Goal: Task Accomplishment & Management: Manage account settings

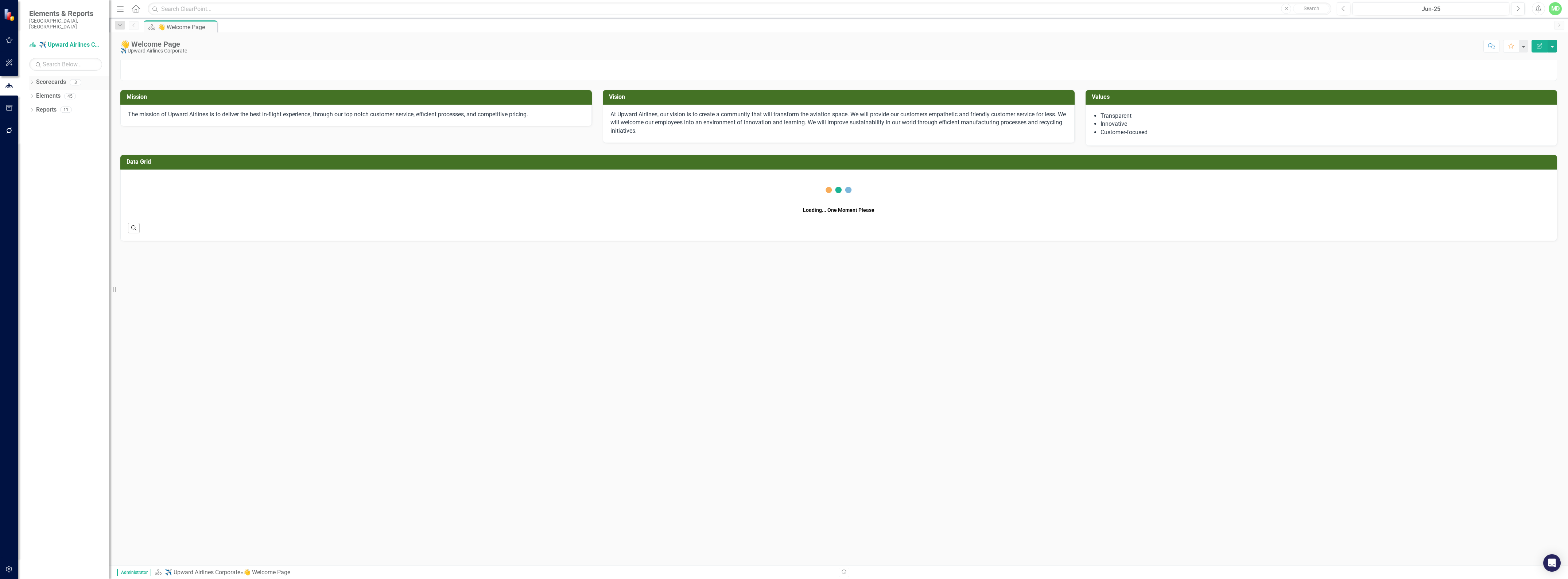
click at [47, 78] on link "Scorecards" at bounding box center [51, 82] width 30 height 9
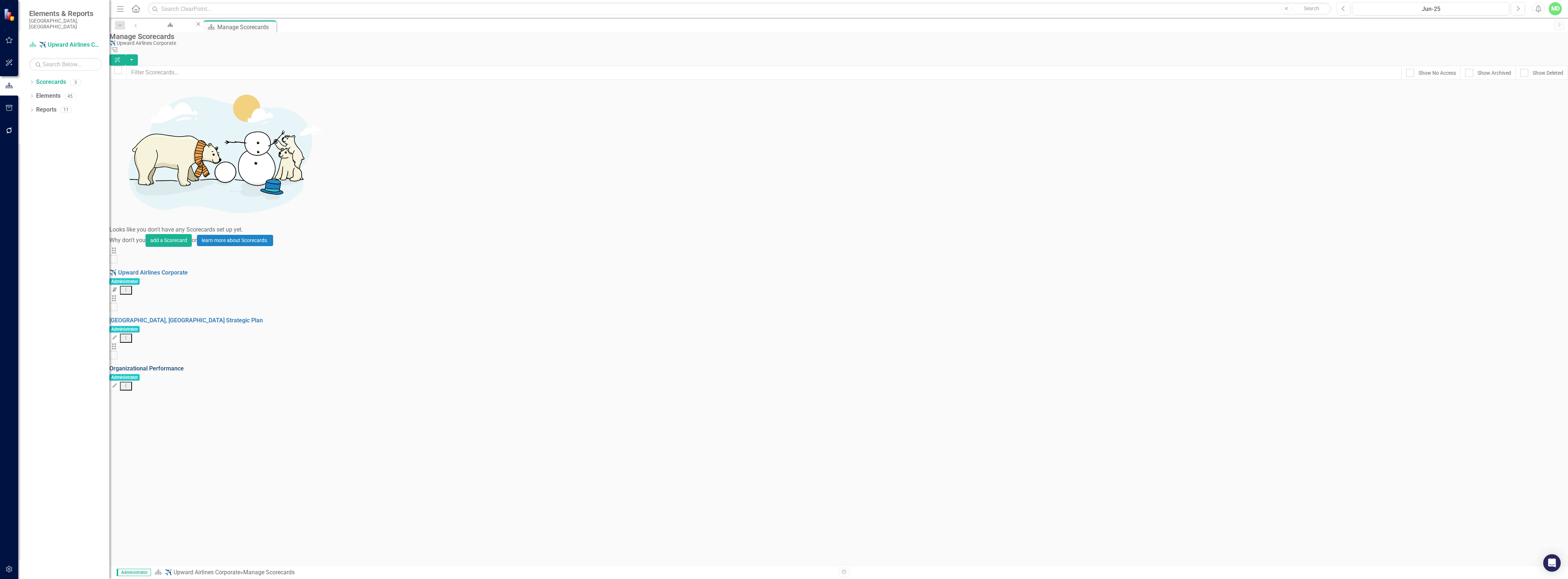
click at [184, 365] on link "Organizational Performance" at bounding box center [147, 368] width 74 height 7
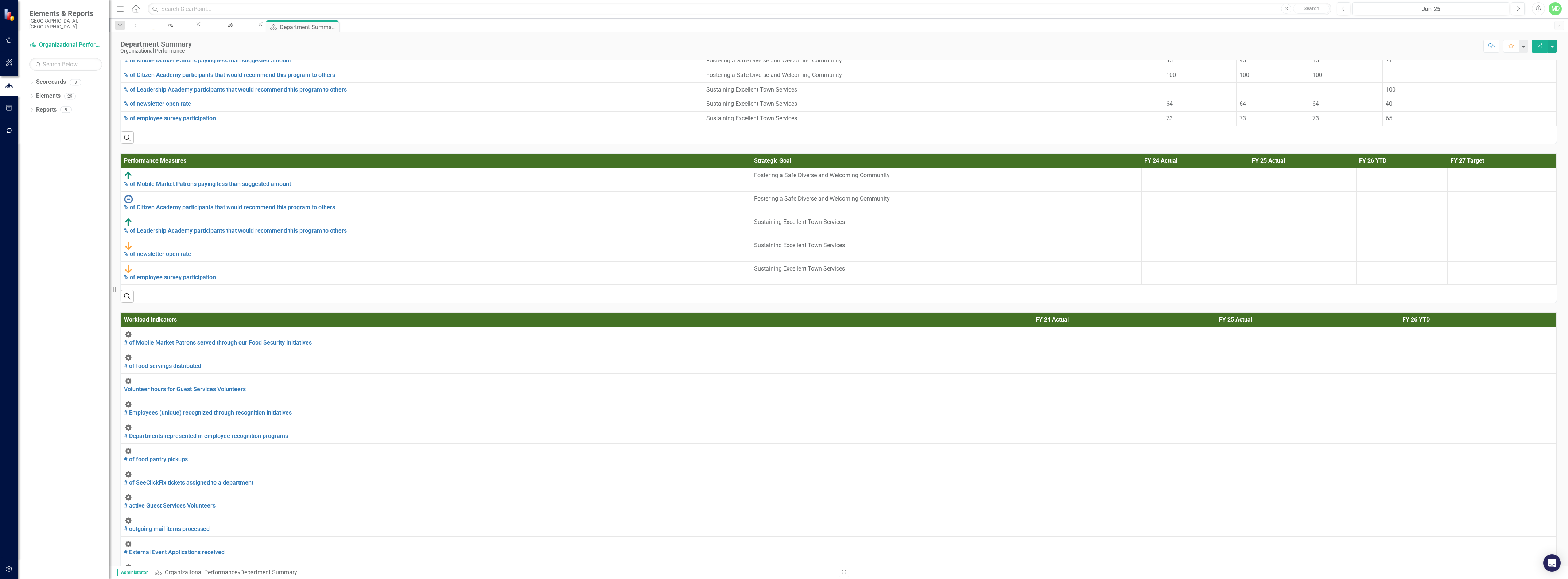
scroll to position [939, 0]
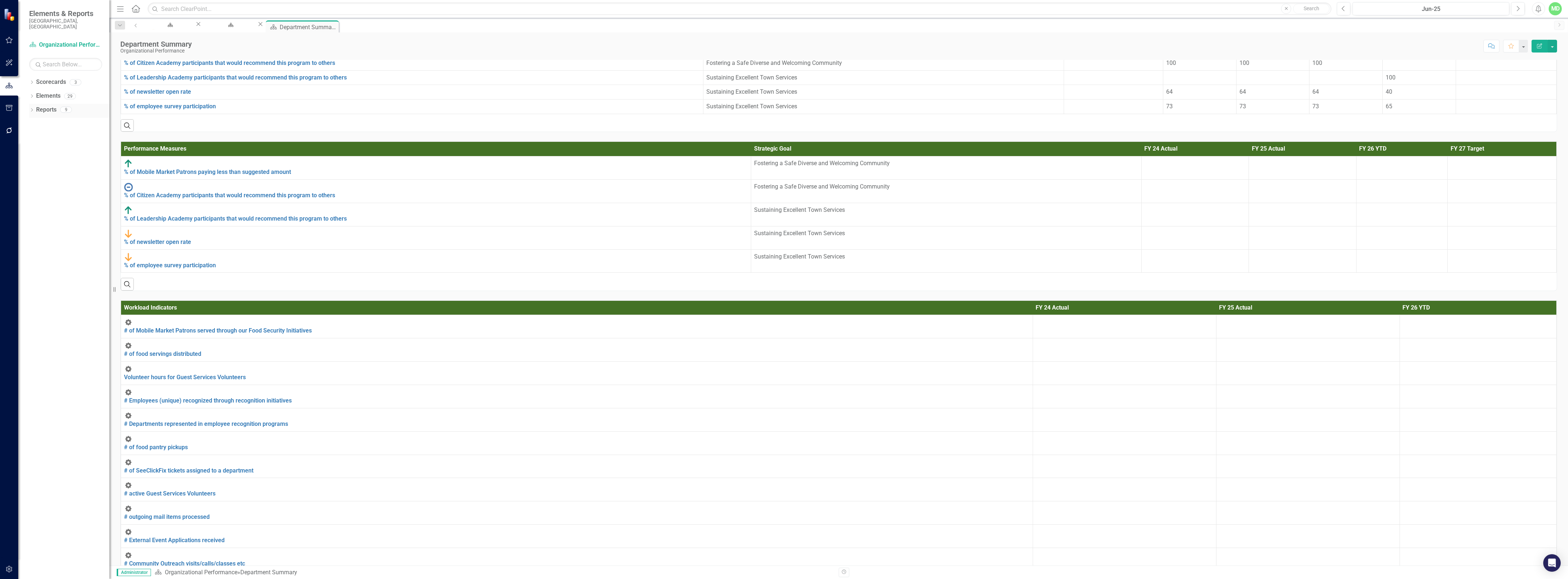
click at [47, 106] on link "Reports" at bounding box center [46, 110] width 21 height 9
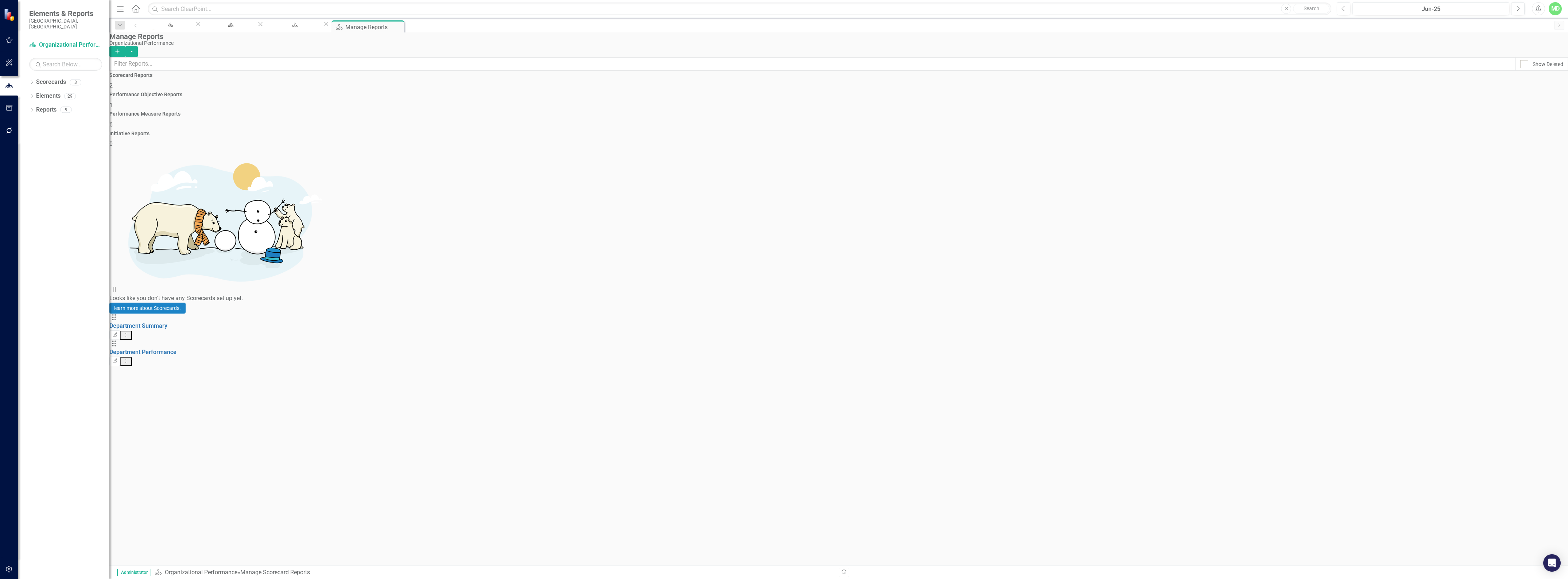
click at [1040, 111] on div "Performance Measure Reports 6" at bounding box center [839, 120] width 1458 height 18
click at [164, 427] on link "Performance Measure Summary" at bounding box center [153, 430] width 86 height 7
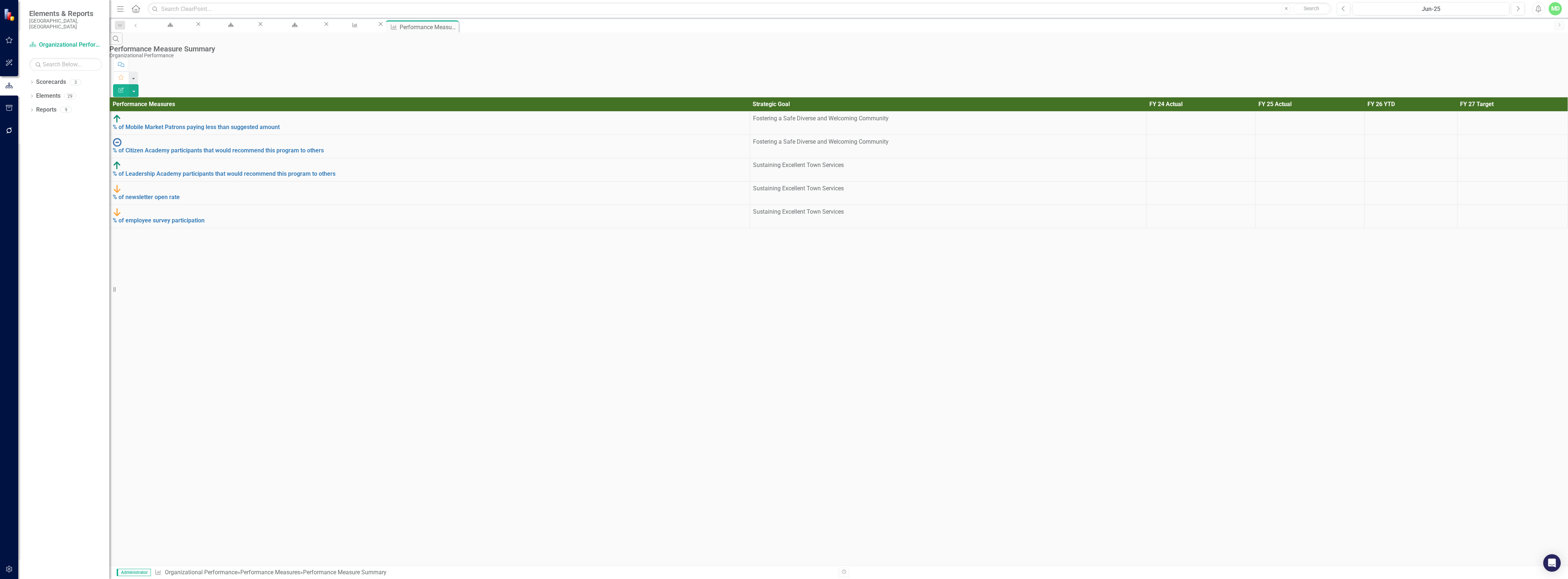
click at [129, 84] on button "Edit Report" at bounding box center [121, 90] width 16 height 13
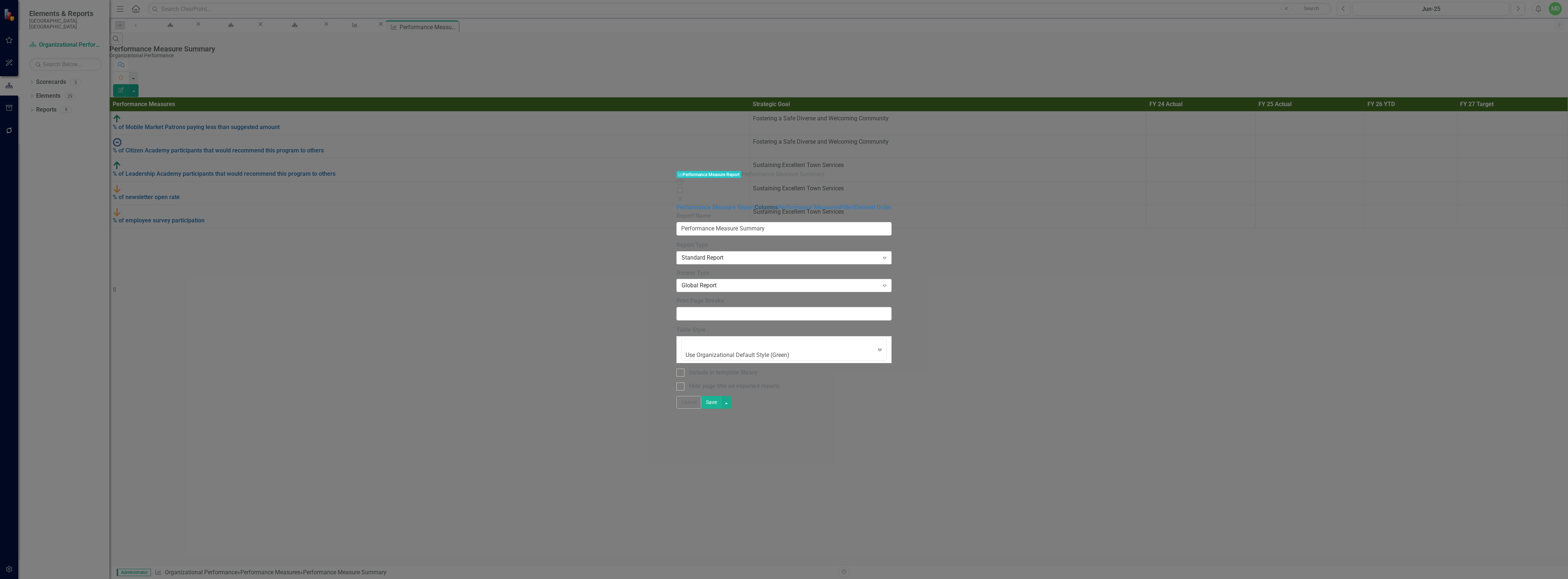
click at [755, 204] on link "Columns" at bounding box center [766, 207] width 23 height 7
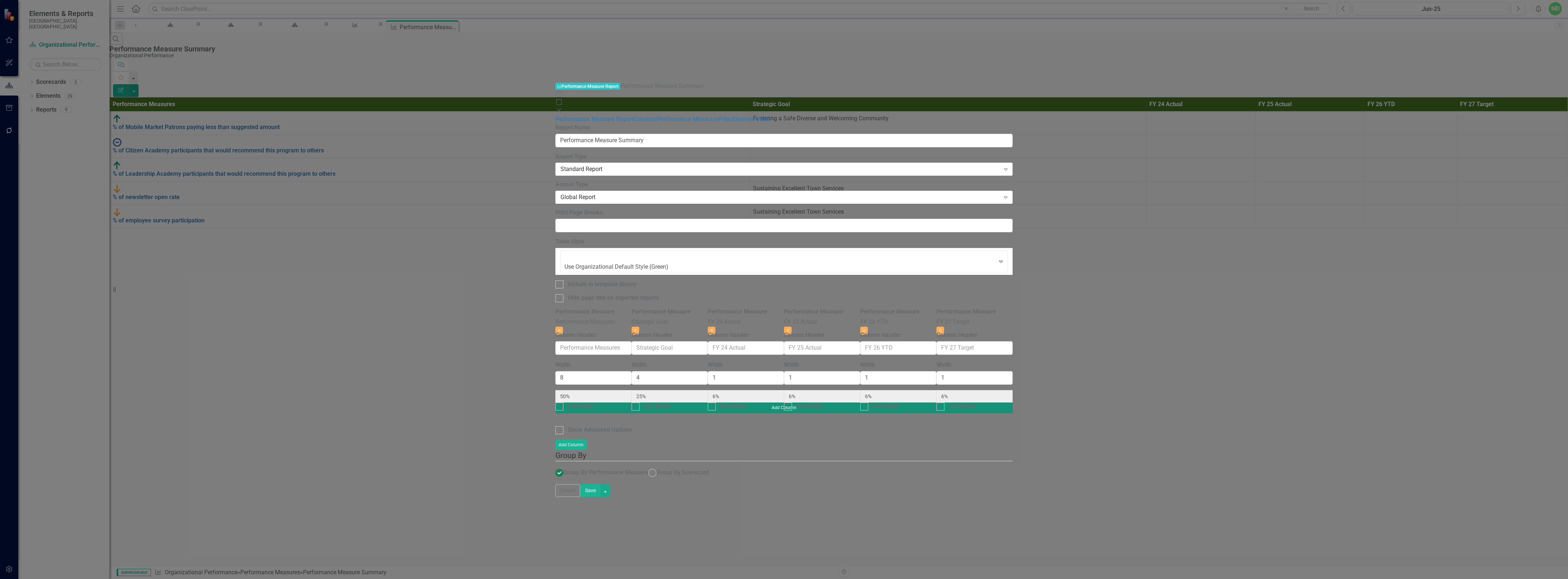
click at [1013, 402] on button "Add Column" at bounding box center [783, 407] width 457 height 10
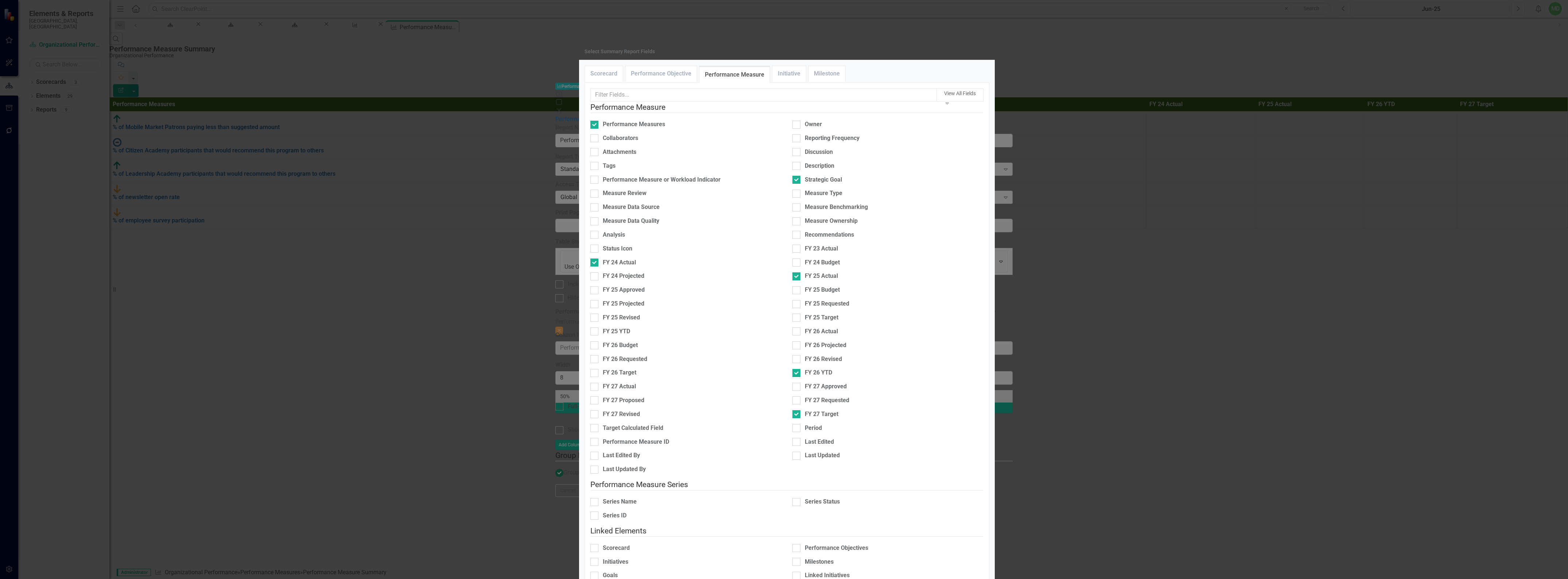
scroll to position [69, 0]
click at [796, 498] on div at bounding box center [796, 502] width 8 height 8
click at [796, 498] on input "Series Status" at bounding box center [795, 500] width 5 height 5
checkbox input "true"
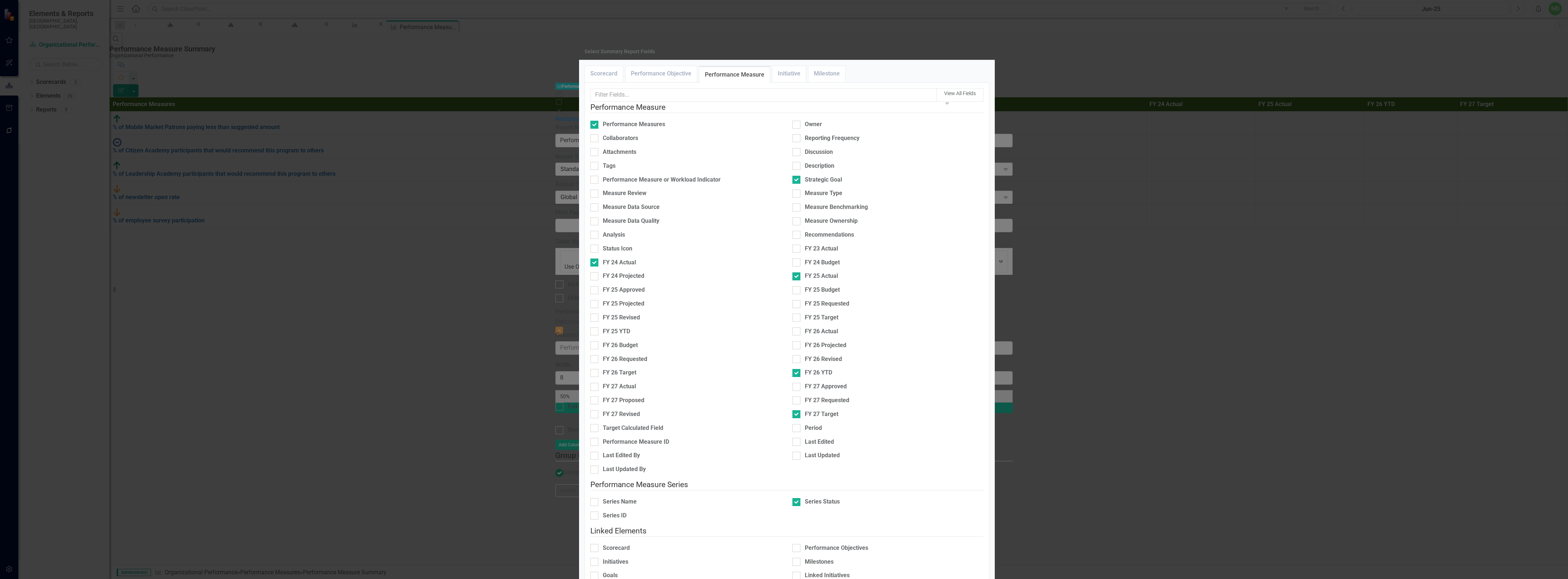
type input "47%"
type input "24%"
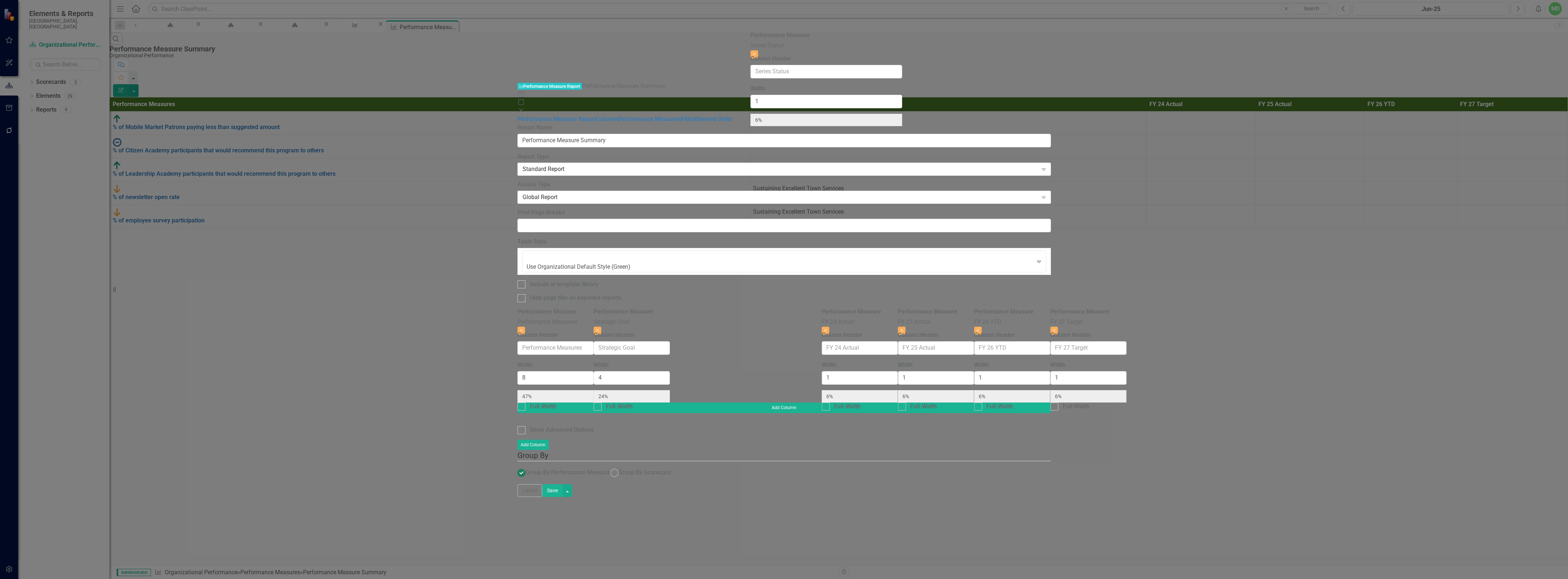
drag, startPoint x: 1438, startPoint y: 33, endPoint x: 830, endPoint y: 39, distance: 608.0
click at [830, 308] on div "Performance Measure Performance Measures Close Column Header Width 8 47% Full-W…" at bounding box center [784, 356] width 533 height 95
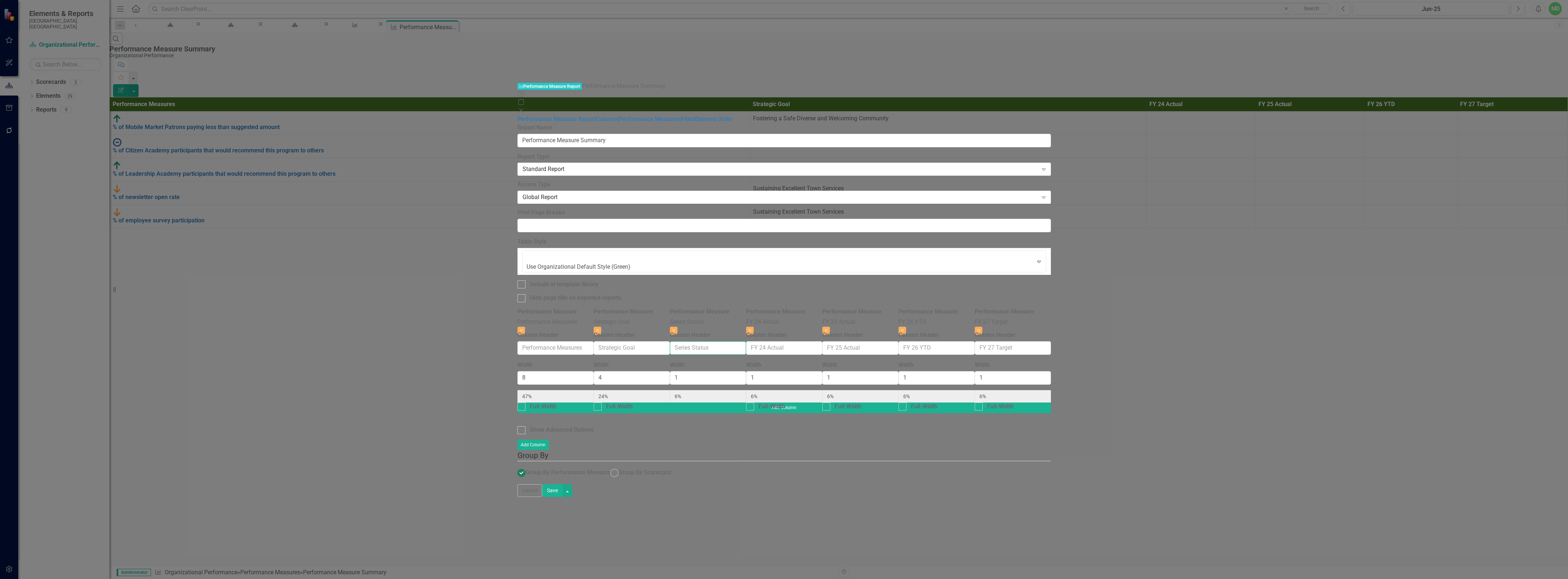
click at [746, 342] on input "Column Header" at bounding box center [707, 348] width 76 height 13
click at [562, 497] on button "Save" at bounding box center [553, 491] width 21 height 13
radio input "true"
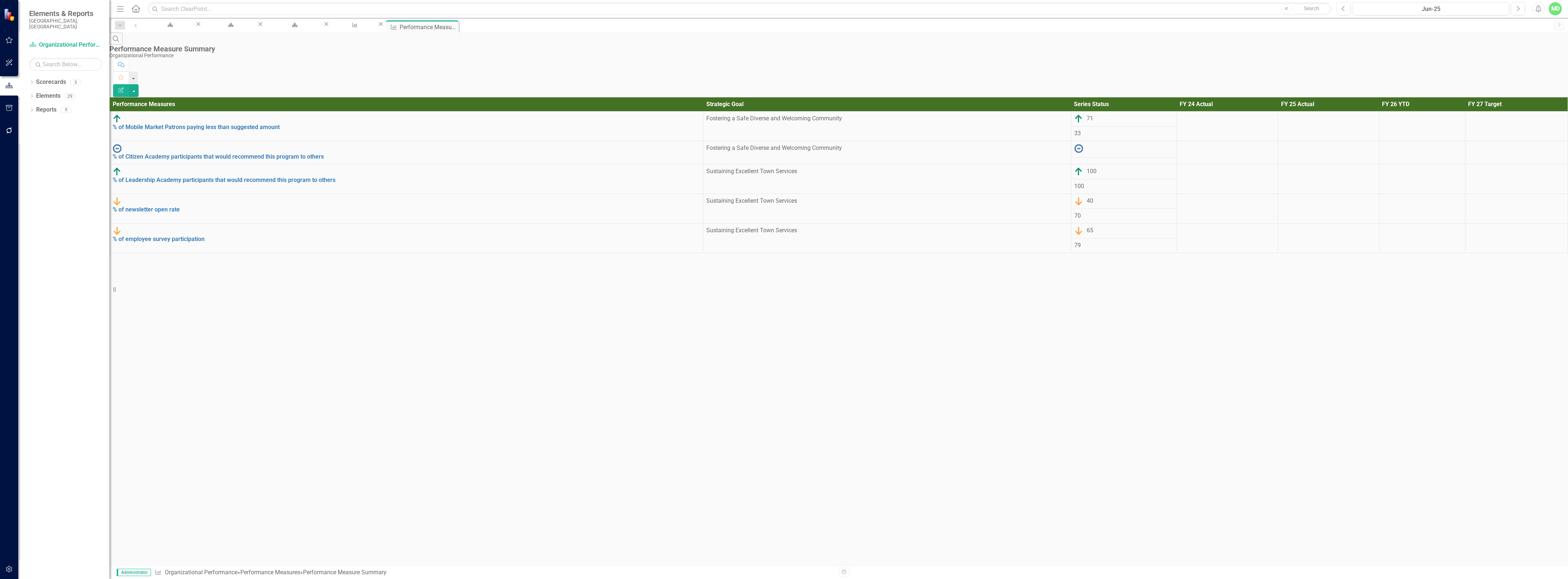
click at [124, 88] on icon "Edit Report" at bounding box center [121, 90] width 7 height 5
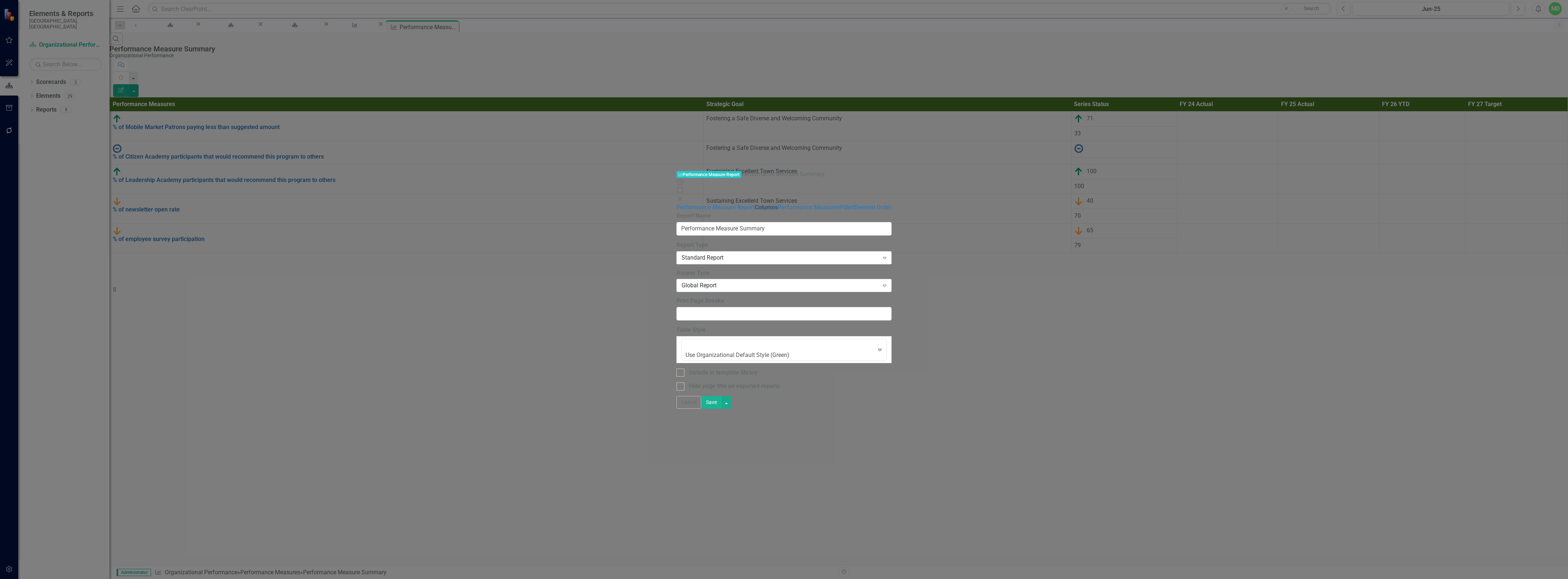
click at [755, 204] on link "Columns" at bounding box center [766, 207] width 23 height 7
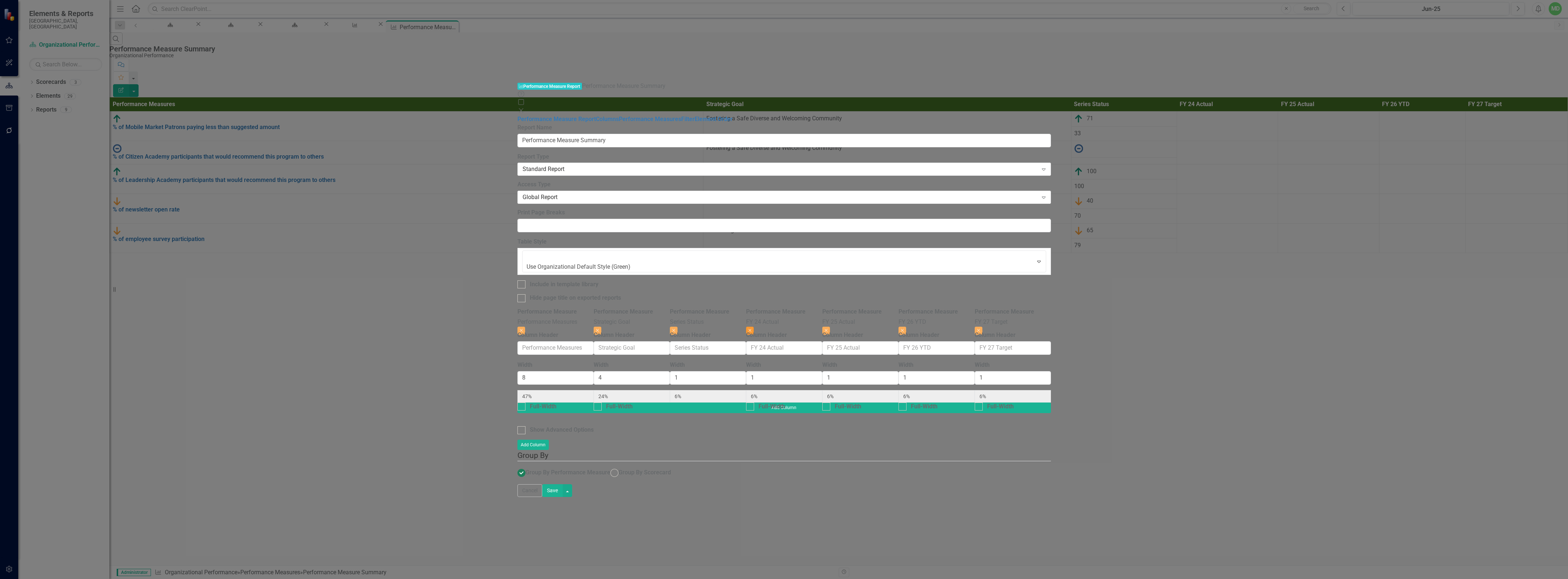
click at [752, 328] on icon "Close" at bounding box center [749, 330] width 3 height 4
type input "50%"
type input "25%"
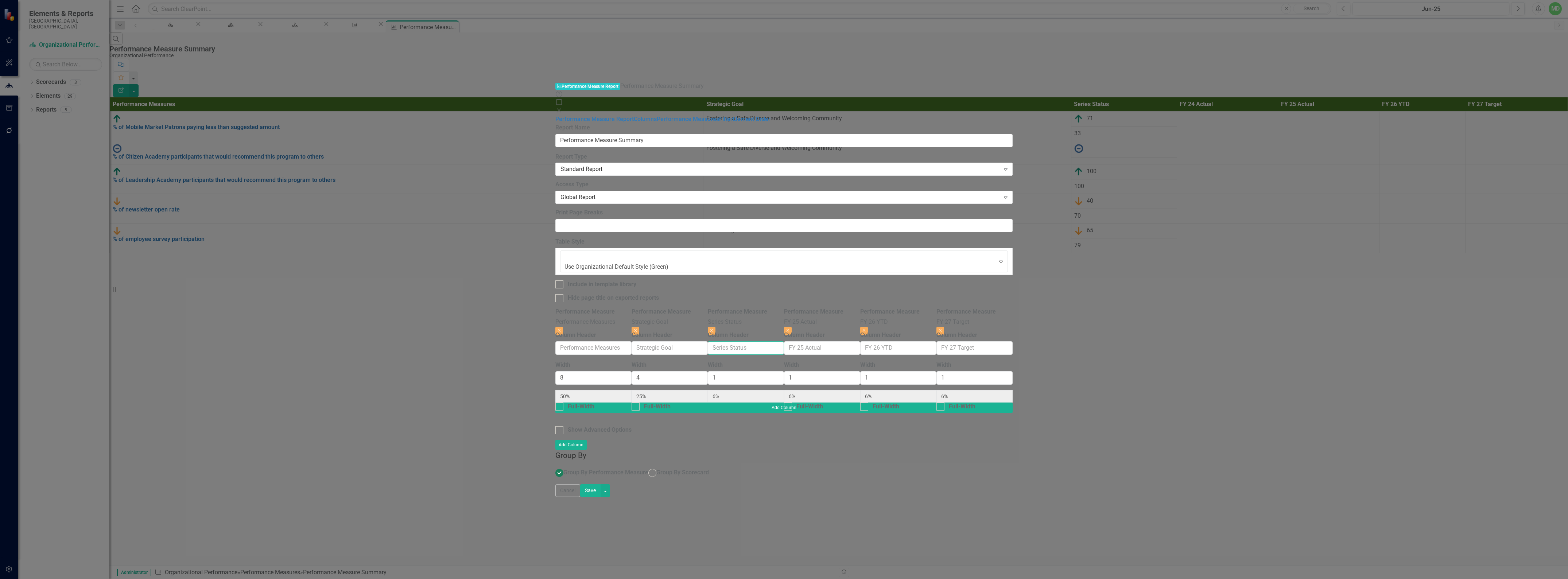
click at [784, 342] on input "Column Header" at bounding box center [746, 348] width 76 height 13
type input "FY 24 Actual"
click at [792, 327] on button "Close" at bounding box center [788, 331] width 8 height 8
type input "53%"
type input "27%"
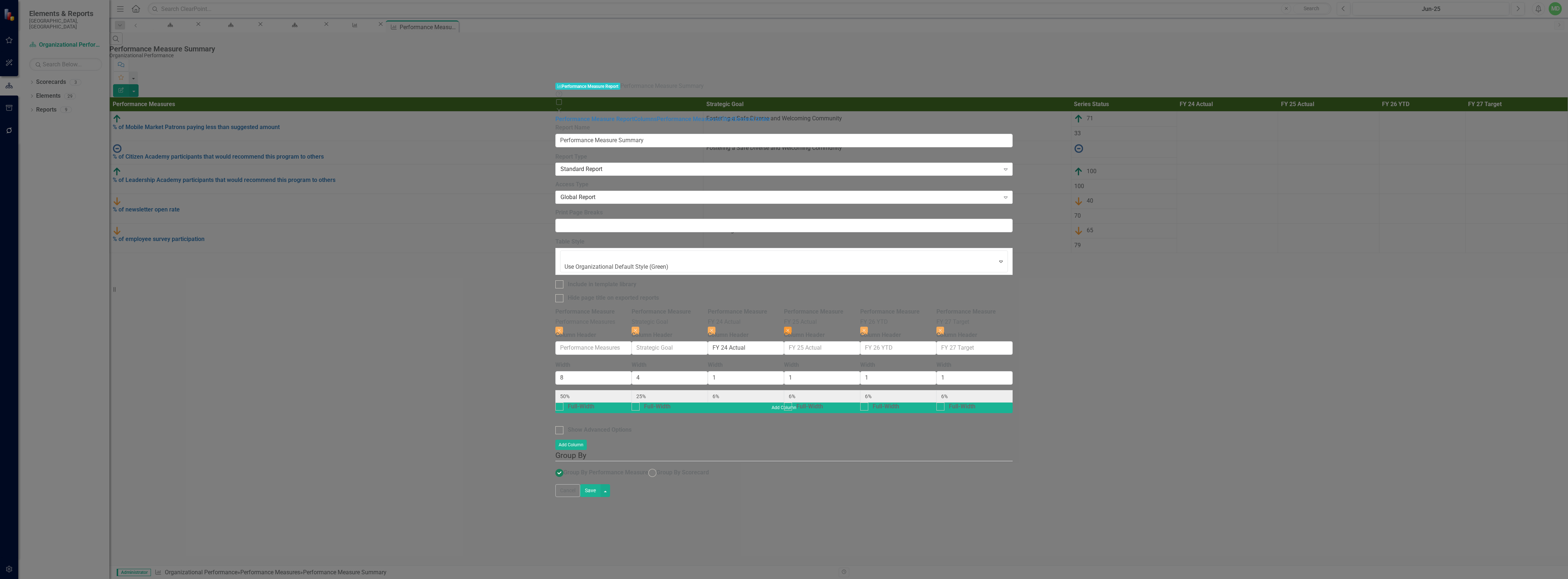
type input "7%"
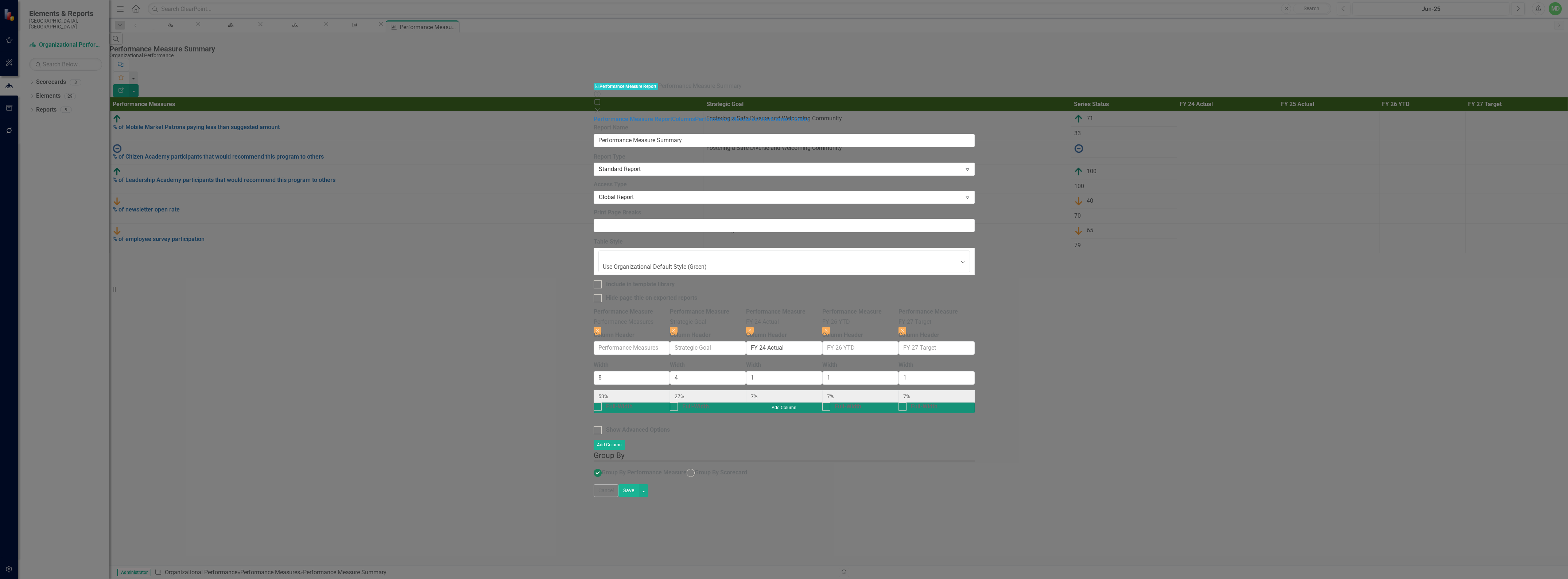
click at [975, 402] on button "Add Column" at bounding box center [784, 407] width 381 height 10
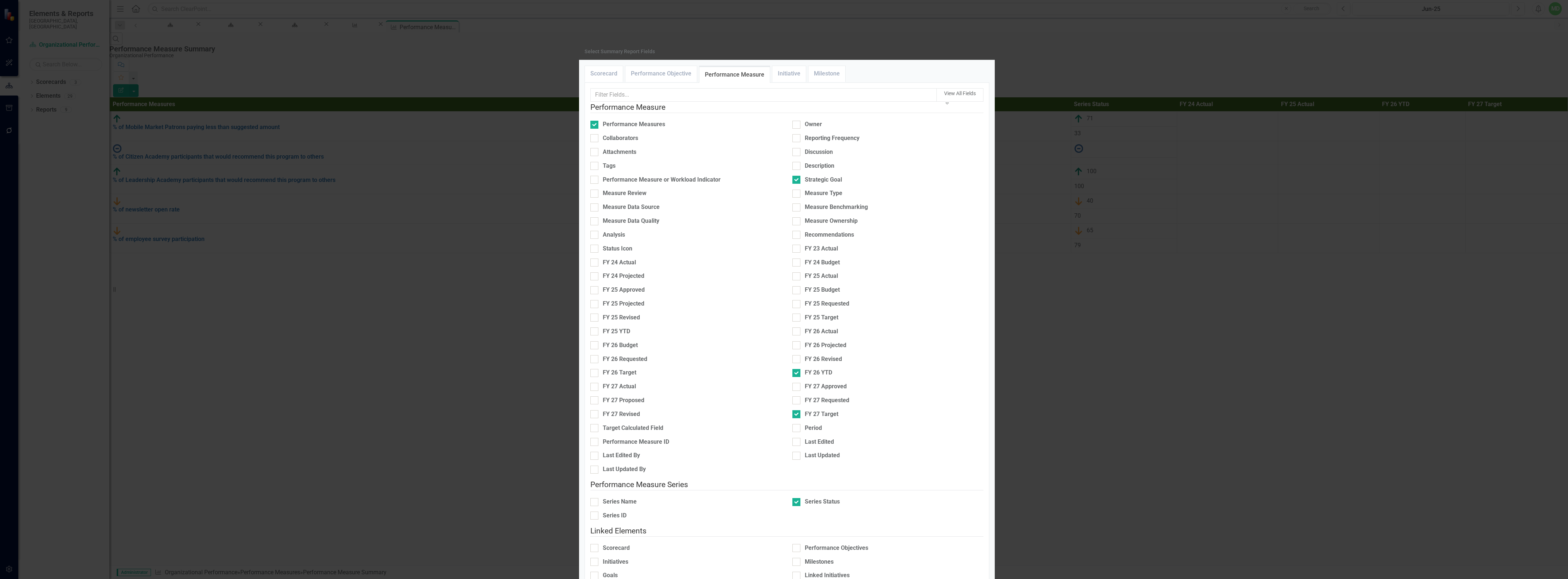
scroll to position [121, 0]
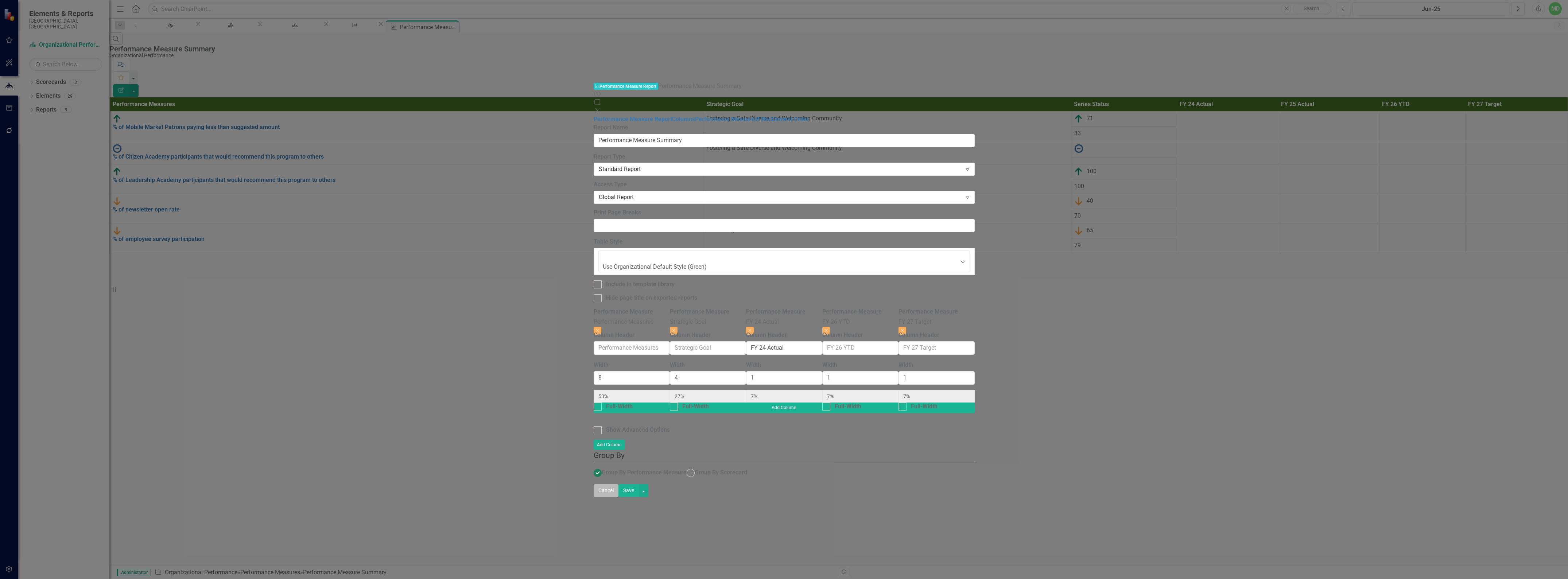
click at [618, 497] on button "Cancel" at bounding box center [606, 491] width 25 height 13
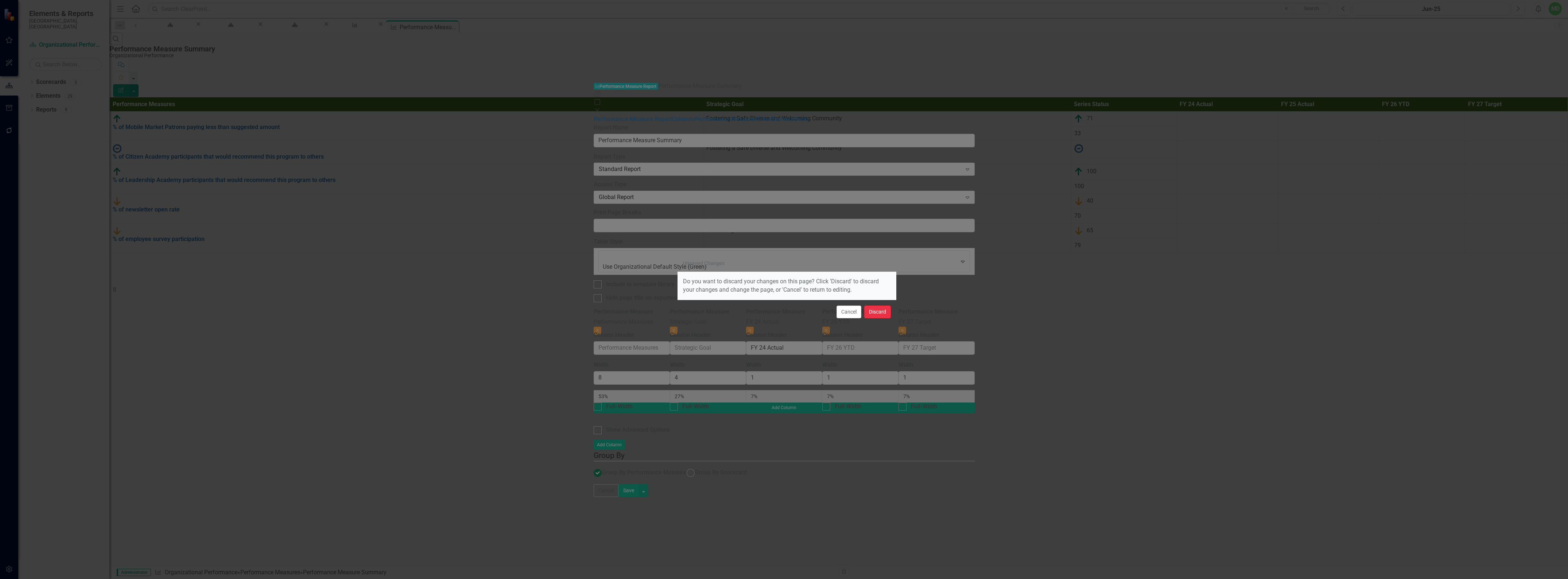
click at [870, 311] on button "Discard" at bounding box center [878, 312] width 27 height 13
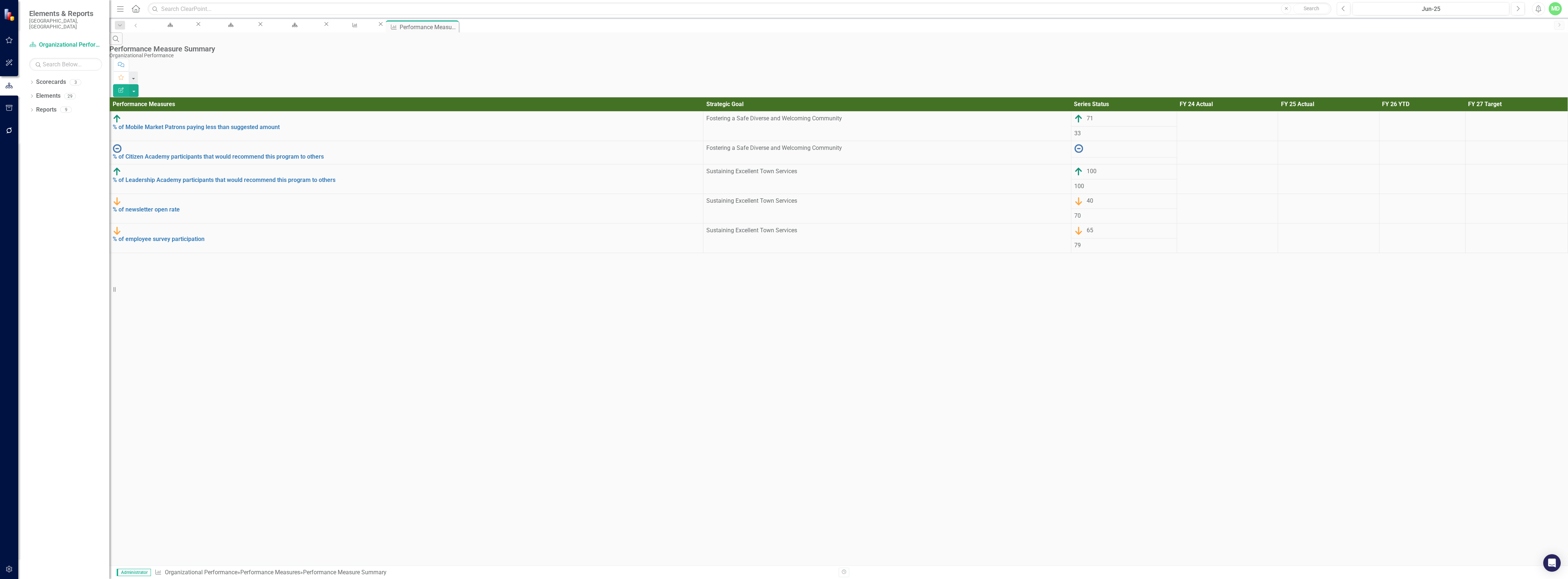
click at [124, 88] on icon "Edit Report" at bounding box center [121, 90] width 7 height 5
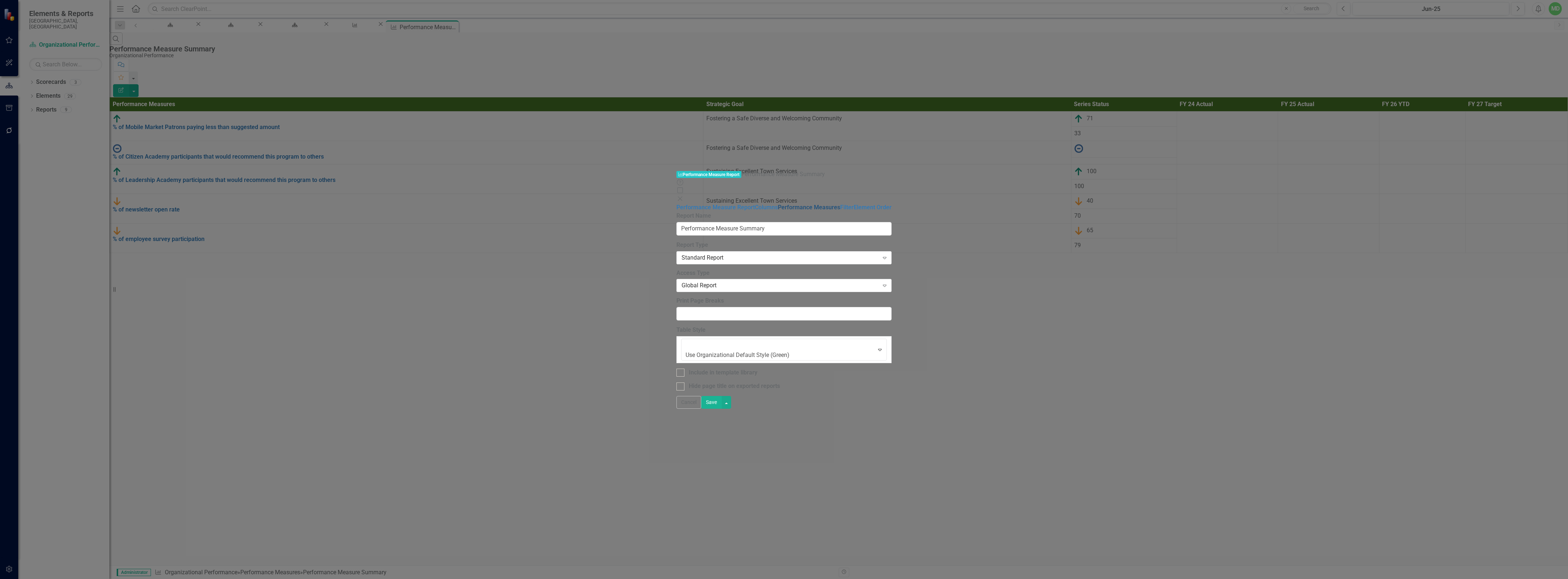
click at [778, 204] on link "Performance Measures" at bounding box center [809, 207] width 62 height 7
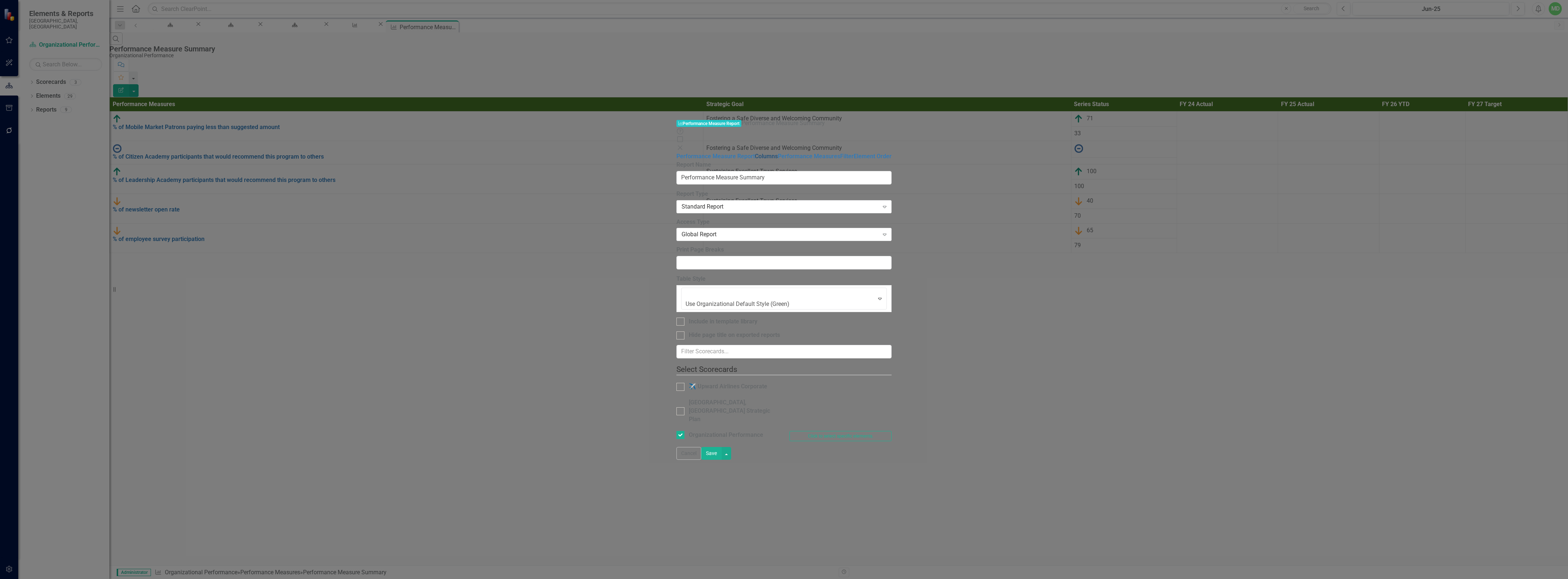
click at [755, 153] on link "Columns" at bounding box center [766, 156] width 23 height 7
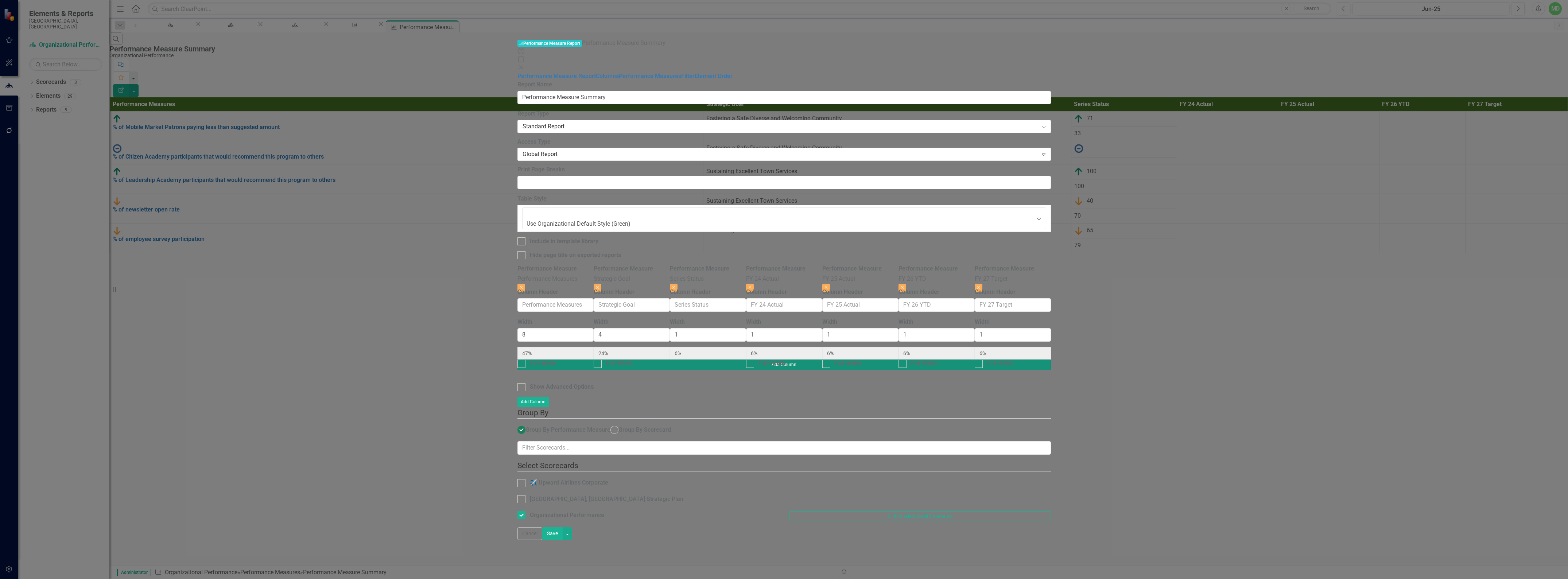
click at [1051, 360] on button "Add Column" at bounding box center [784, 365] width 533 height 10
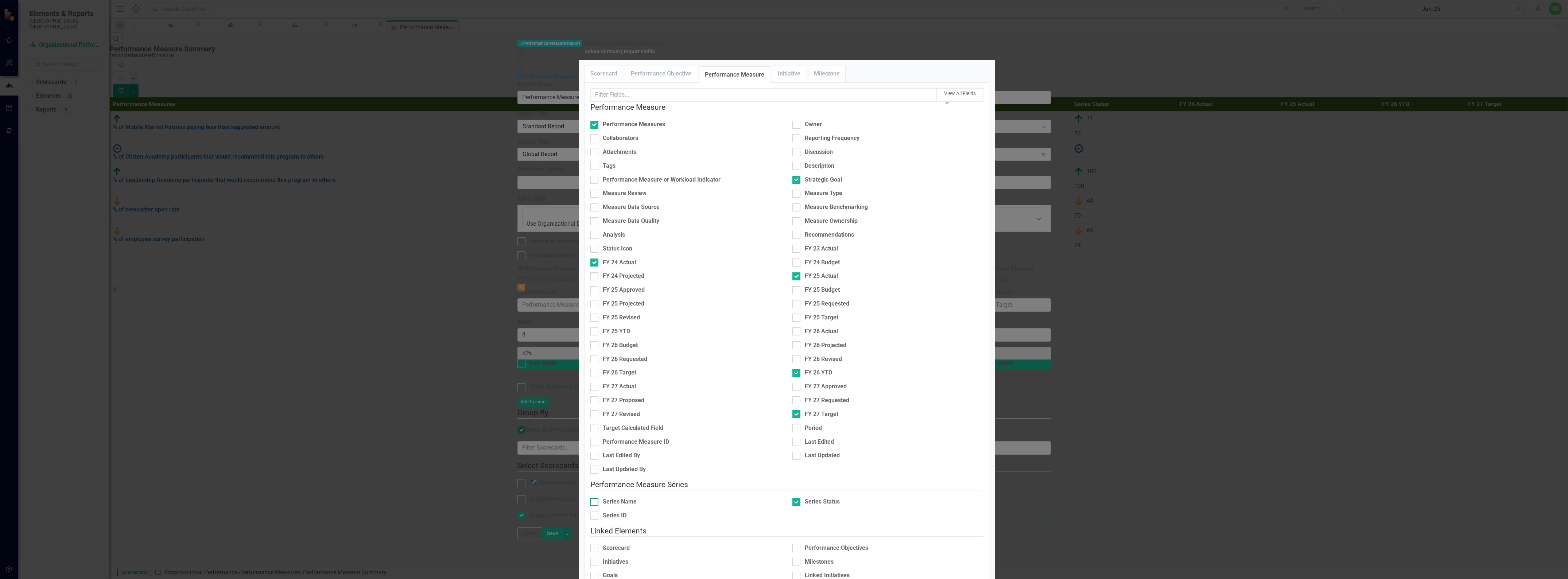
click at [595, 498] on input "Series Name" at bounding box center [593, 500] width 5 height 5
checkbox input "true"
type input "44%"
type input "22%"
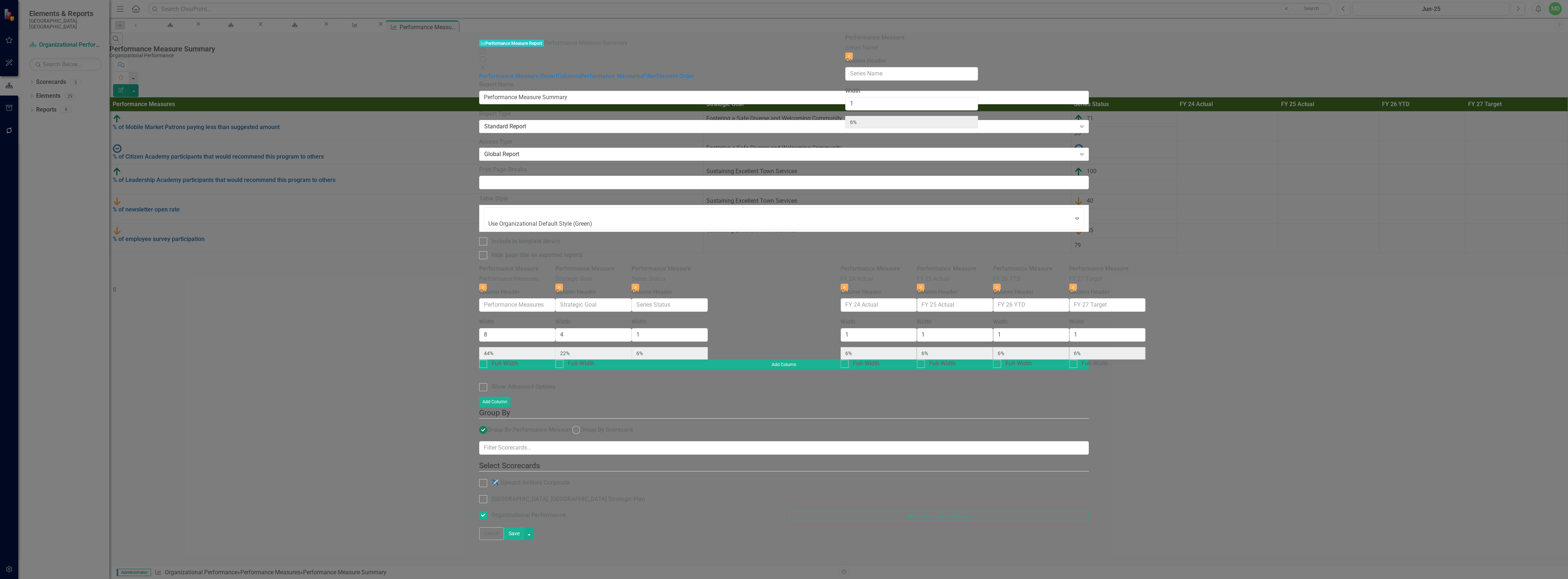
drag, startPoint x: 1454, startPoint y: 40, endPoint x: 923, endPoint y: 46, distance: 531.0
click at [923, 265] on div "Performance Measure Performance Measures Close Column Header Width 8 44% Full-W…" at bounding box center [784, 312] width 610 height 95
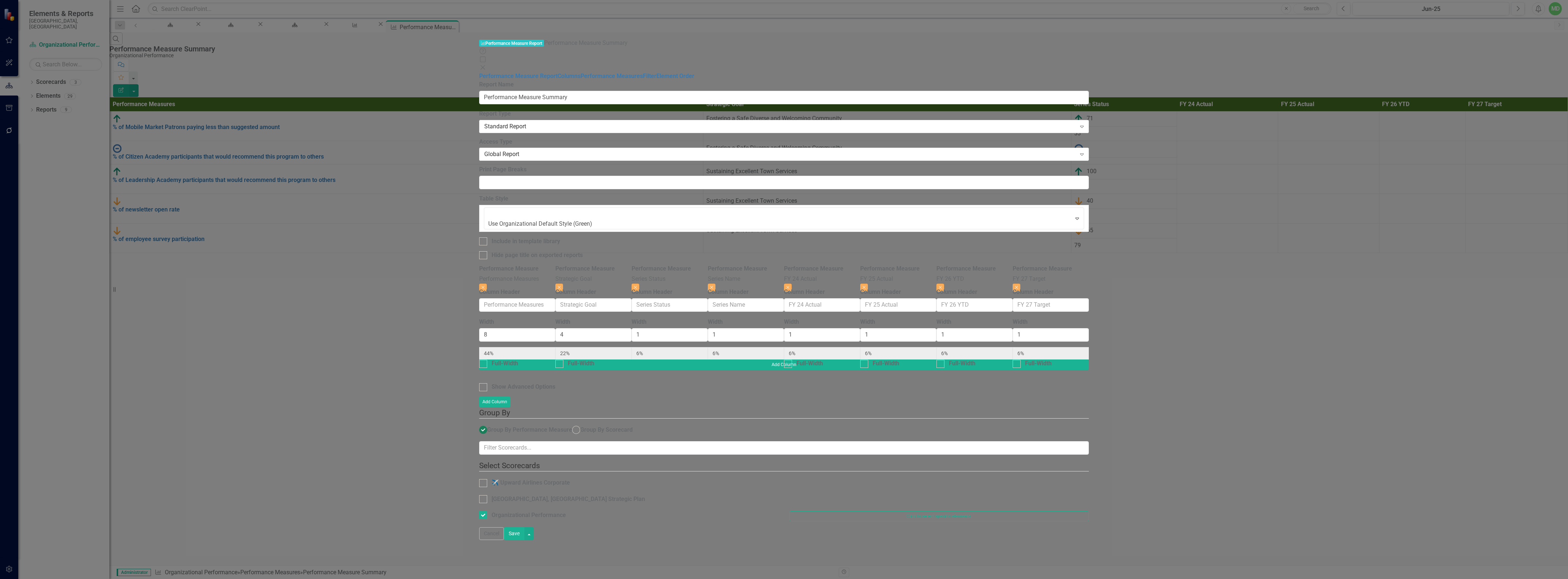
click at [524, 540] on button "Save" at bounding box center [514, 533] width 21 height 13
radio input "true"
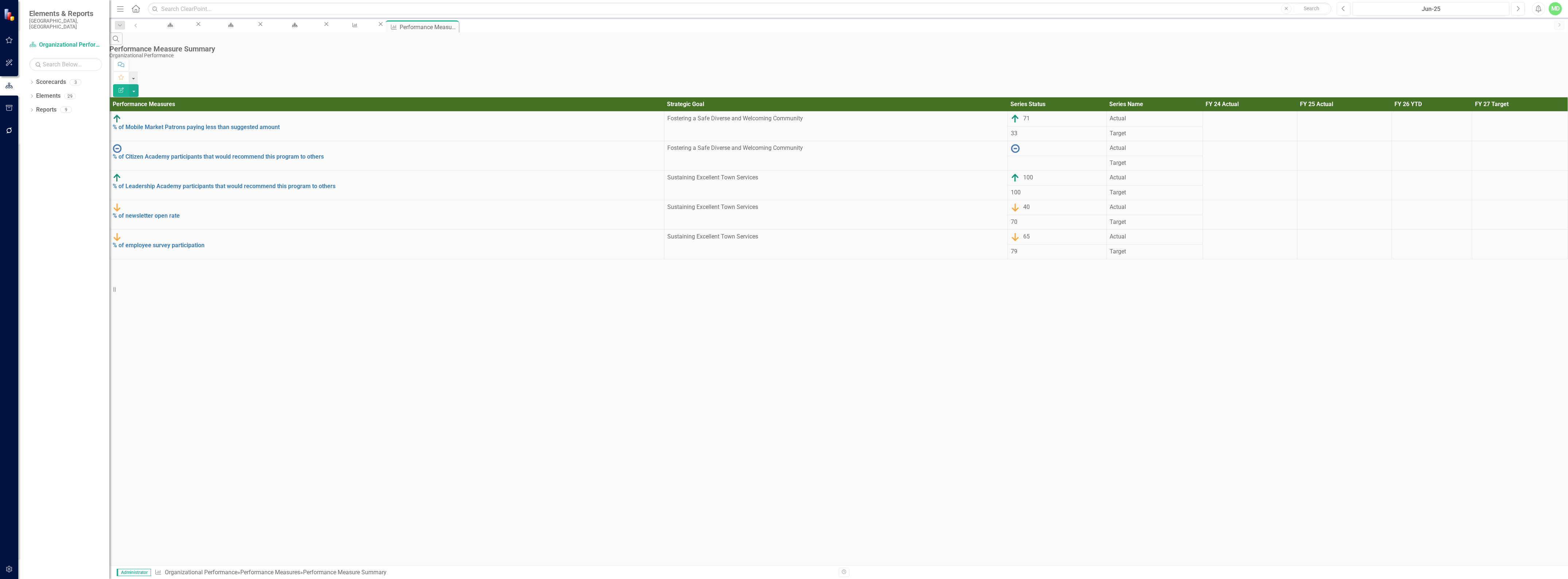
click at [124, 88] on icon "Edit Report" at bounding box center [121, 90] width 7 height 5
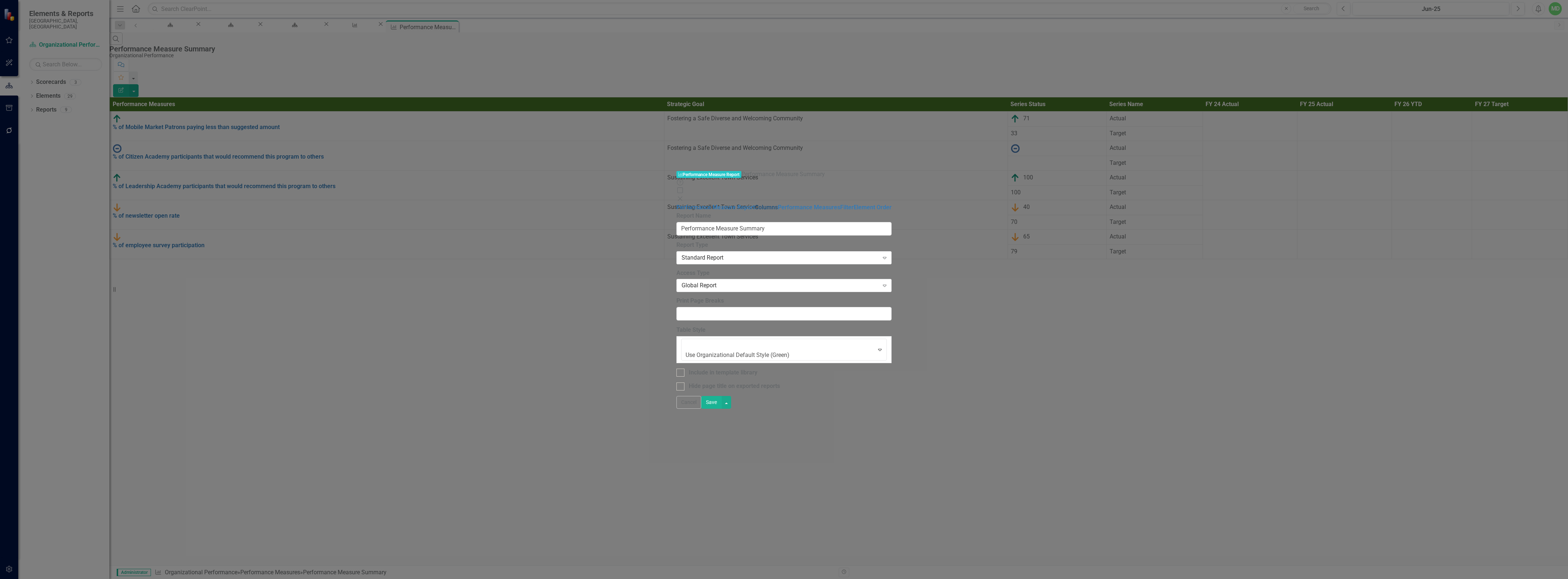
click at [755, 204] on link "Columns" at bounding box center [766, 207] width 23 height 7
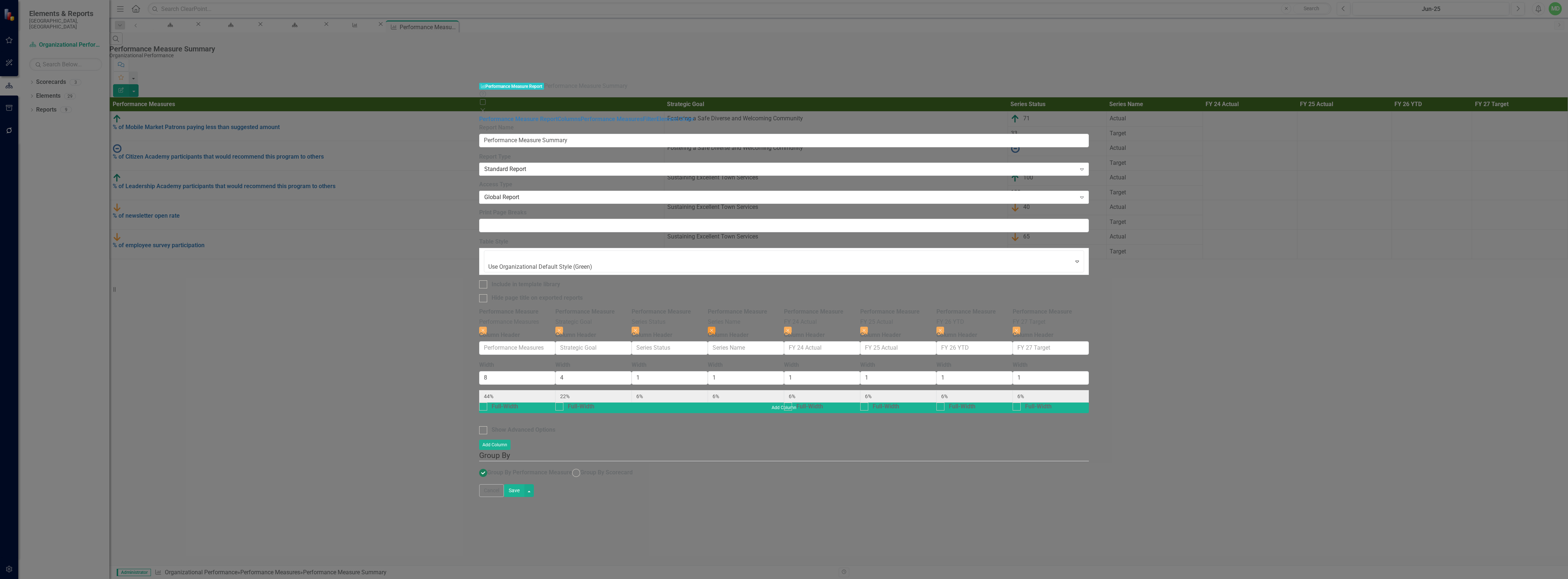
click at [713, 329] on icon "button" at bounding box center [712, 330] width 3 height 3
type input "47%"
type input "24%"
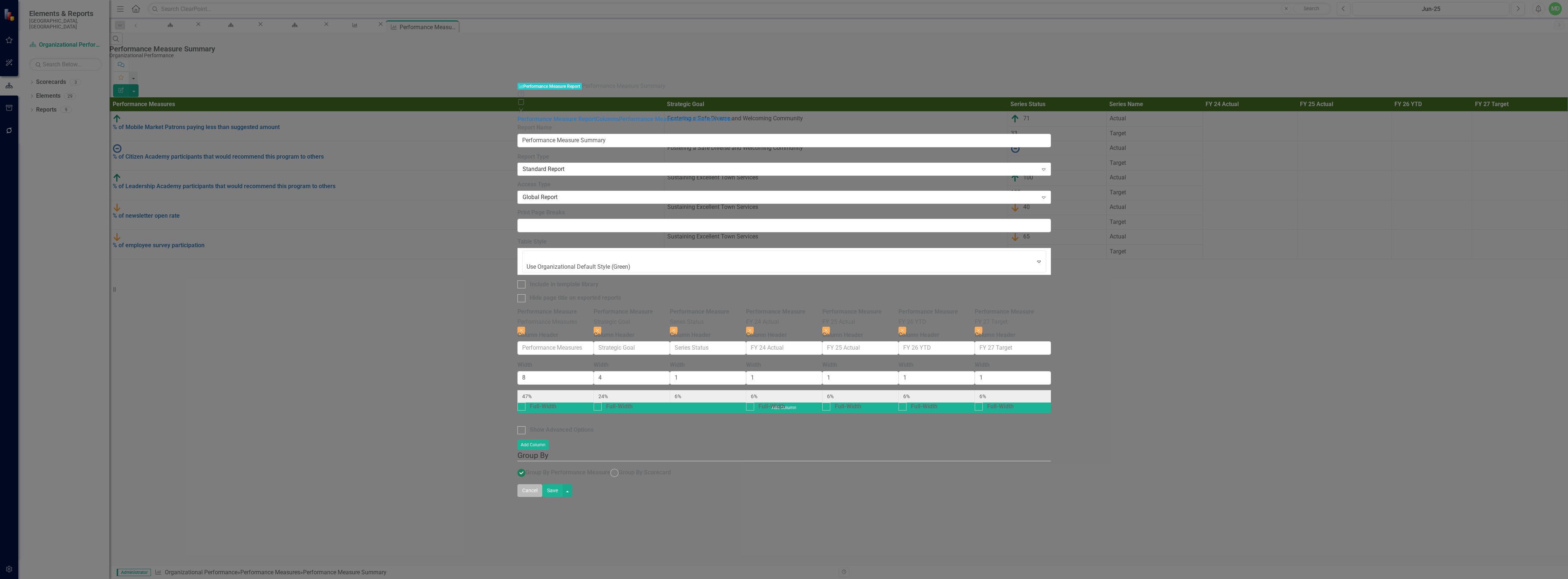
click at [542, 497] on button "Cancel" at bounding box center [530, 491] width 25 height 13
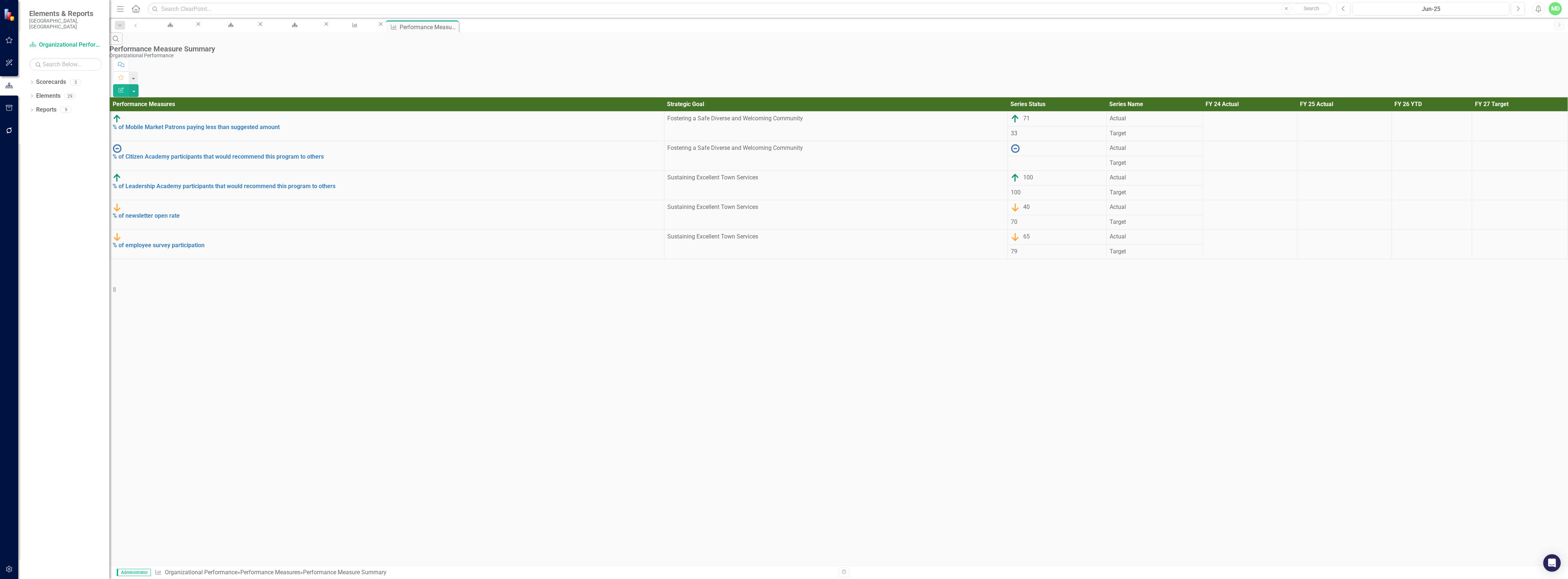
click at [129, 84] on button "Edit Report" at bounding box center [121, 90] width 16 height 13
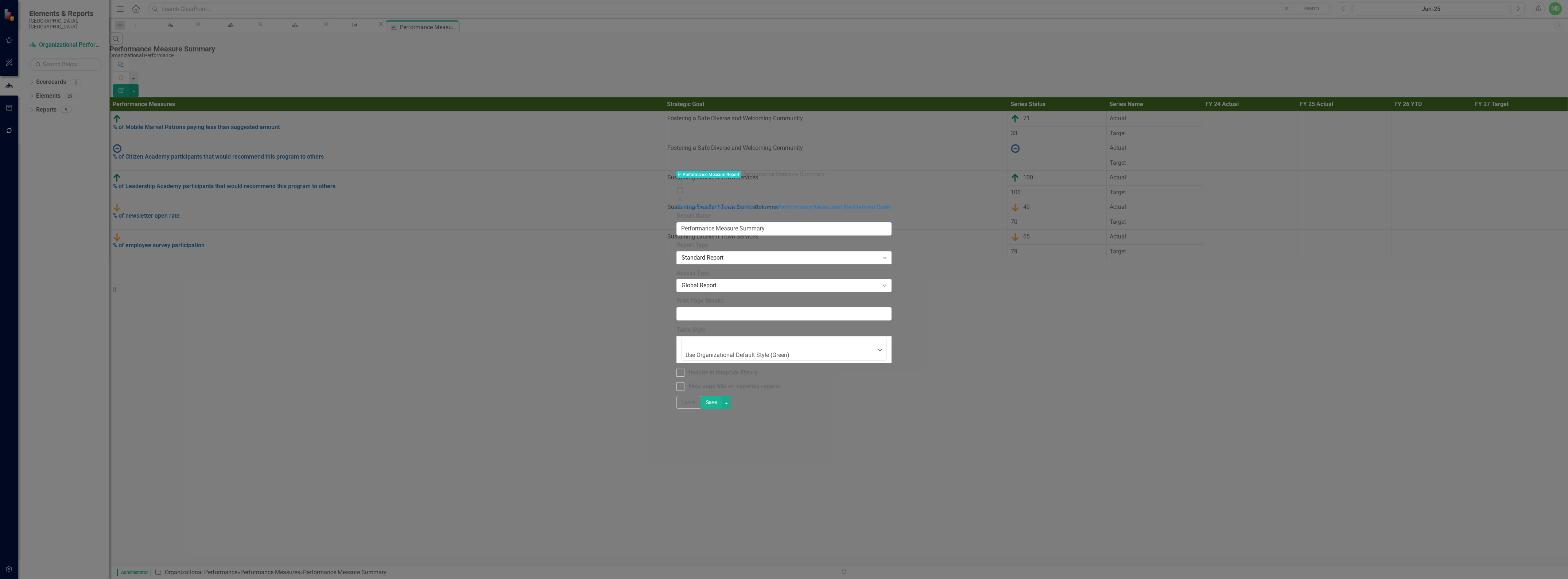
click at [755, 204] on link "Columns" at bounding box center [766, 207] width 23 height 7
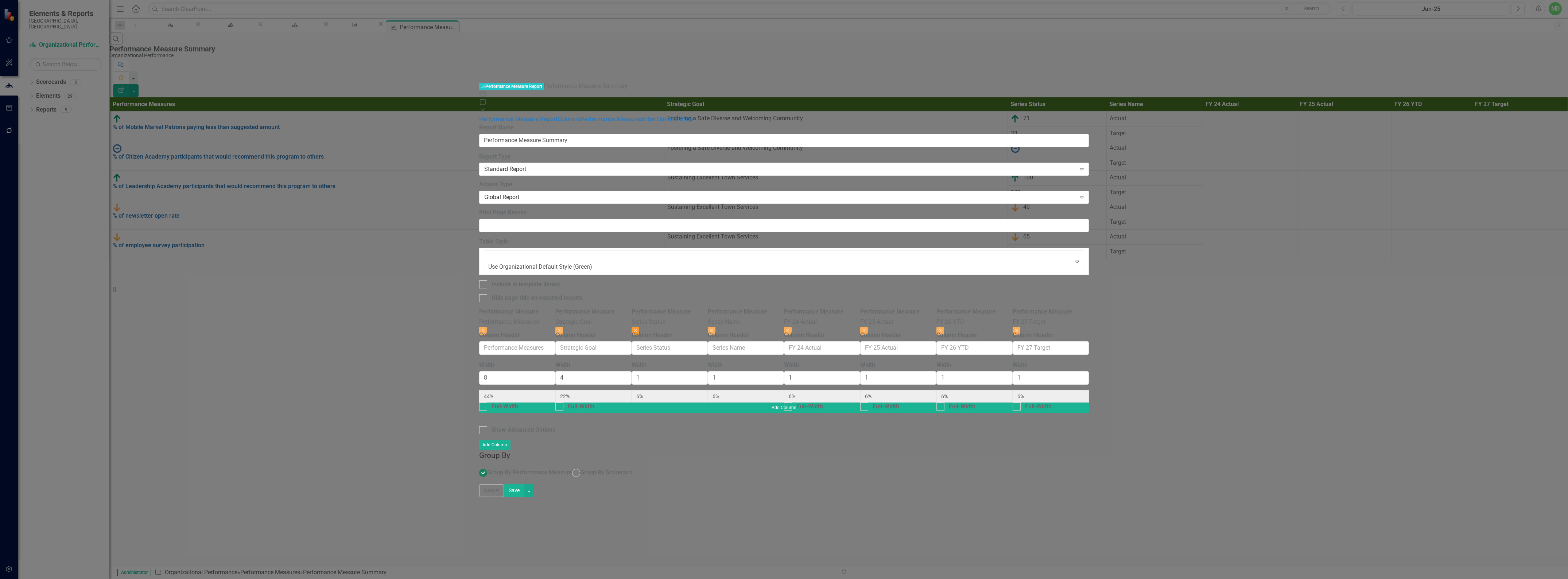
click at [637, 329] on icon "button" at bounding box center [635, 330] width 3 height 3
type input "47%"
type input "24%"
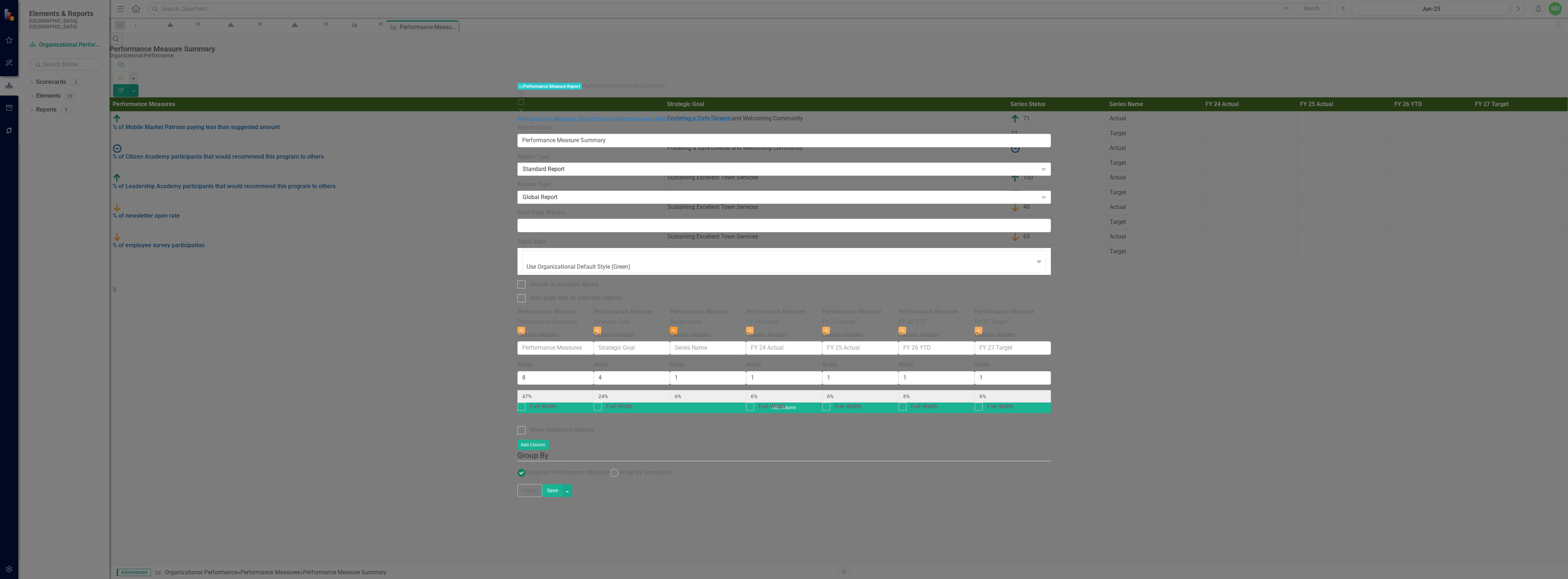
click at [675, 328] on icon "Close" at bounding box center [673, 330] width 3 height 4
type input "50%"
type input "25%"
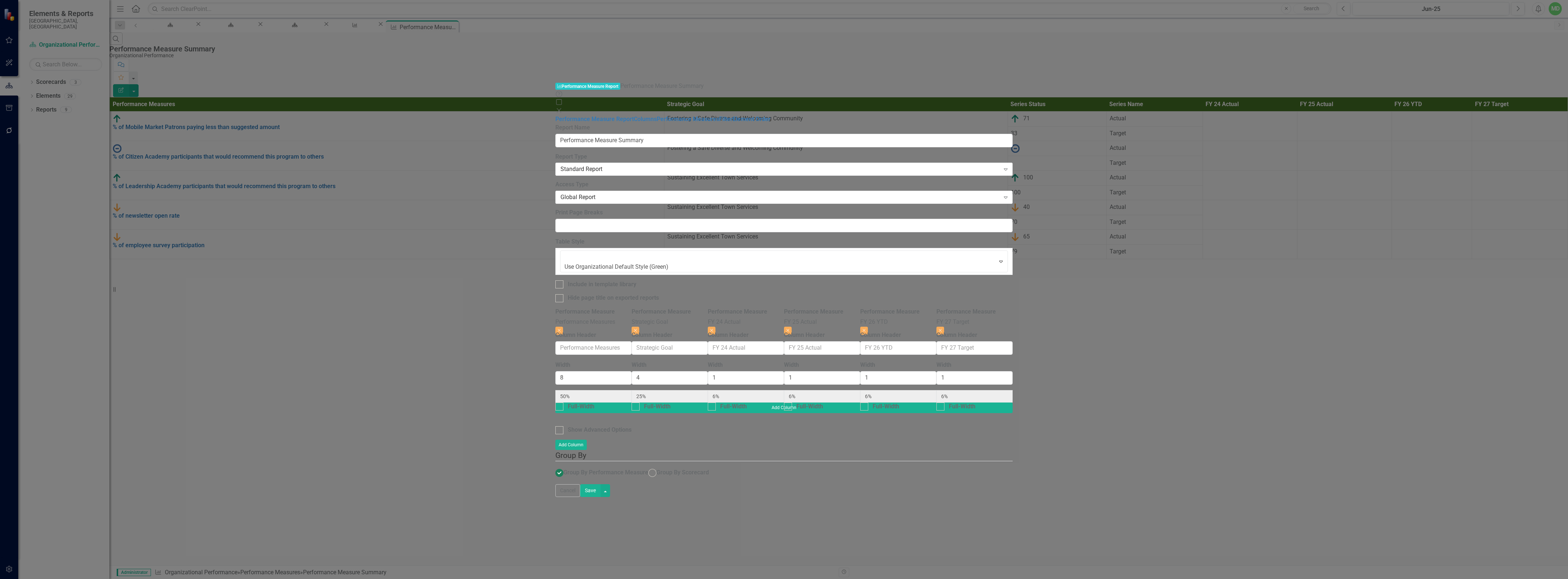
click at [601, 497] on button "Save" at bounding box center [590, 491] width 21 height 13
radio input "true"
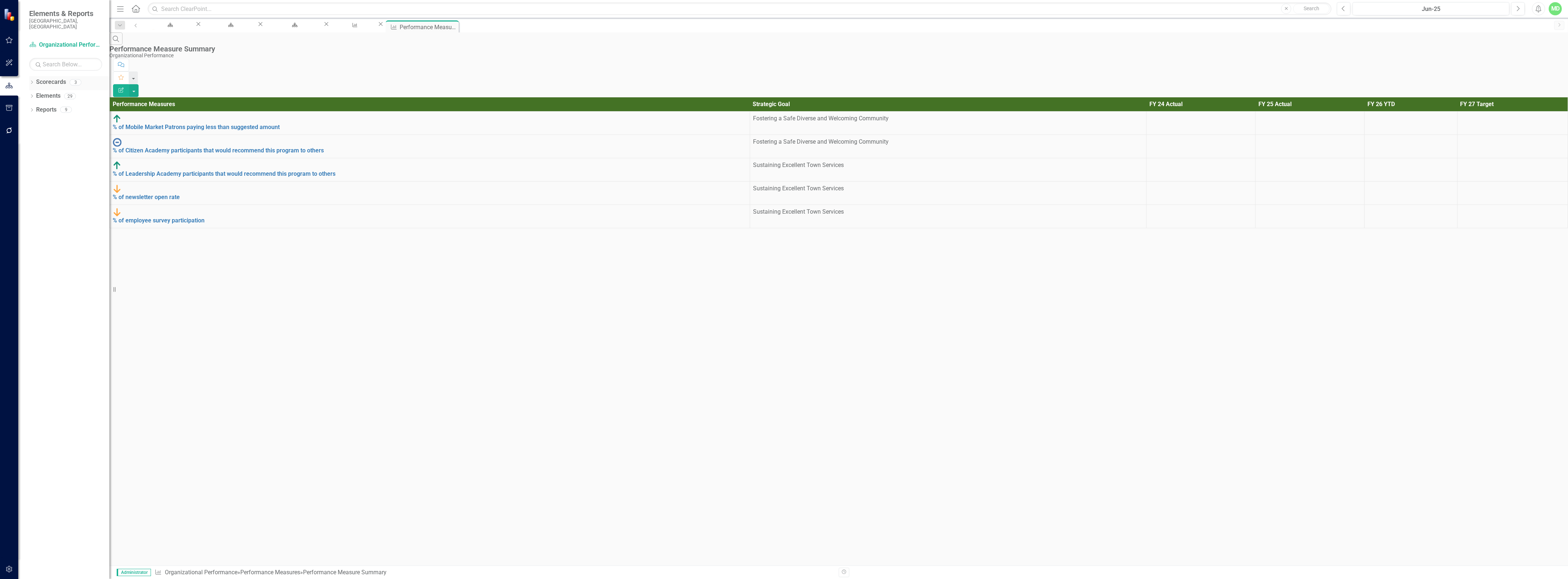
click at [55, 78] on link "Scorecards" at bounding box center [51, 82] width 30 height 9
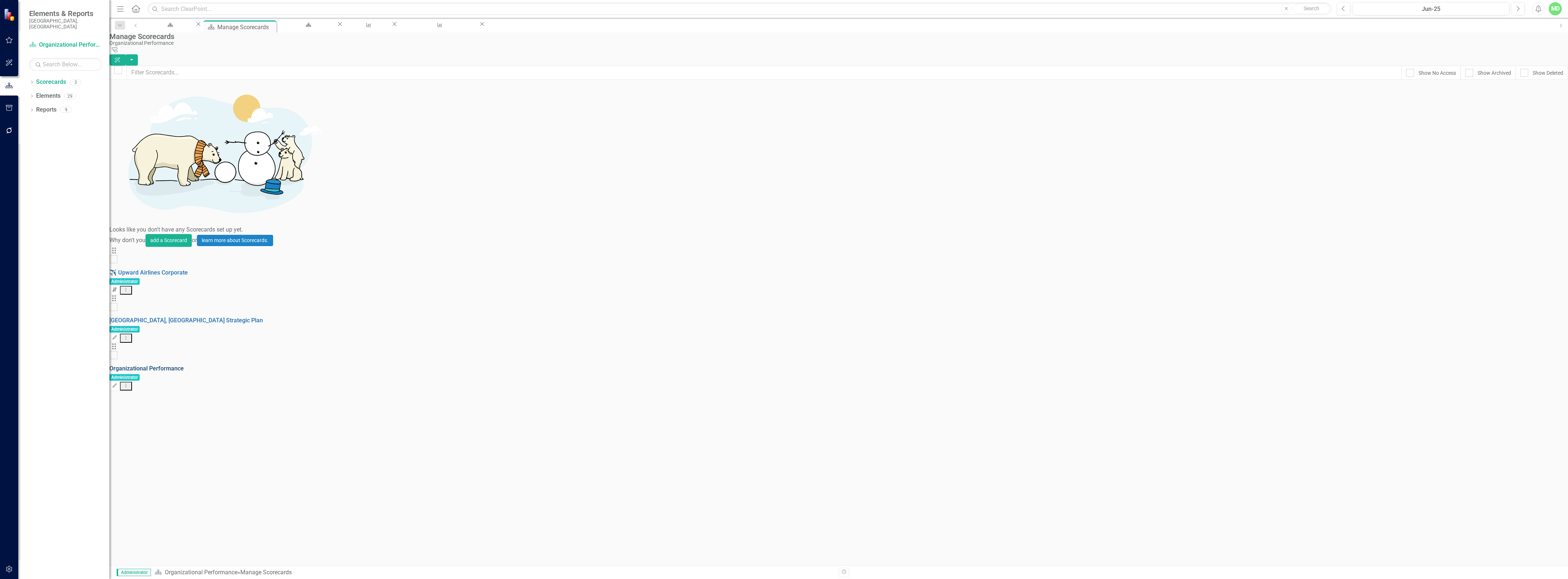
click at [184, 365] on link "Organizational Performance" at bounding box center [147, 368] width 74 height 7
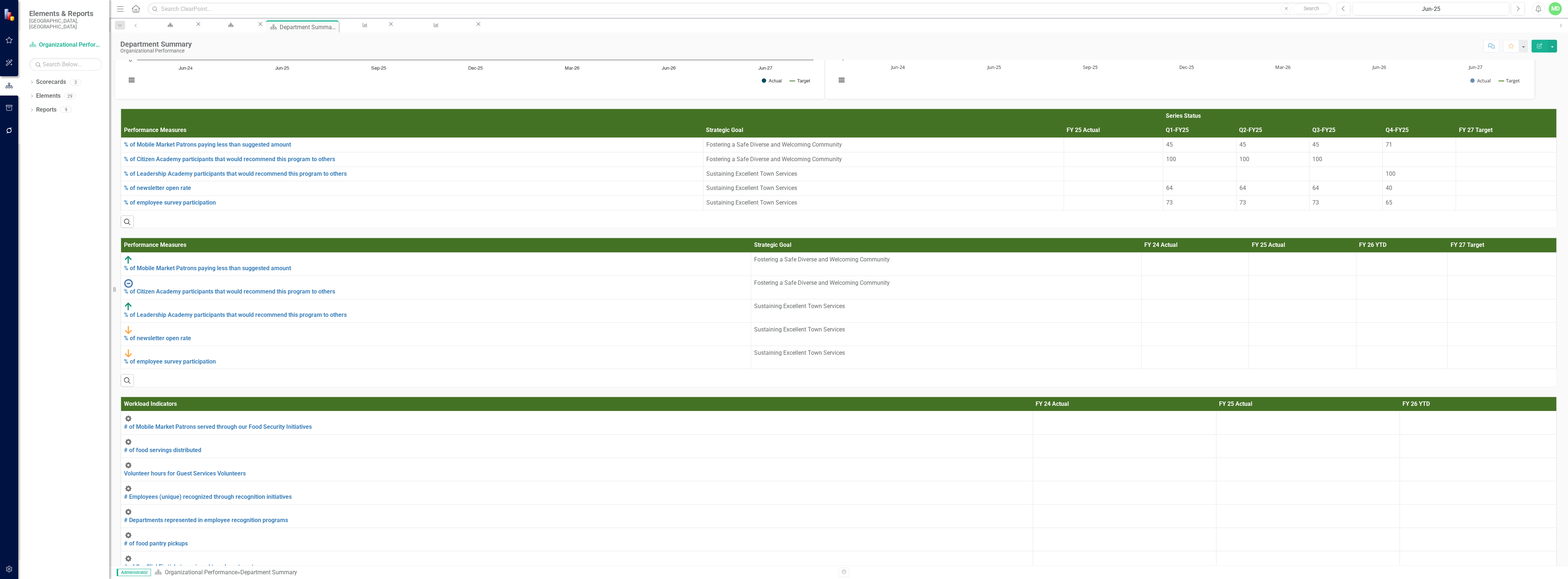
scroll to position [866, 0]
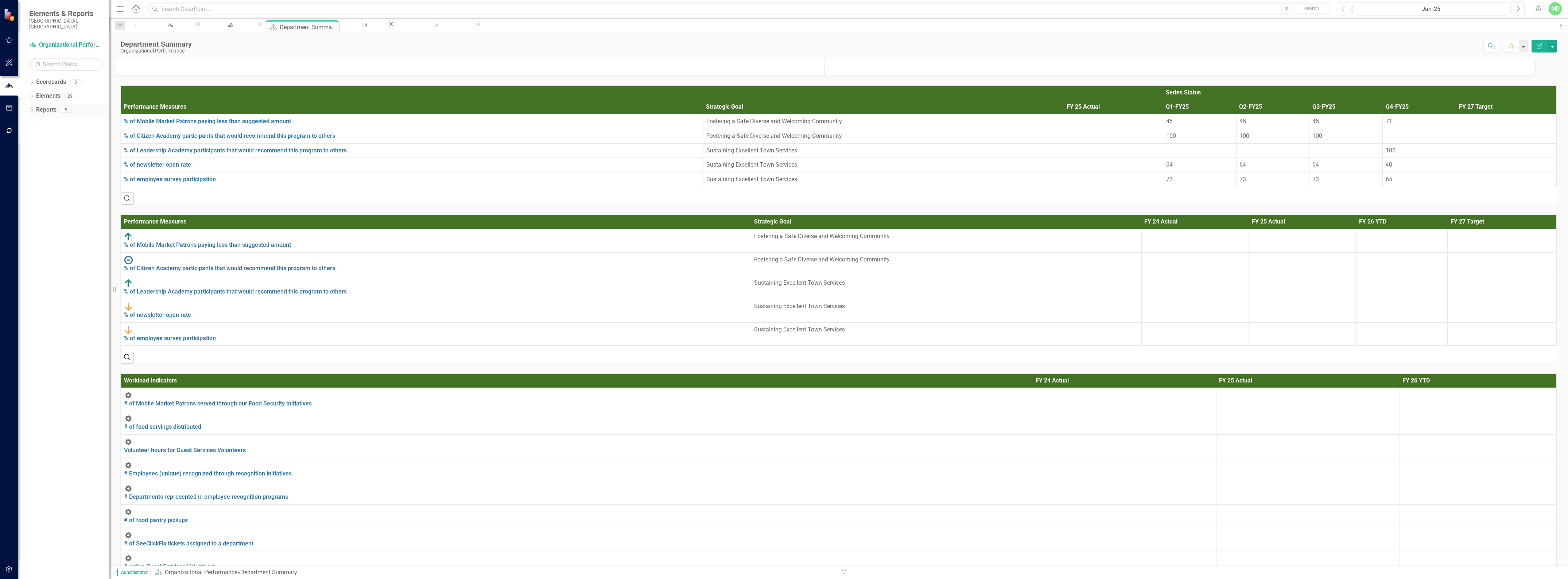
click at [44, 106] on link "Reports" at bounding box center [46, 110] width 21 height 9
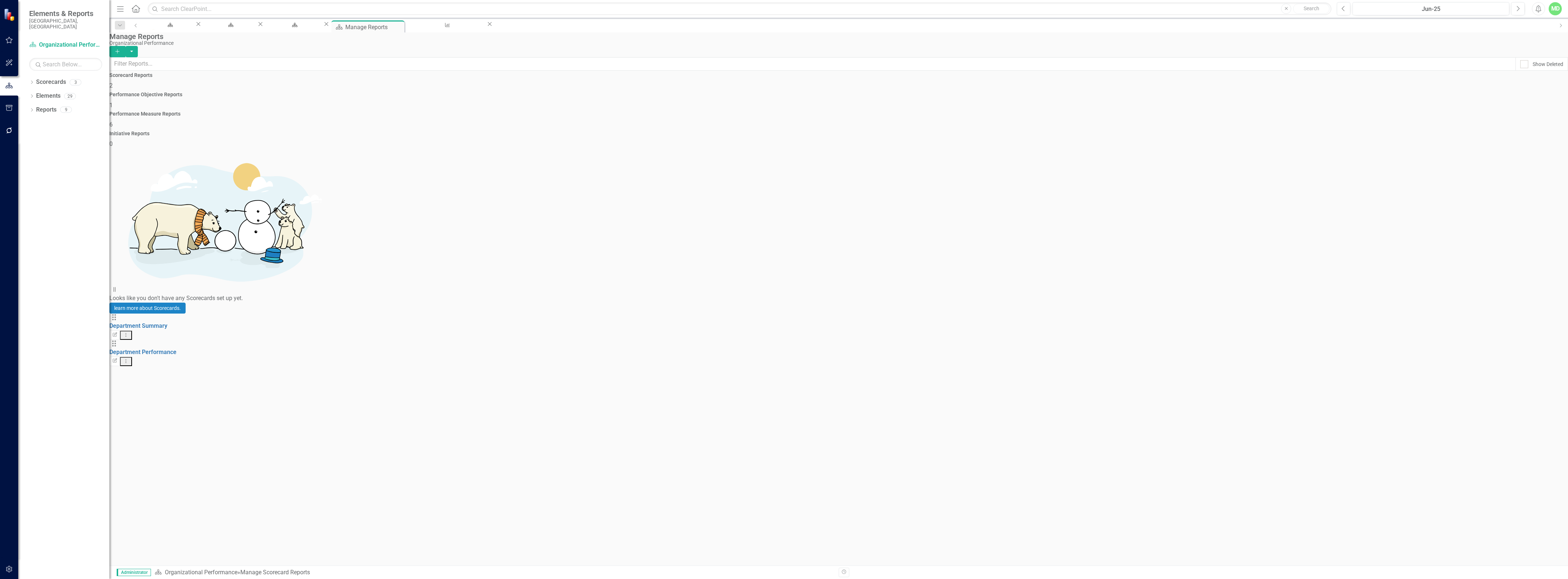
click at [987, 111] on div "Performance Measure Reports 6" at bounding box center [839, 120] width 1458 height 18
click at [170, 349] on link "Performance Measure Quarterly Report" at bounding box center [161, 352] width 104 height 7
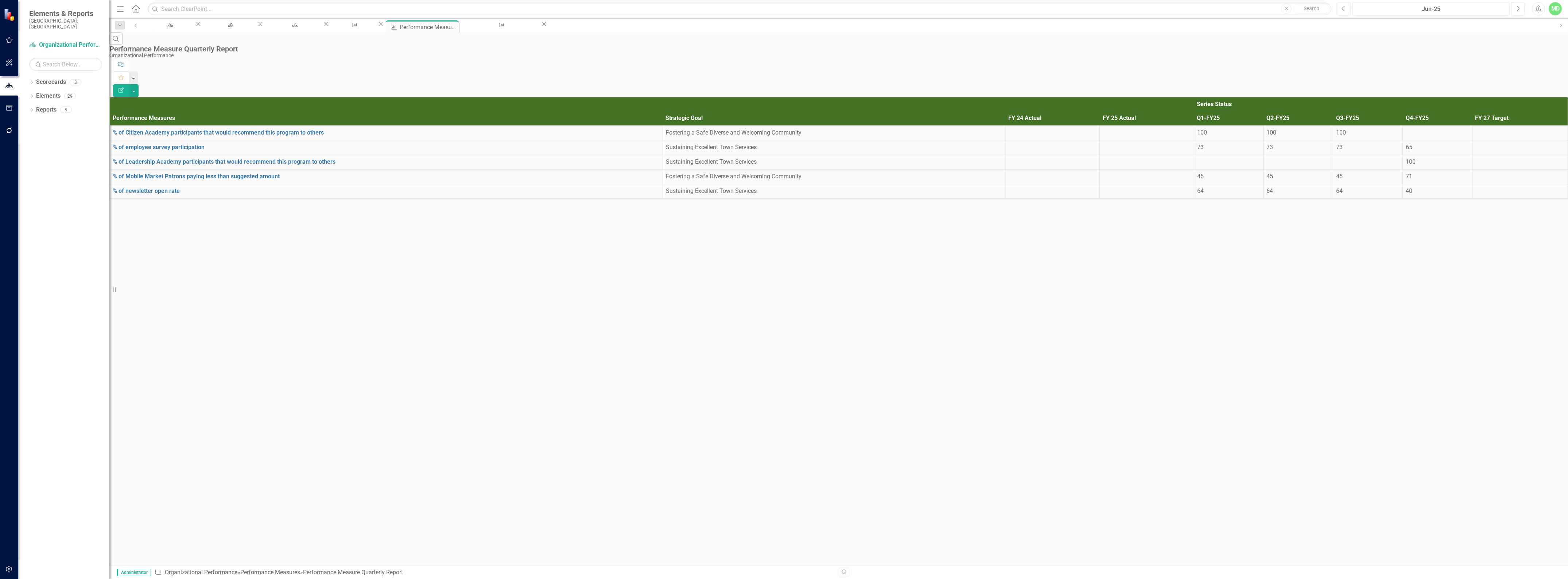
click at [124, 88] on icon "Edit Report" at bounding box center [121, 90] width 7 height 5
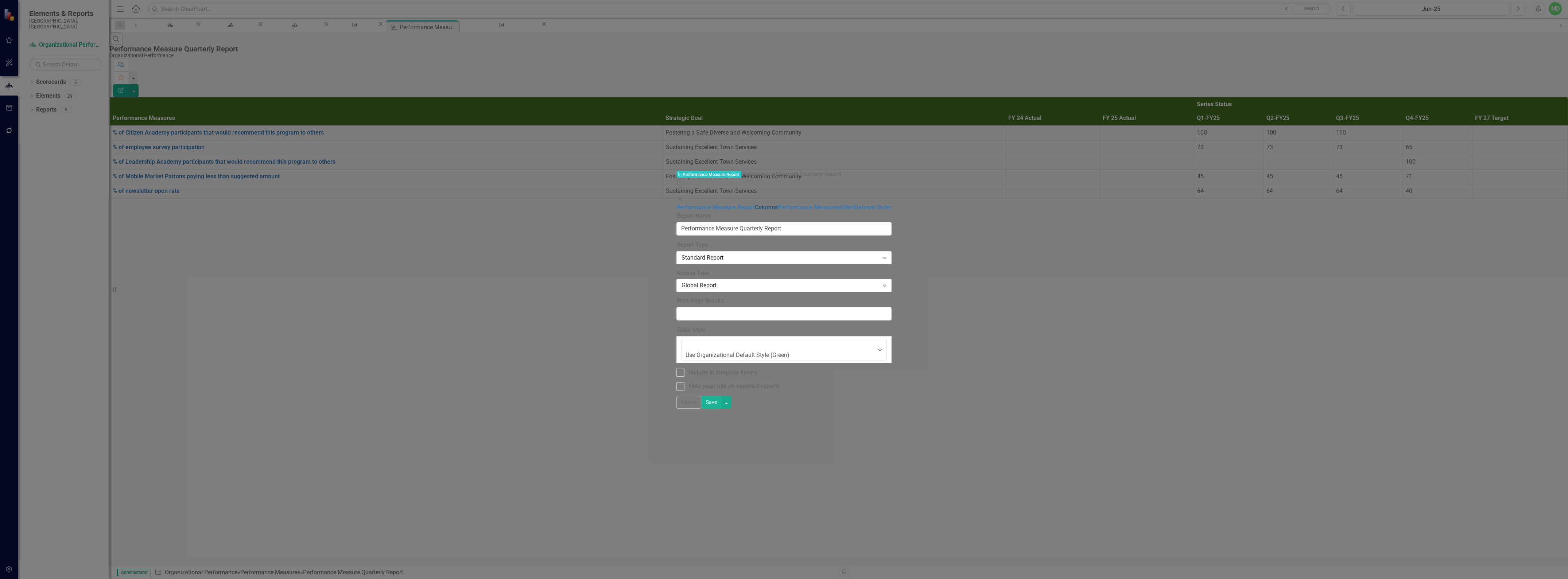
click at [755, 204] on link "Columns" at bounding box center [766, 207] width 23 height 7
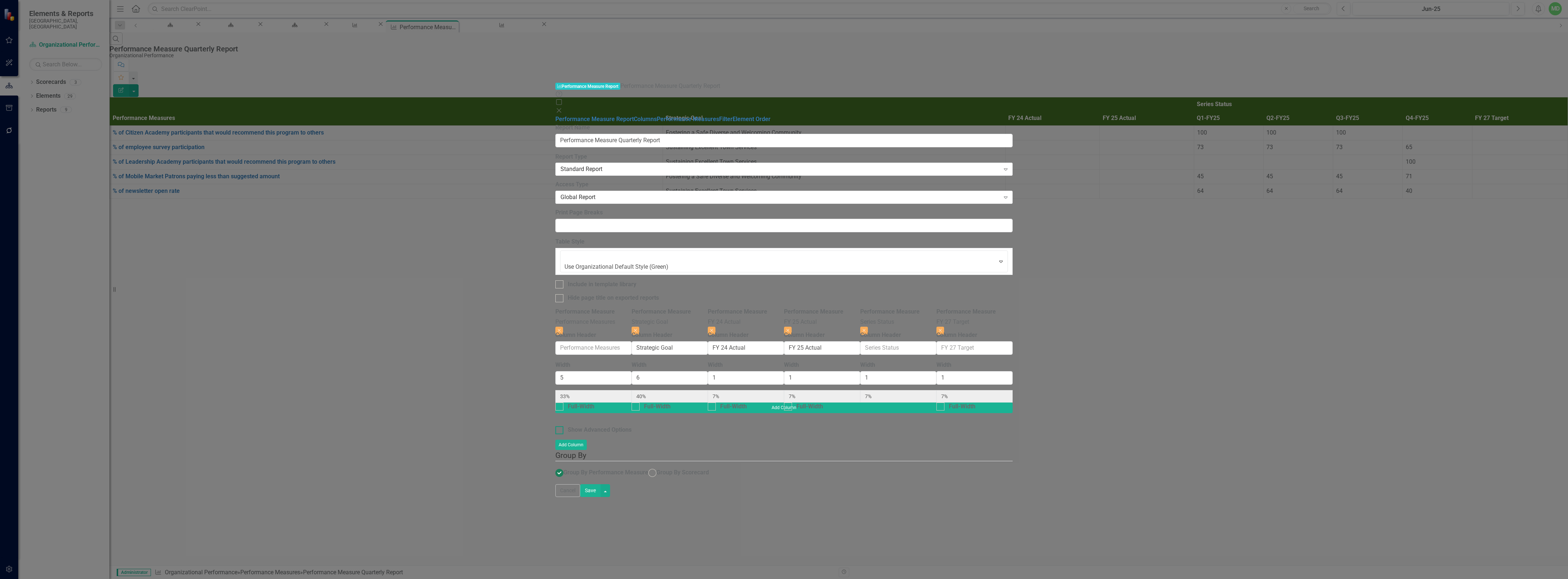
click at [568, 426] on div "Show Advanced Options" at bounding box center [600, 430] width 64 height 9
click at [555, 426] on input "Show Advanced Options" at bounding box center [558, 429] width 5 height 5
checkbox input "true"
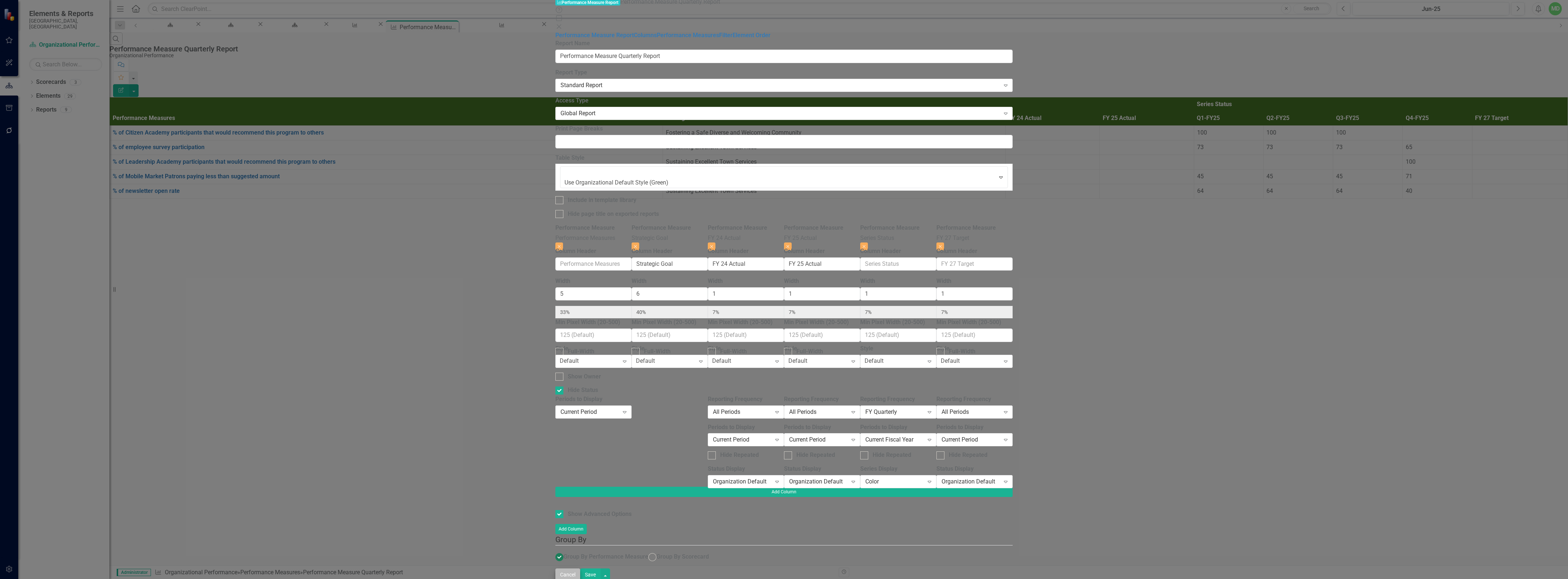
drag, startPoint x: 1541, startPoint y: 571, endPoint x: 1514, endPoint y: 575, distance: 27.3
click at [1013, 575] on div "Cancel Save" at bounding box center [783, 575] width 457 height 13
click at [580, 569] on button "Cancel" at bounding box center [567, 575] width 25 height 13
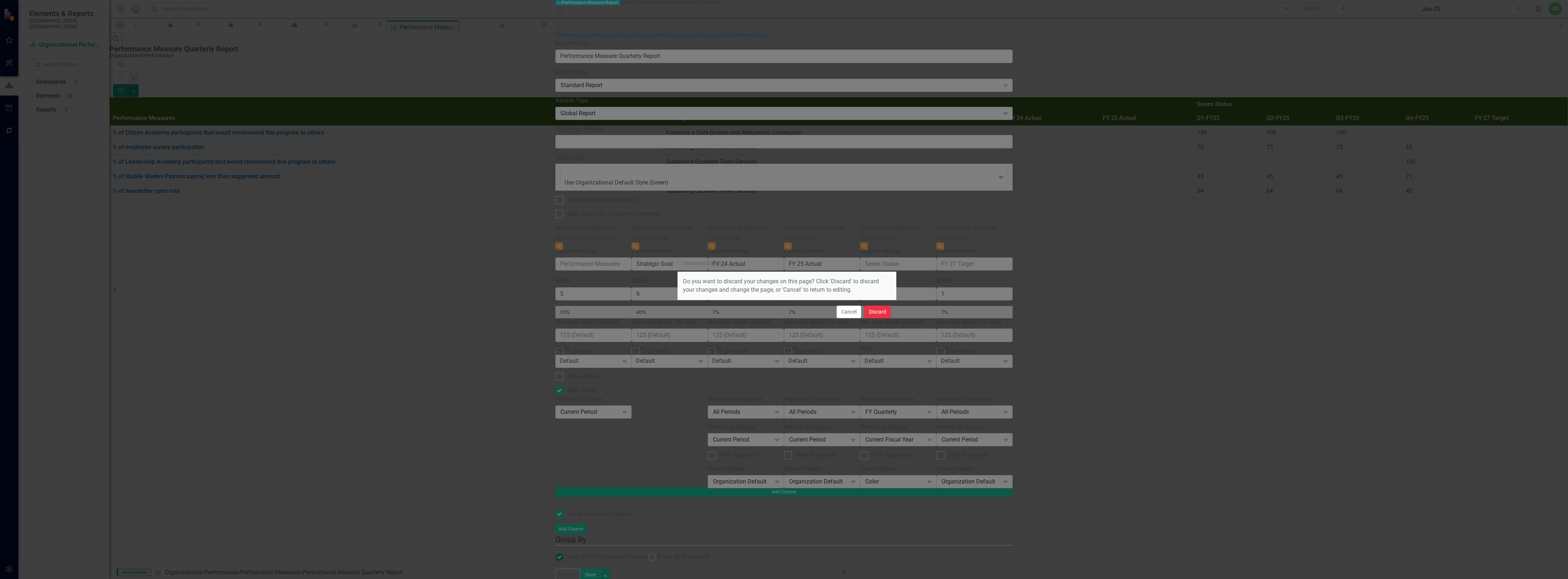
click at [877, 314] on button "Discard" at bounding box center [878, 312] width 27 height 13
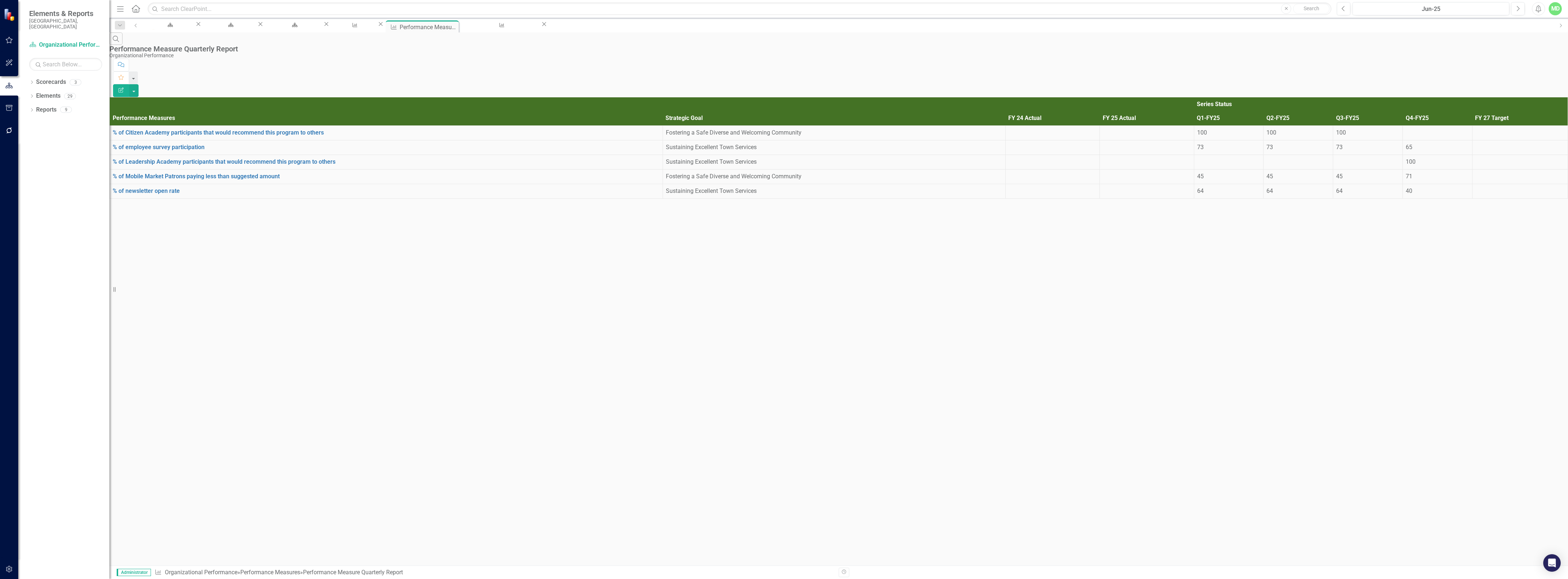
click at [124, 88] on icon "Edit Report" at bounding box center [121, 90] width 7 height 5
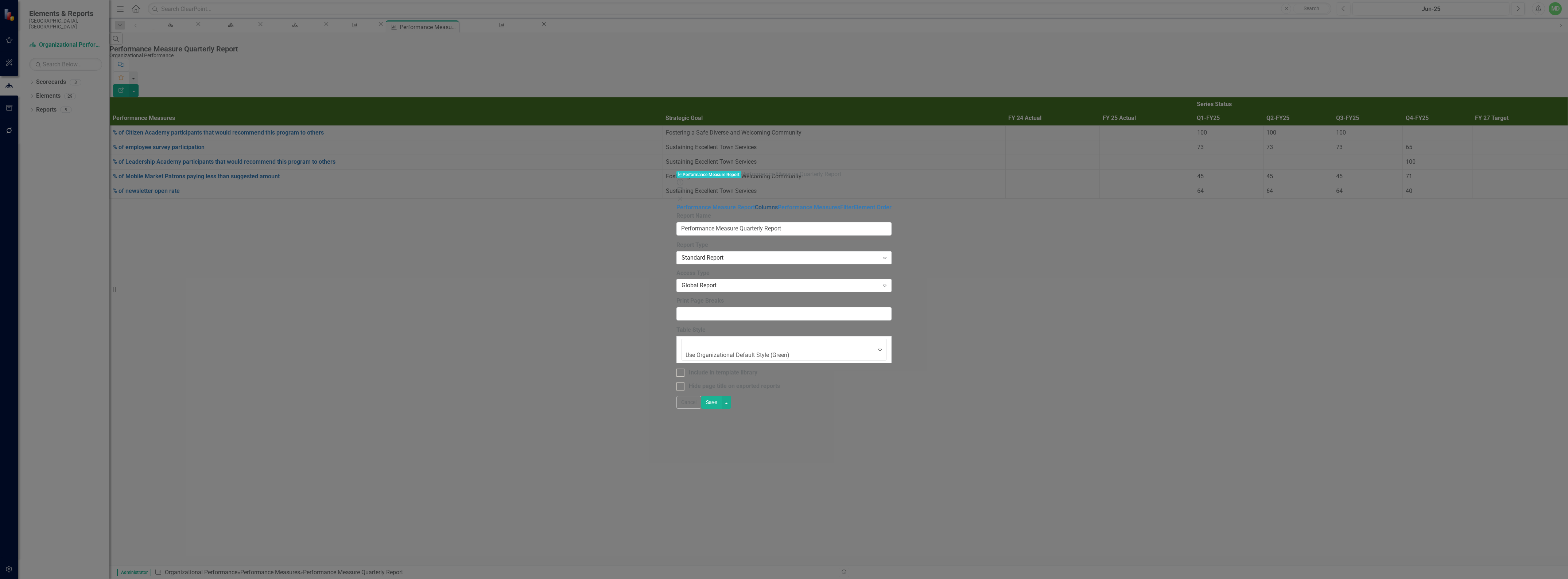
click at [755, 204] on link "Columns" at bounding box center [766, 207] width 23 height 7
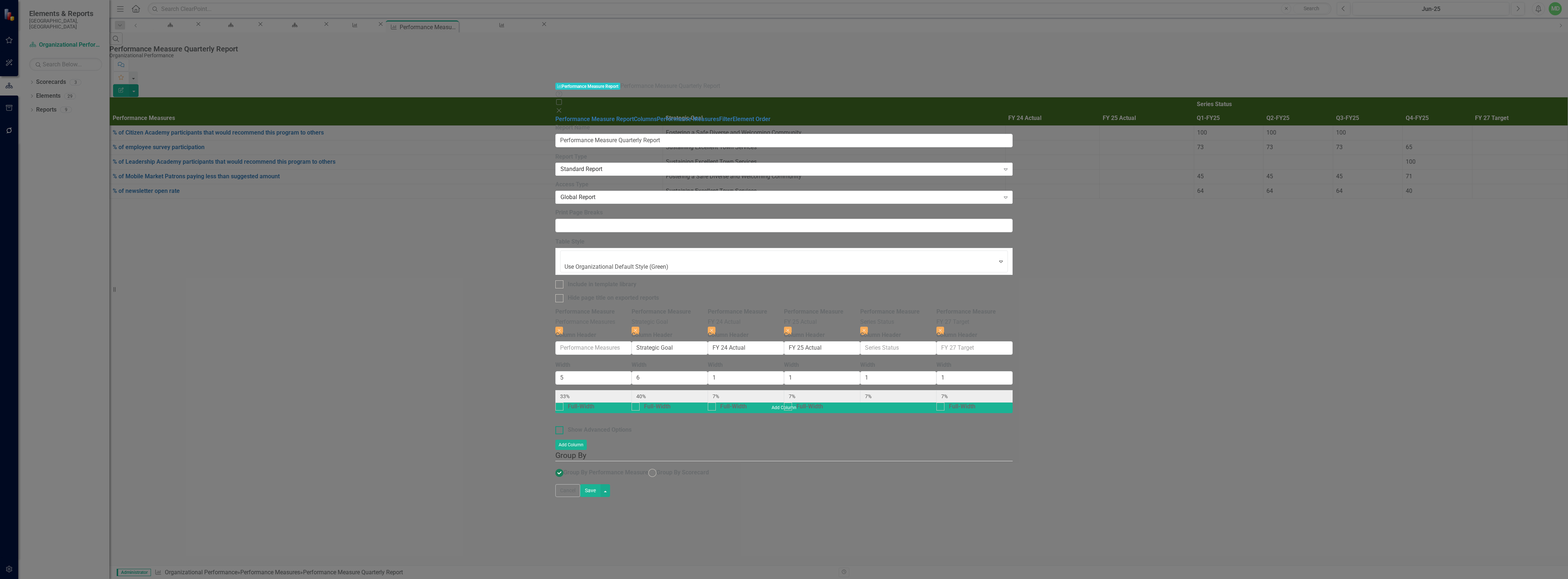
click at [568, 426] on div "Show Advanced Options" at bounding box center [600, 430] width 64 height 9
click at [555, 426] on input "Show Advanced Options" at bounding box center [558, 429] width 5 height 5
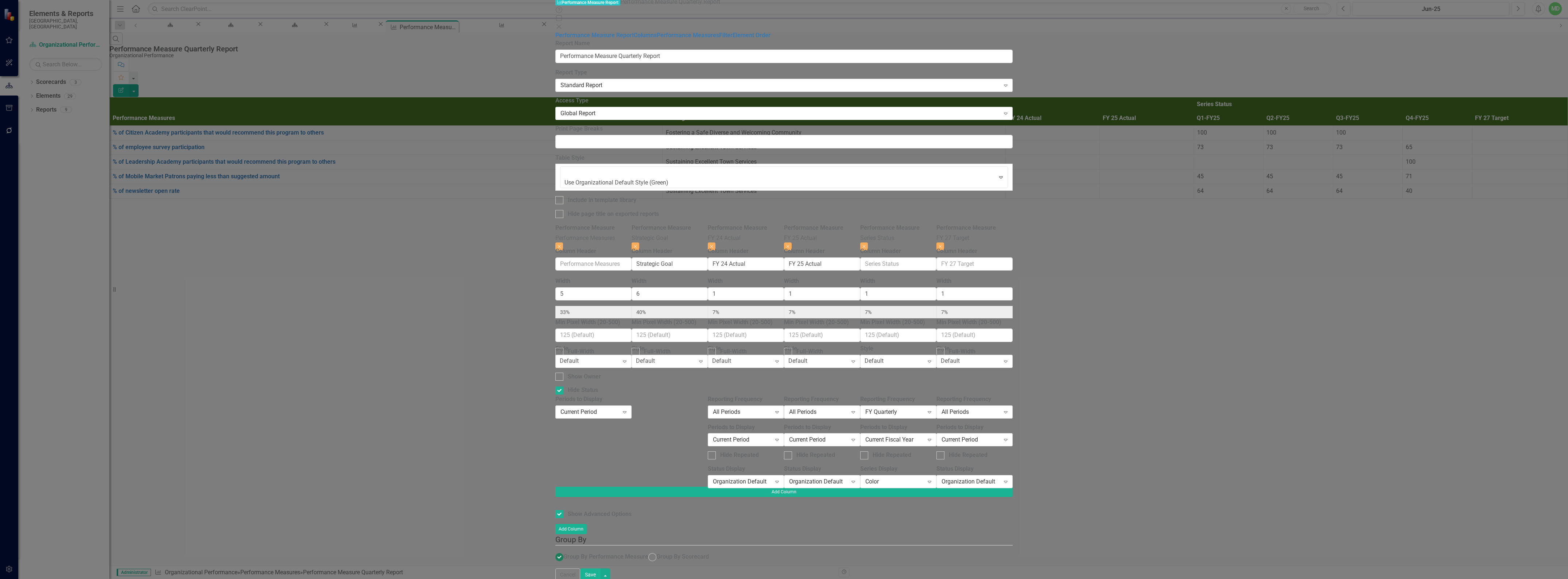
click at [771, 408] on div "All Periods" at bounding box center [742, 412] width 58 height 9
click at [771, 436] on div "Current Period" at bounding box center [742, 440] width 58 height 9
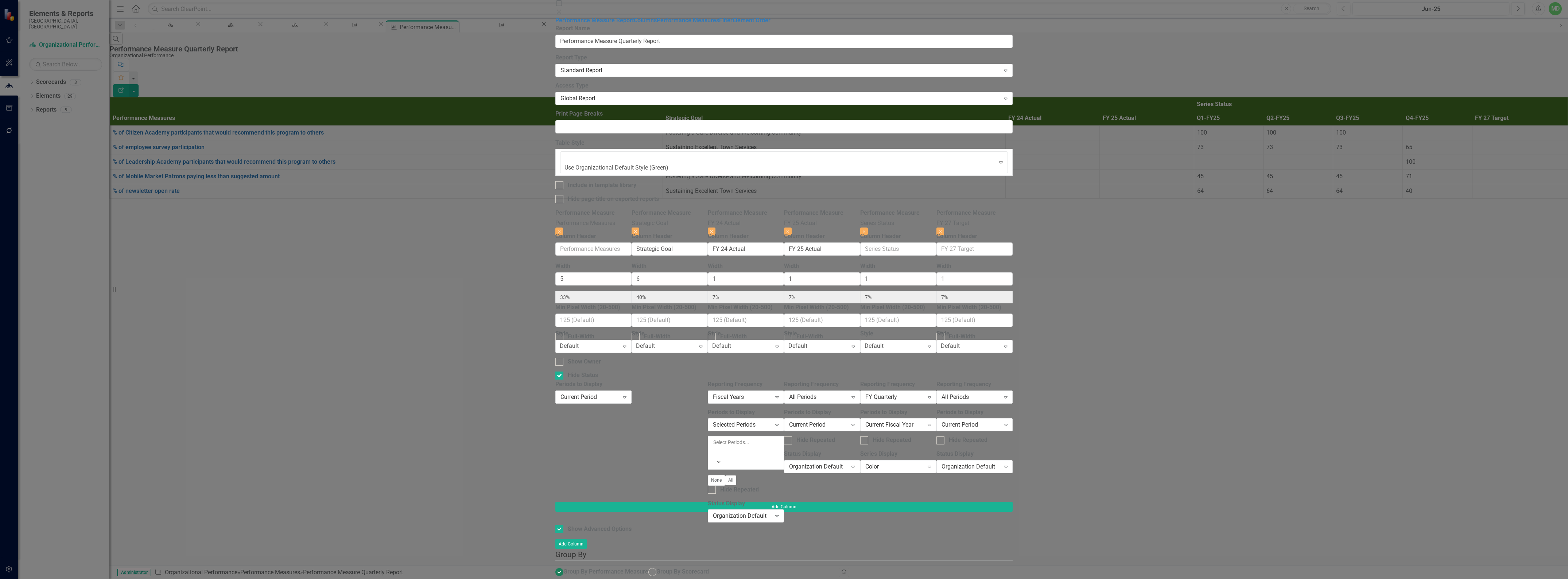
click at [715, 447] on div at bounding box center [714, 451] width 1 height 9
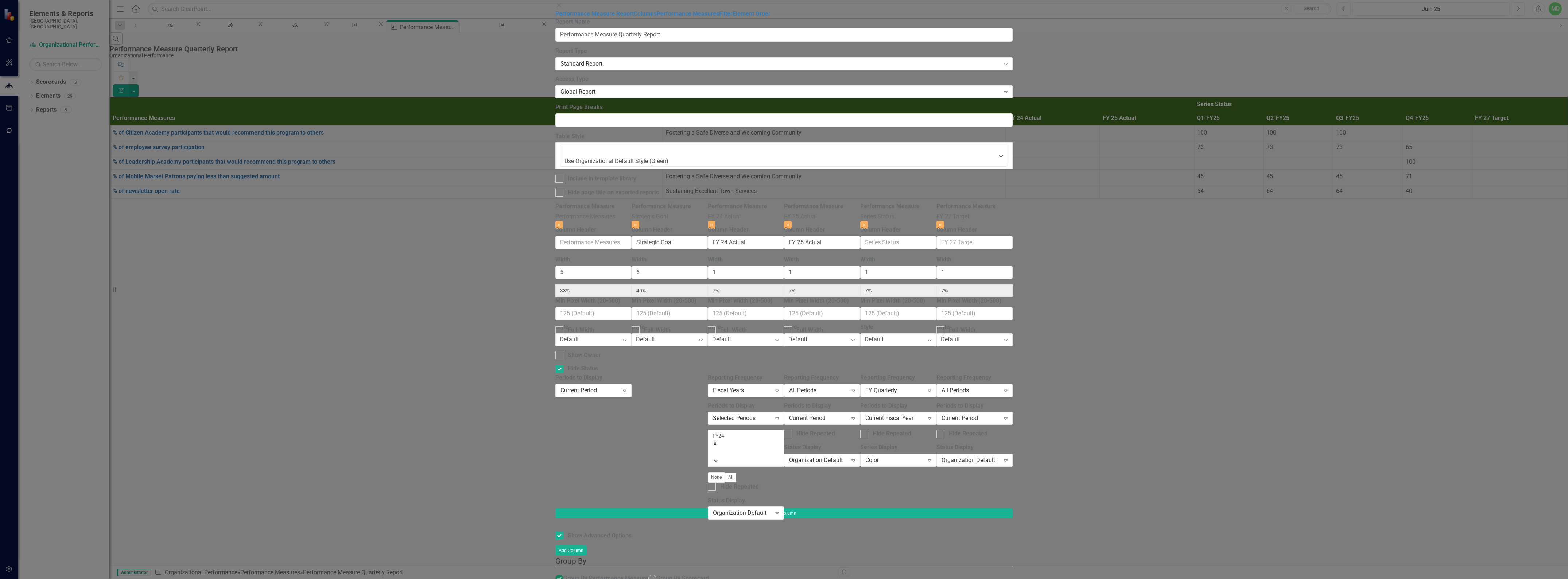
click at [847, 386] on div "All Periods" at bounding box center [818, 390] width 58 height 9
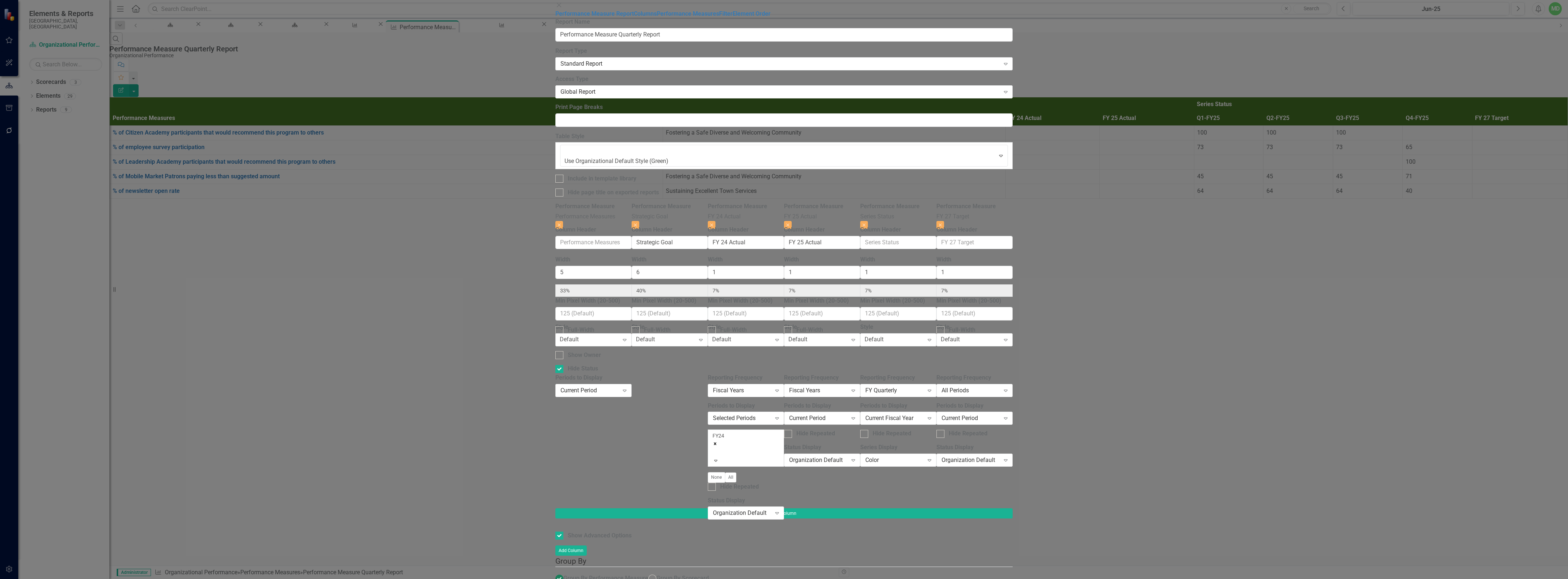
click at [847, 415] on div "Current Period" at bounding box center [818, 419] width 58 height 9
click at [791, 440] on div at bounding box center [790, 444] width 1 height 9
click at [1000, 386] on div "All Periods" at bounding box center [971, 390] width 58 height 9
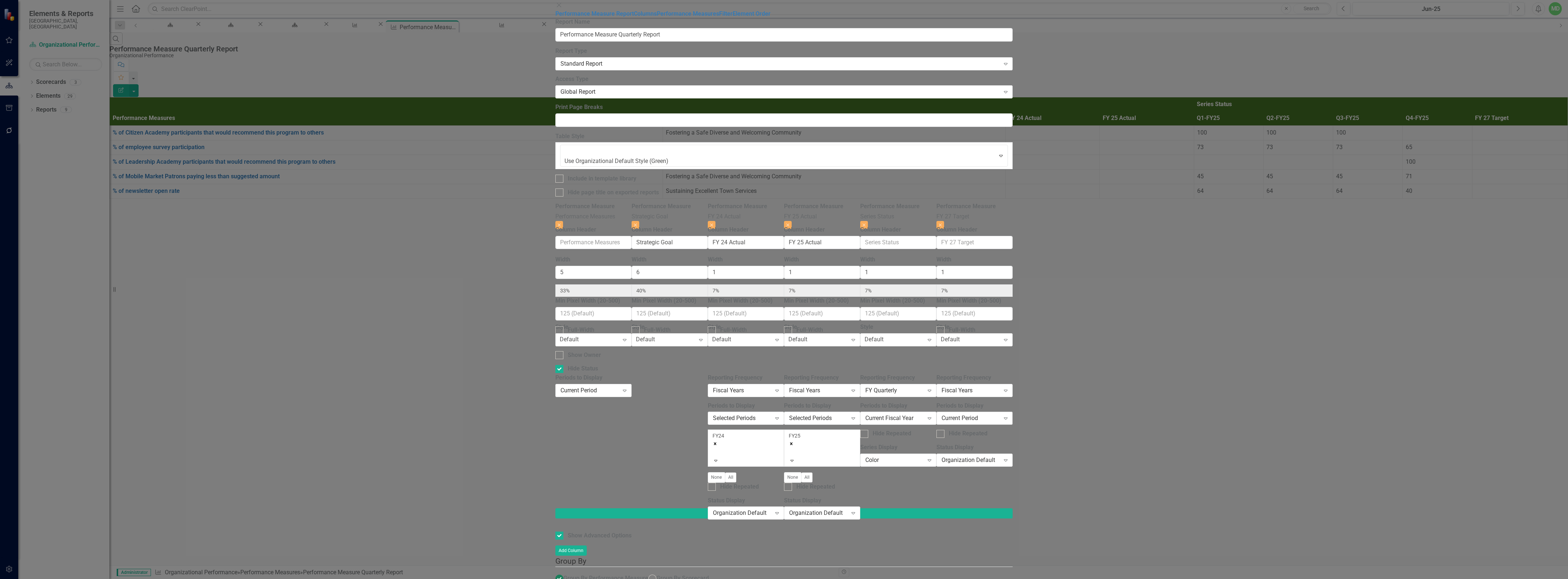
click at [1000, 415] on div "Current Period" at bounding box center [971, 419] width 58 height 9
click at [943, 440] on div at bounding box center [942, 444] width 1 height 9
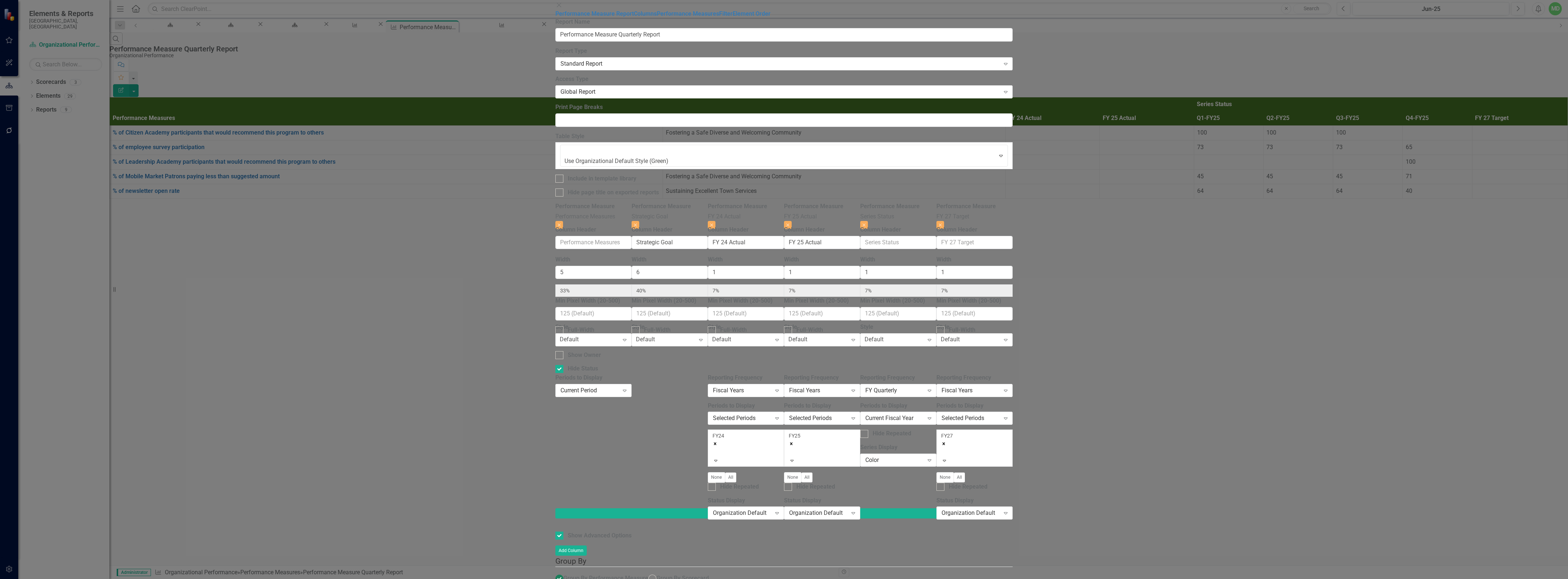
checkbox input "false"
radio input "true"
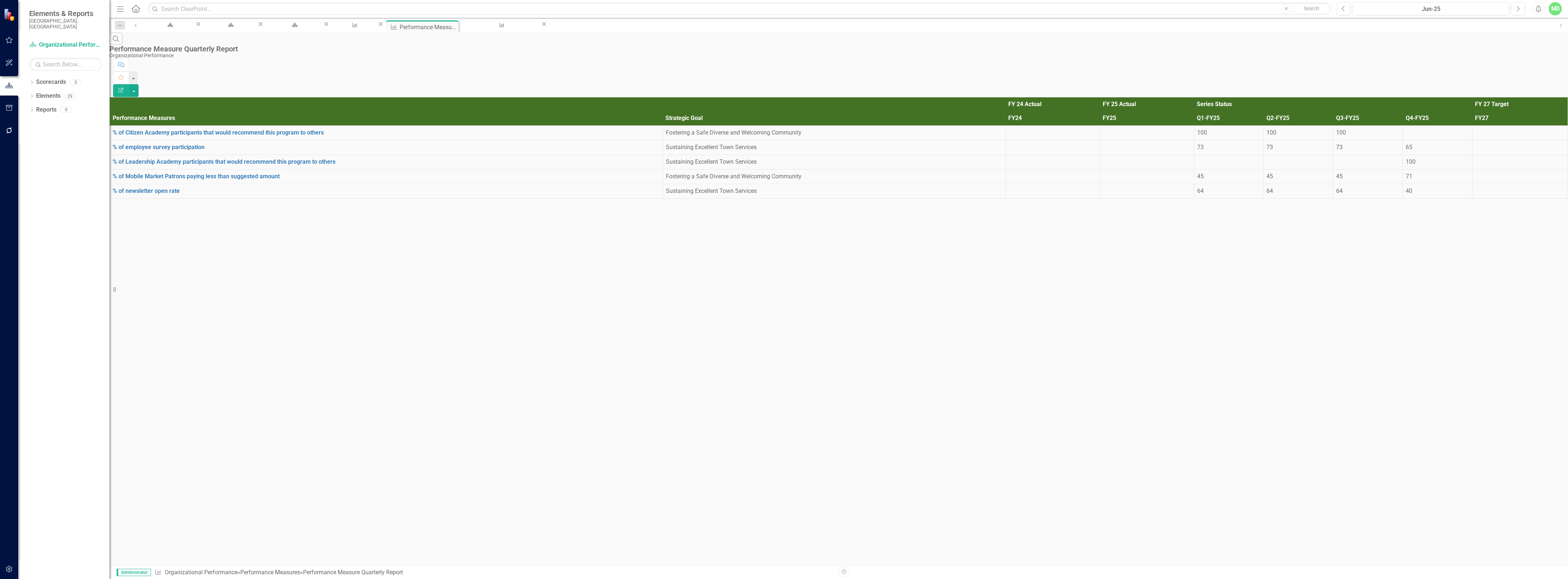
click at [124, 88] on icon "Edit Report" at bounding box center [121, 90] width 7 height 5
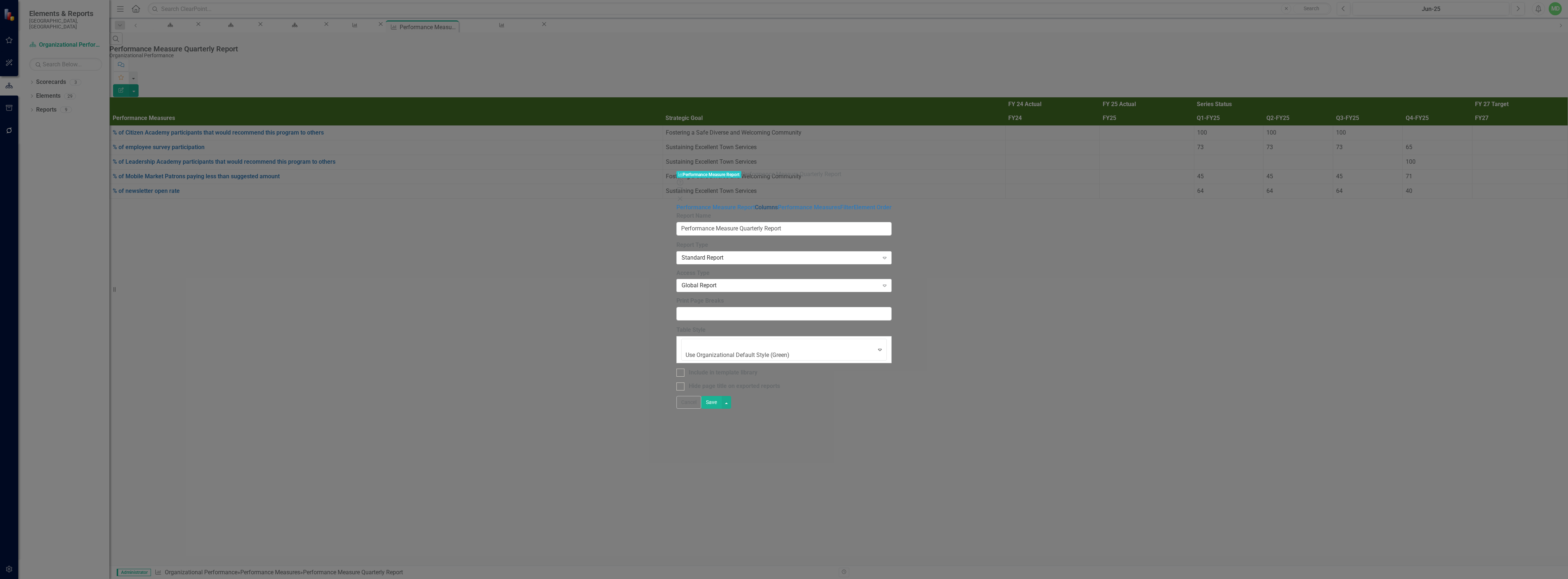
click at [755, 204] on link "Columns" at bounding box center [766, 207] width 23 height 7
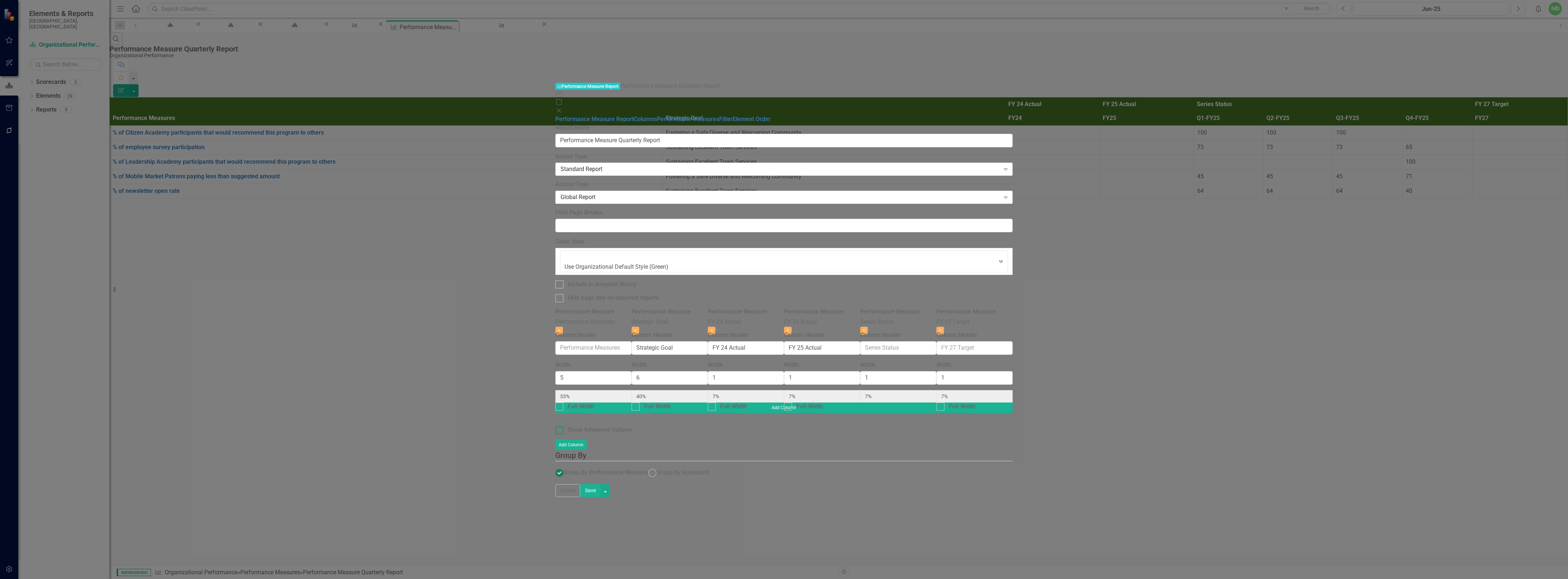
click at [568, 426] on div "Show Advanced Options" at bounding box center [600, 430] width 64 height 9
click at [555, 426] on input "Show Advanced Options" at bounding box center [558, 429] width 5 height 5
checkbox input "true"
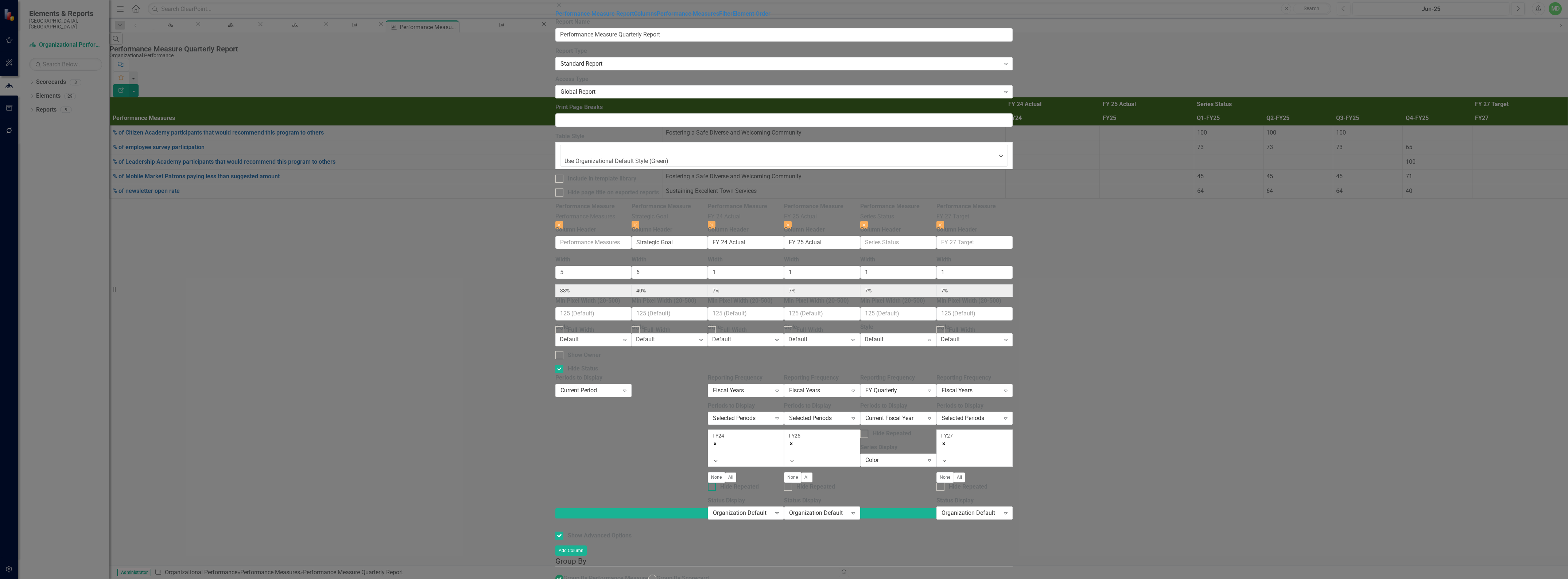
click at [713, 483] on input "Hide Repeated" at bounding box center [710, 485] width 5 height 5
checkbox input "true"
drag, startPoint x: 985, startPoint y: 298, endPoint x: 993, endPoint y: 296, distance: 8.2
click at [792, 483] on div at bounding box center [788, 486] width 8 height 8
click at [789, 483] on input "Hide Repeated" at bounding box center [786, 485] width 5 height 5
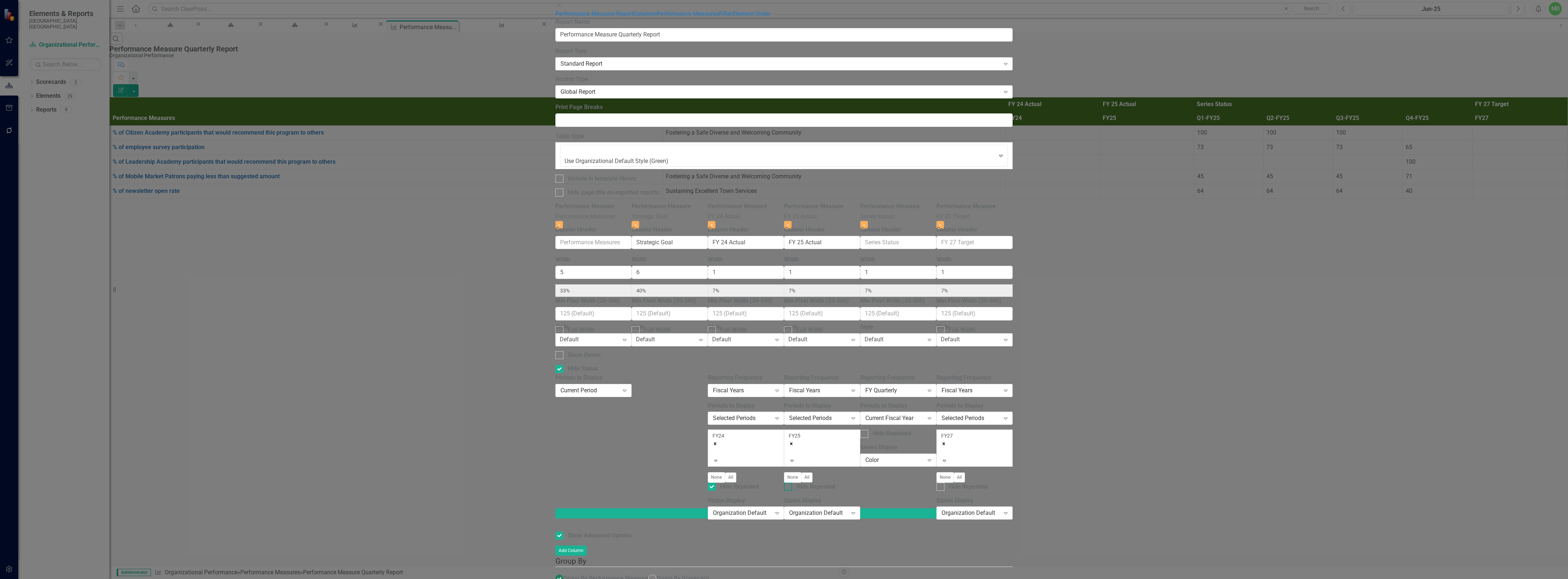
checkbox input "true"
click at [945, 483] on div at bounding box center [940, 486] width 8 height 8
click at [941, 483] on input "Hide Repeated" at bounding box center [939, 485] width 5 height 5
checkbox input "true"
click at [771, 386] on div "Fiscal Years" at bounding box center [742, 390] width 58 height 9
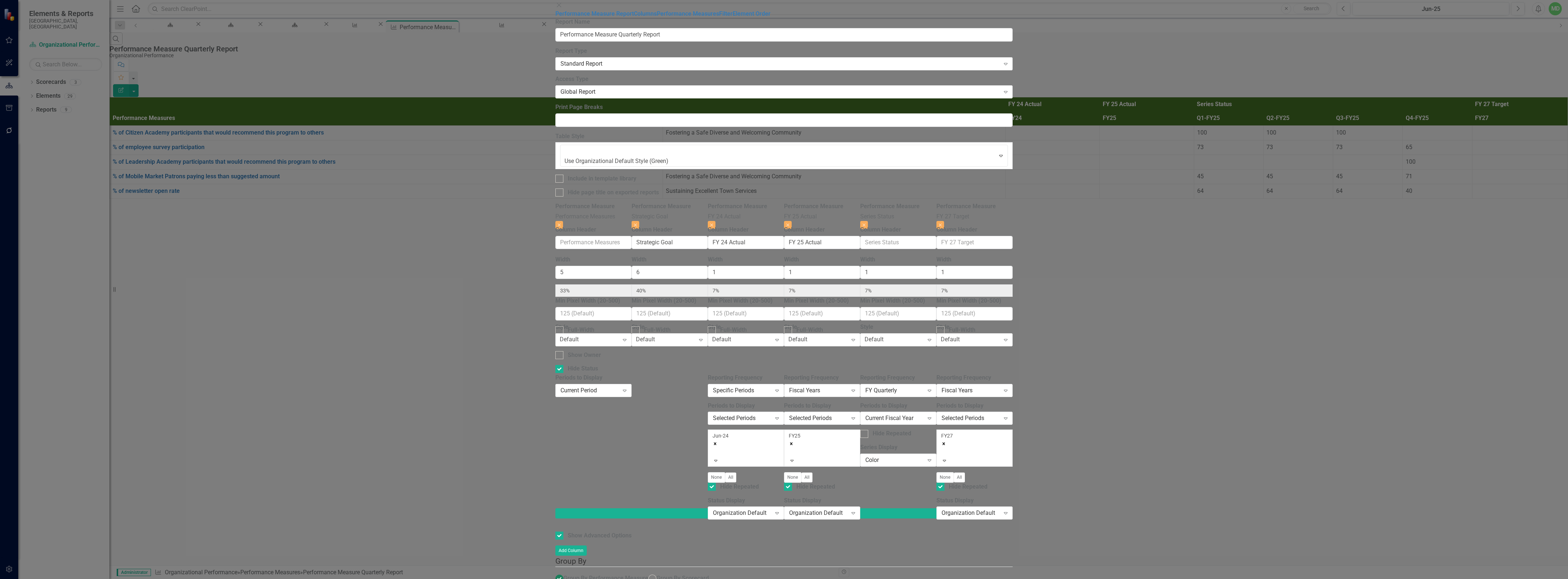
click at [847, 386] on div "Fiscal Years" at bounding box center [818, 390] width 58 height 9
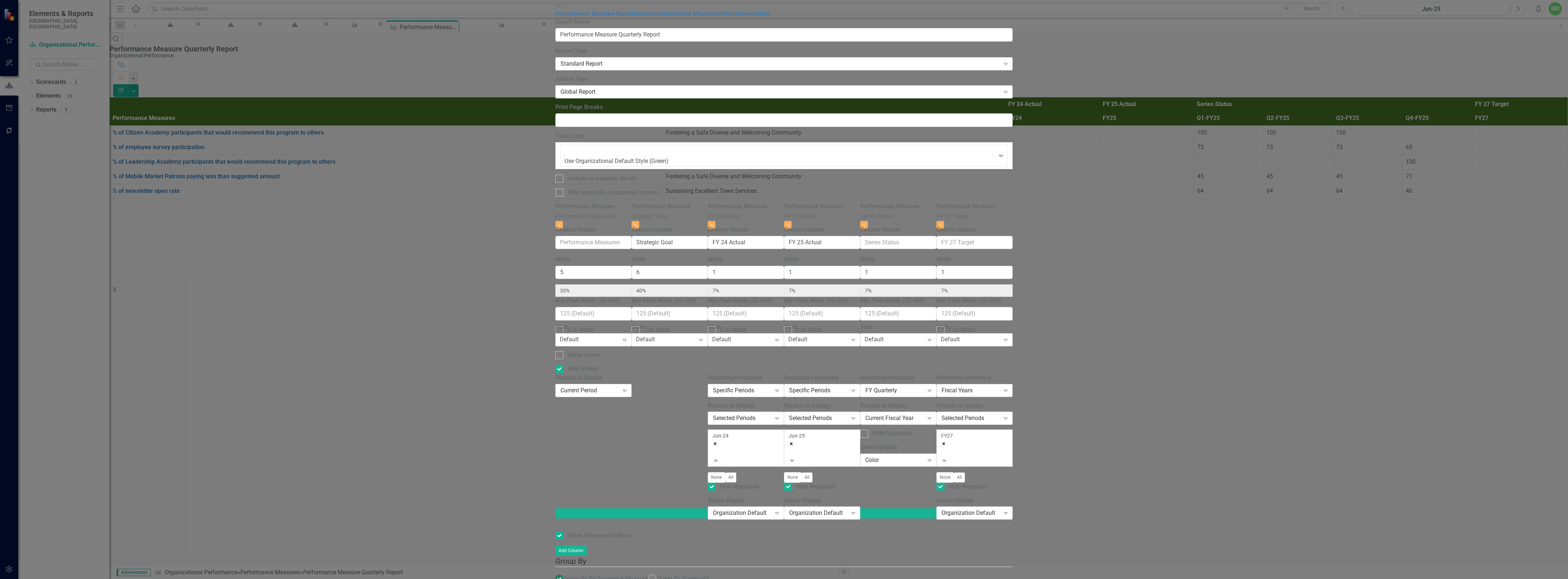
click at [1000, 386] on div "Fiscal Years" at bounding box center [971, 390] width 58 height 9
click at [954, 472] on button "None" at bounding box center [945, 477] width 18 height 10
click at [1000, 386] on div "Fiscal Years" at bounding box center [971, 390] width 58 height 9
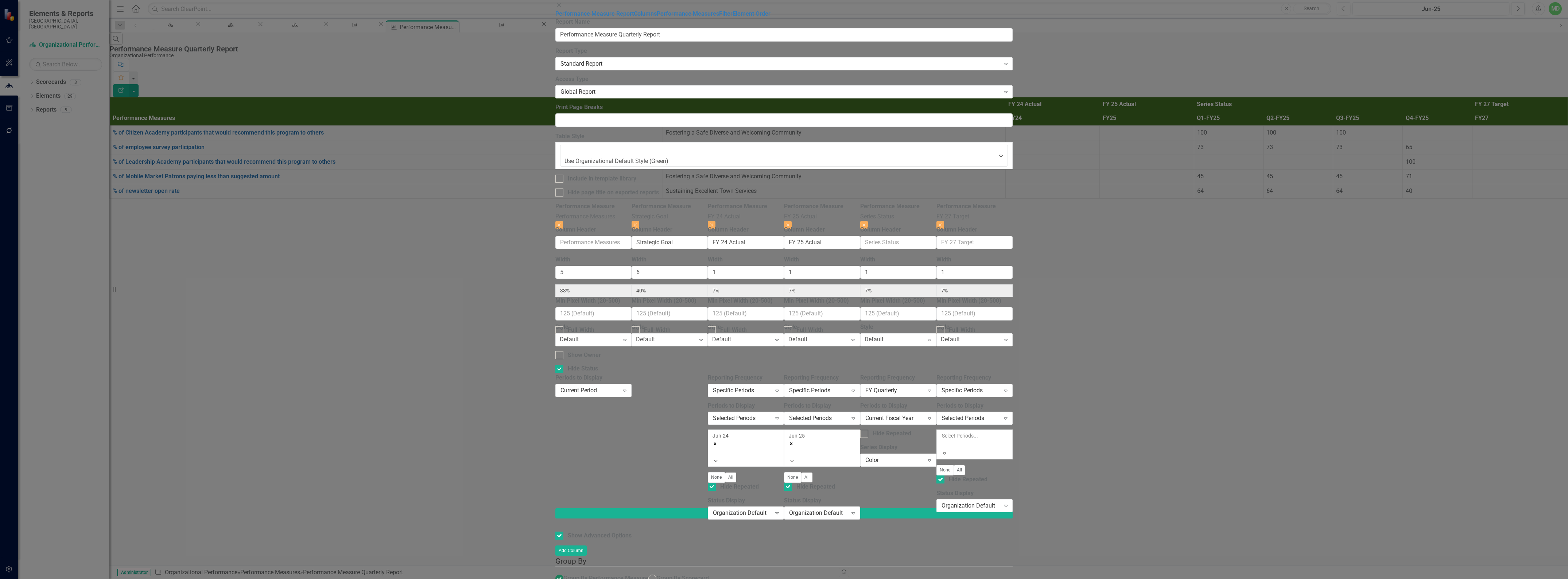
click at [943, 440] on div at bounding box center [942, 444] width 1 height 9
checkbox input "false"
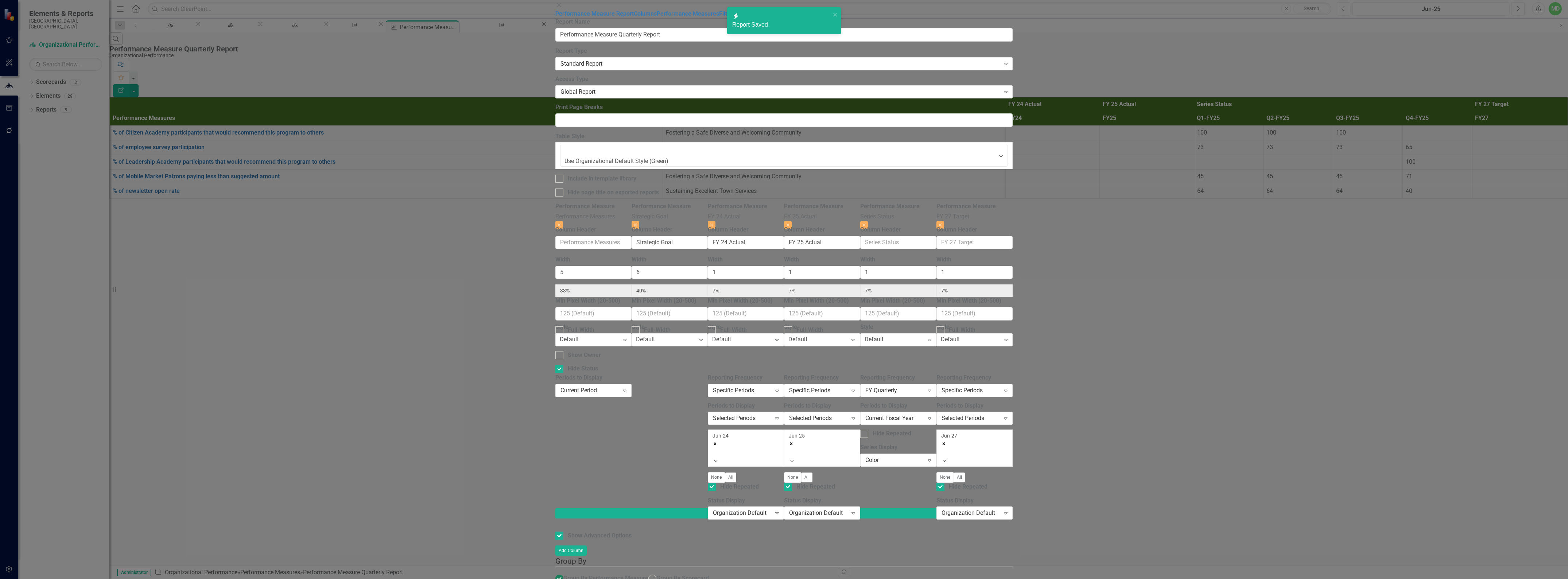
radio input "true"
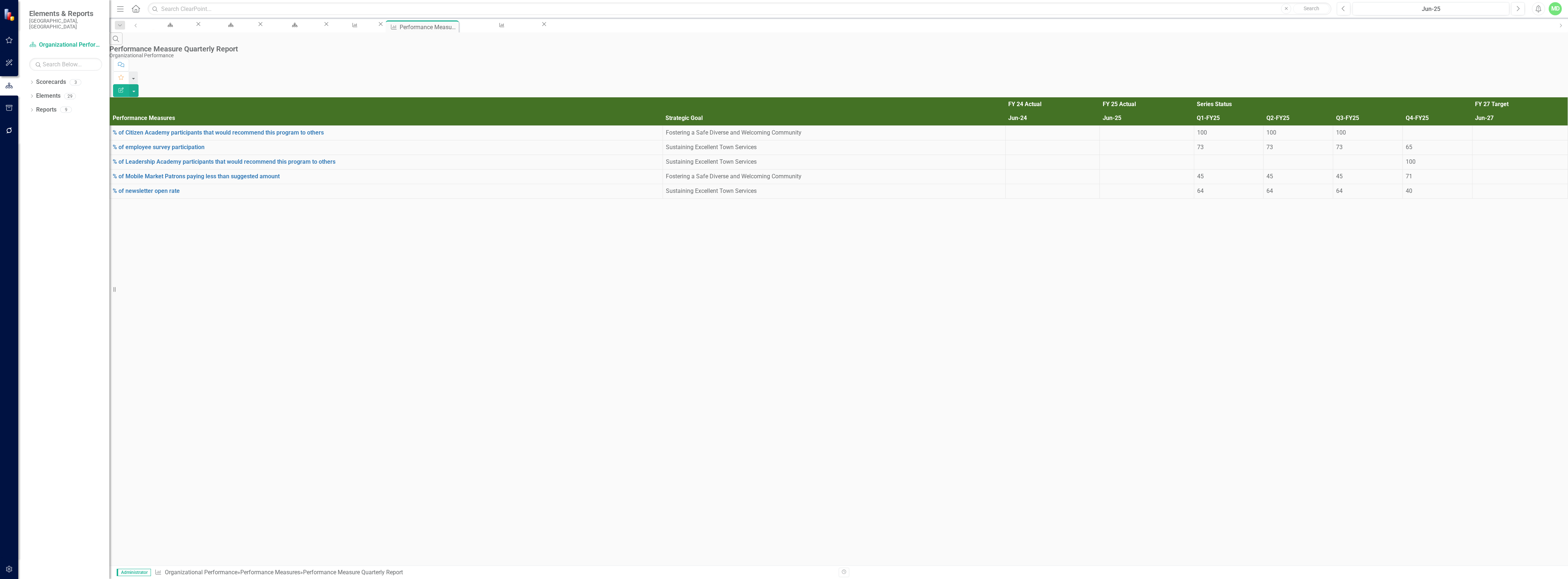
click at [124, 88] on icon "Edit Report" at bounding box center [121, 90] width 7 height 5
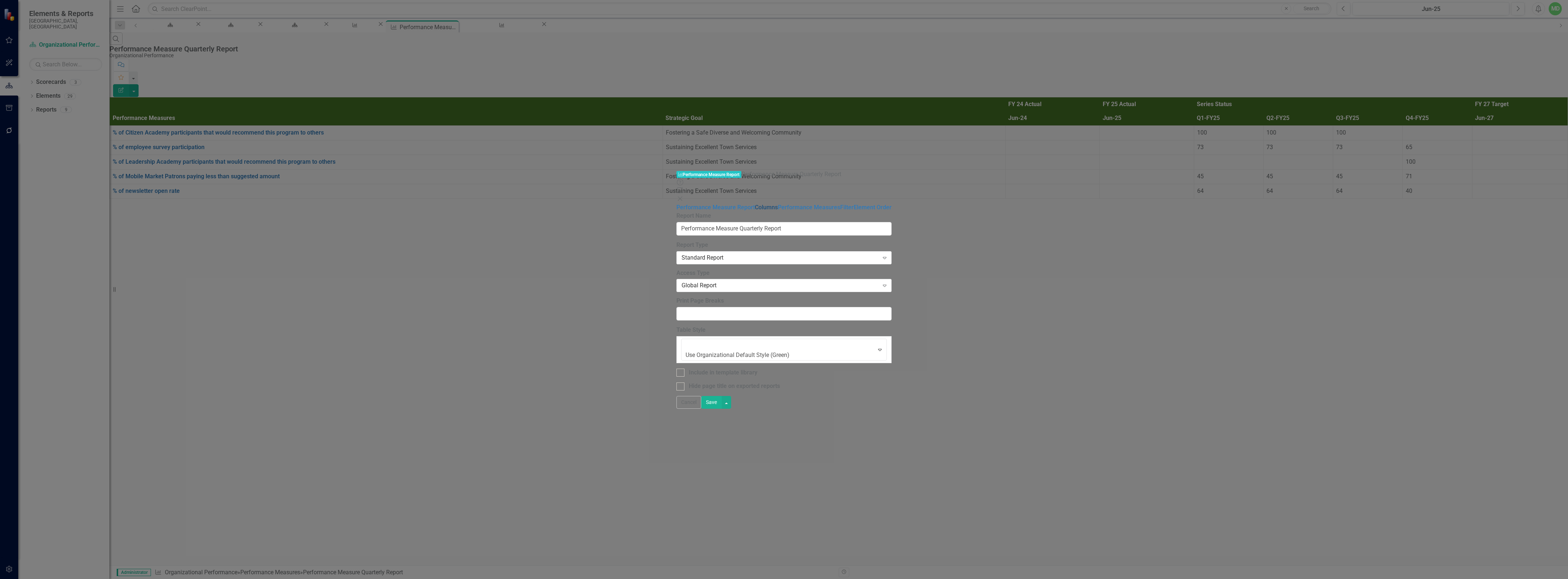
click at [755, 204] on link "Columns" at bounding box center [766, 207] width 23 height 7
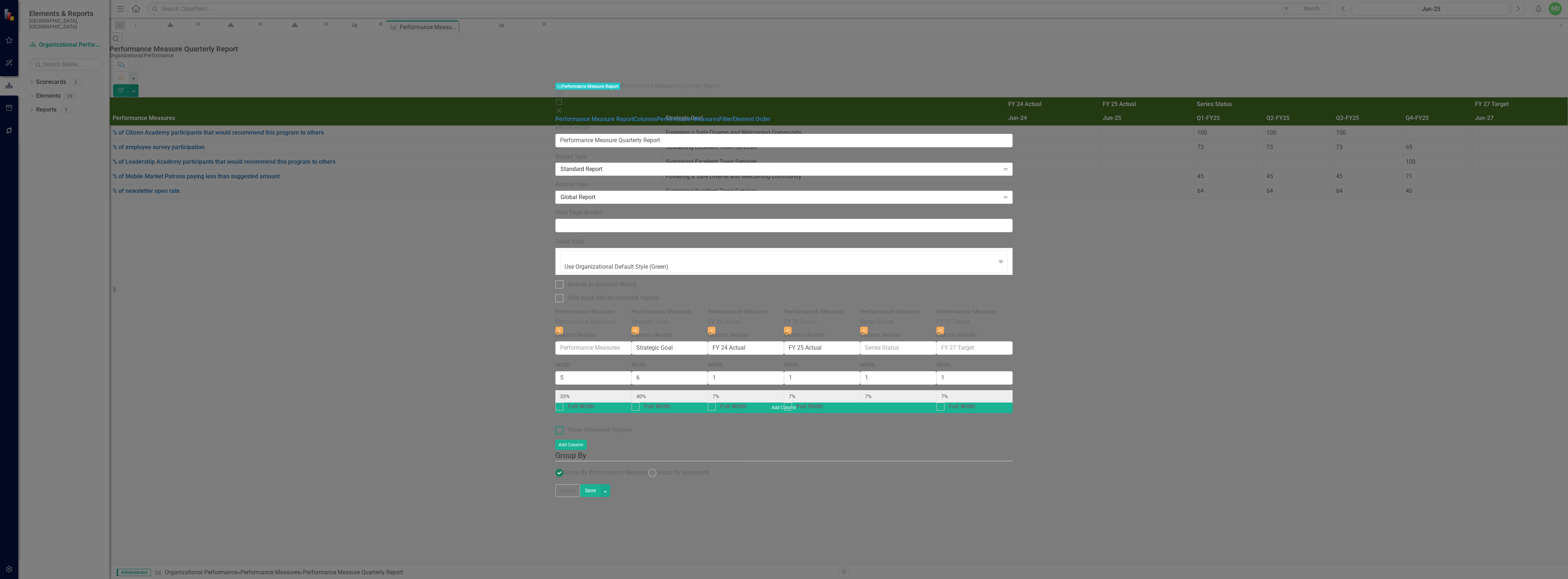
click at [568, 426] on div "Show Advanced Options" at bounding box center [600, 430] width 64 height 9
click at [555, 426] on input "Show Advanced Options" at bounding box center [558, 429] width 5 height 5
checkbox input "true"
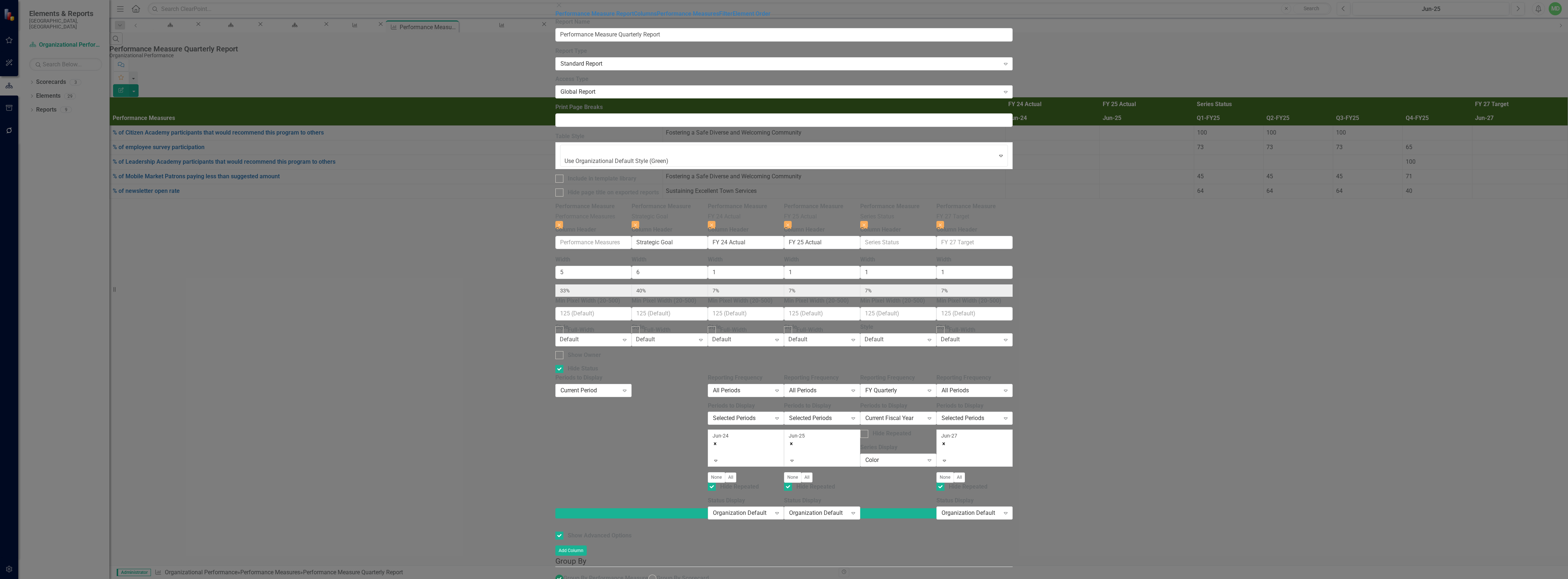
click at [771, 509] on div "Organization Default" at bounding box center [742, 513] width 58 height 9
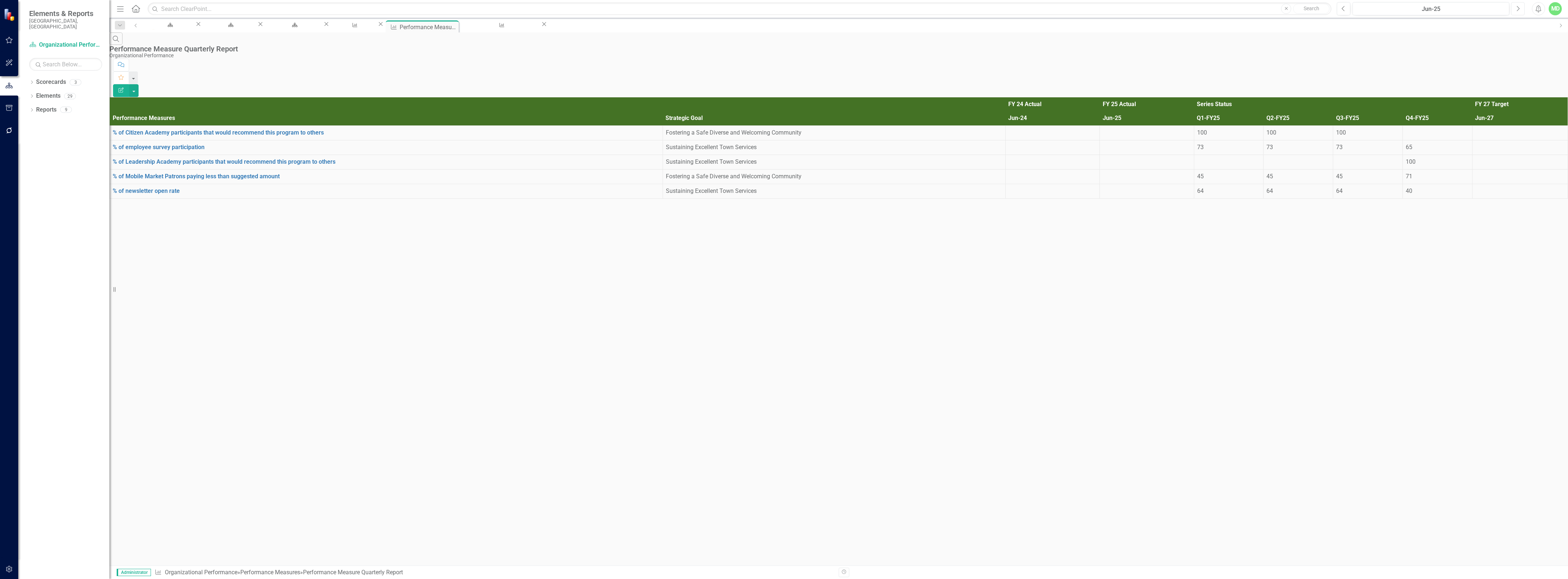
click at [1517, 8] on icon "Next" at bounding box center [1517, 9] width 4 height 7
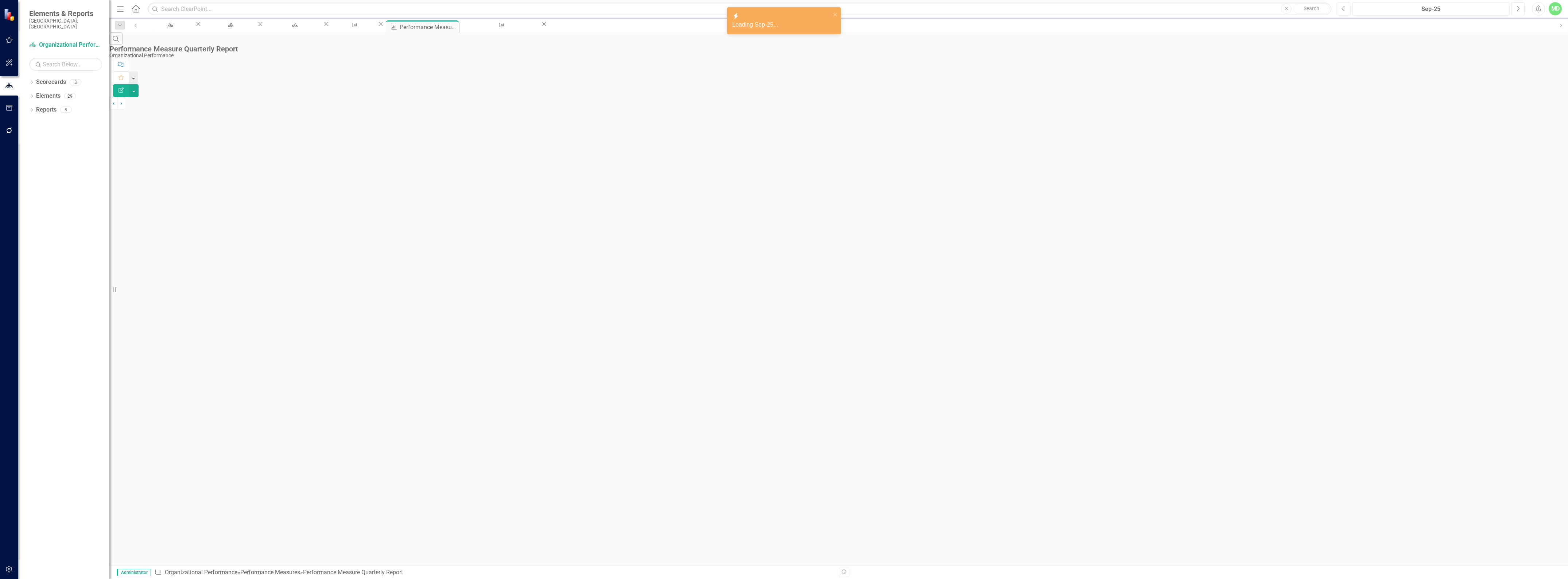
click at [1517, 9] on icon "Next" at bounding box center [1517, 9] width 4 height 7
click at [1514, 10] on button "Next" at bounding box center [1518, 9] width 13 height 13
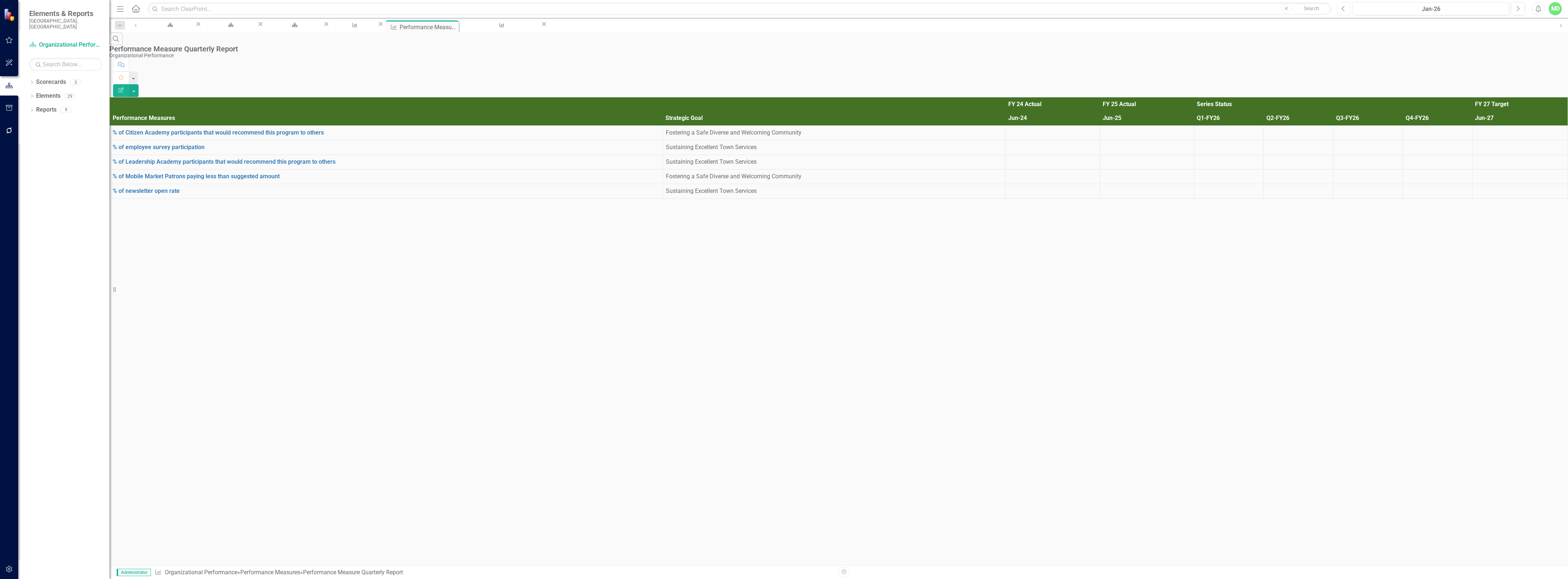
drag, startPoint x: 1343, startPoint y: 10, endPoint x: 1329, endPoint y: 47, distance: 39.6
click at [1329, 47] on div "Menu Home Search Close Search Previous Jan-26 Next Alerts MD User Edit Profile …" at bounding box center [839, 289] width 1458 height 579
click at [1380, 10] on div "Jan-26" at bounding box center [1430, 9] width 152 height 9
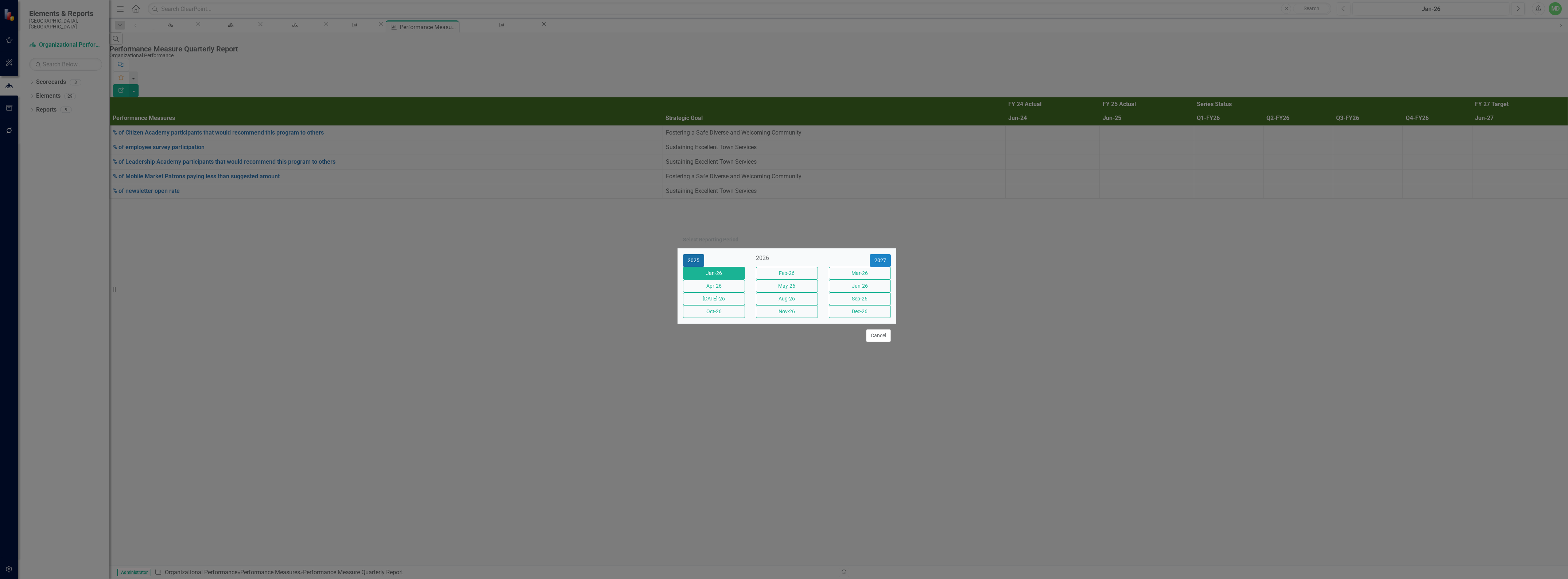
click at [693, 254] on button "2025" at bounding box center [693, 261] width 21 height 13
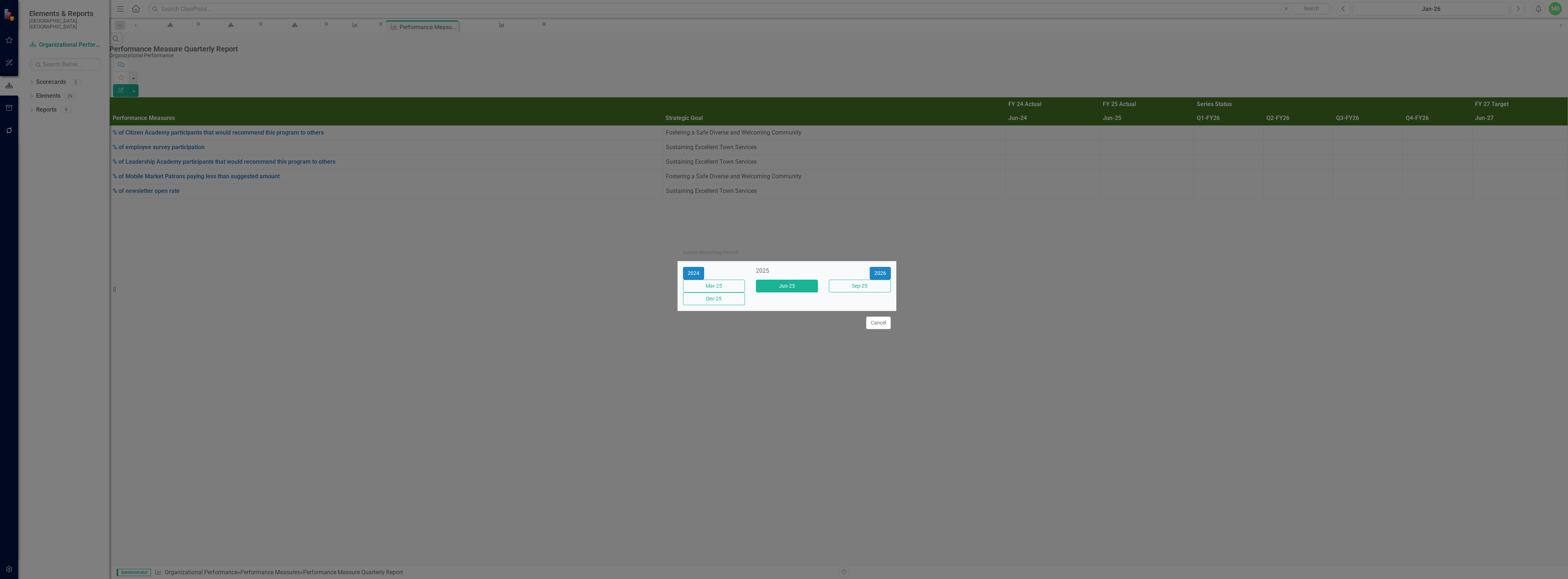
click at [800, 283] on button "Jun-25" at bounding box center [787, 286] width 62 height 13
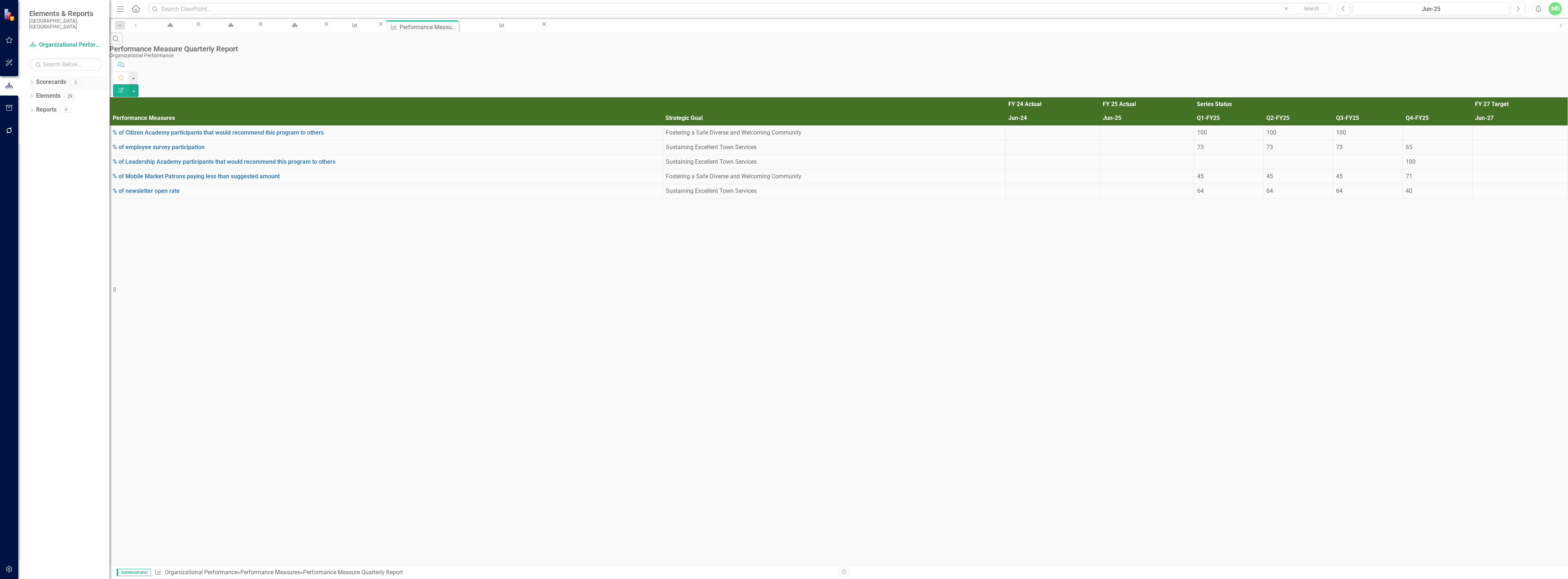
click at [42, 78] on link "Scorecards" at bounding box center [51, 82] width 30 height 9
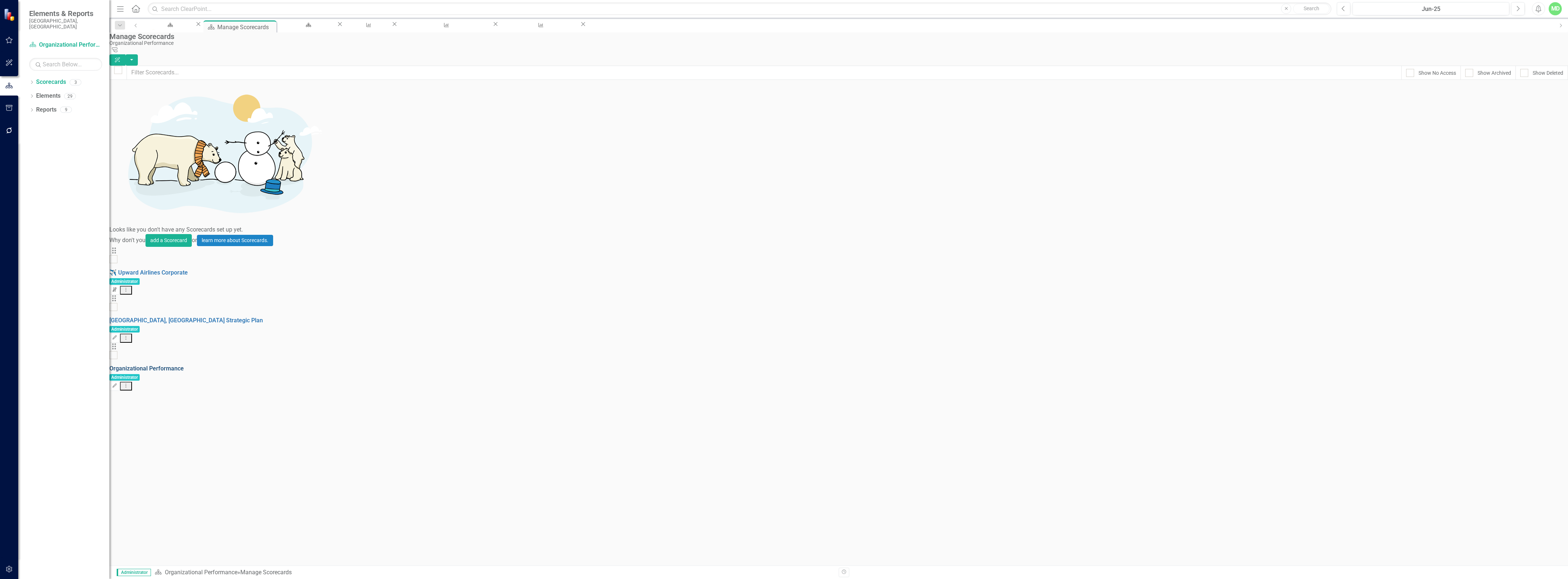
click at [184, 365] on link "Organizational Performance" at bounding box center [147, 368] width 74 height 7
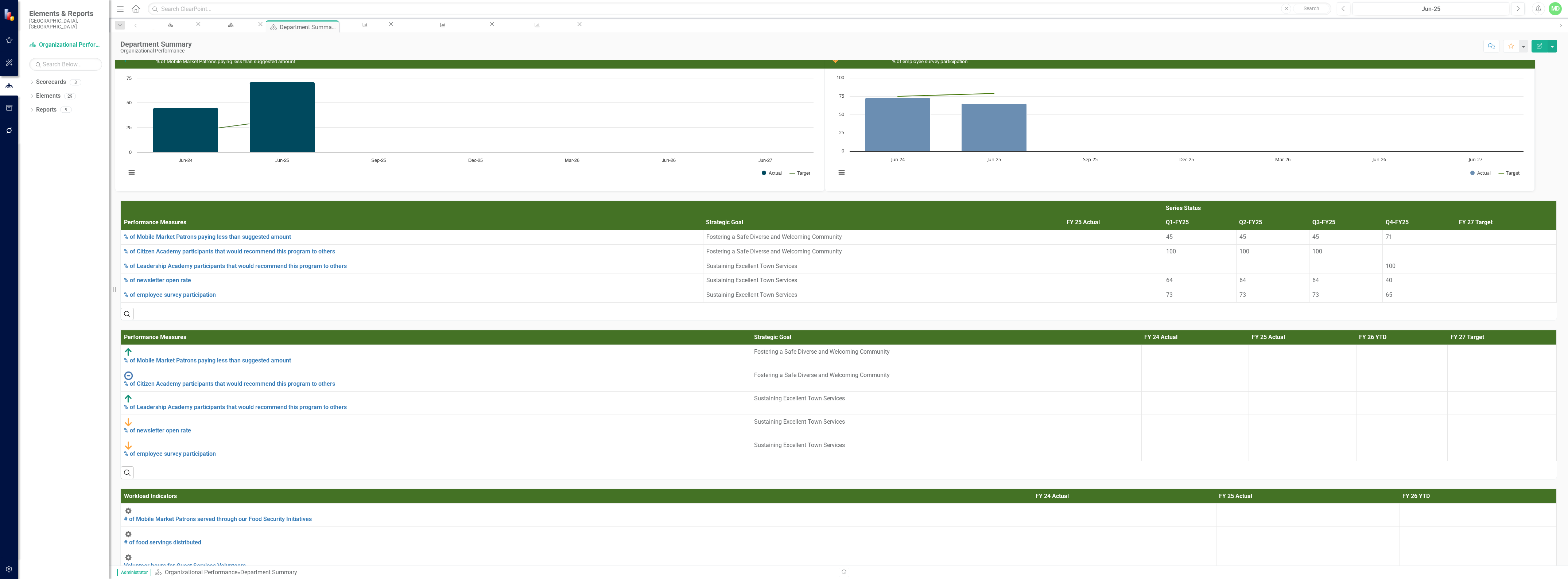
scroll to position [821, 0]
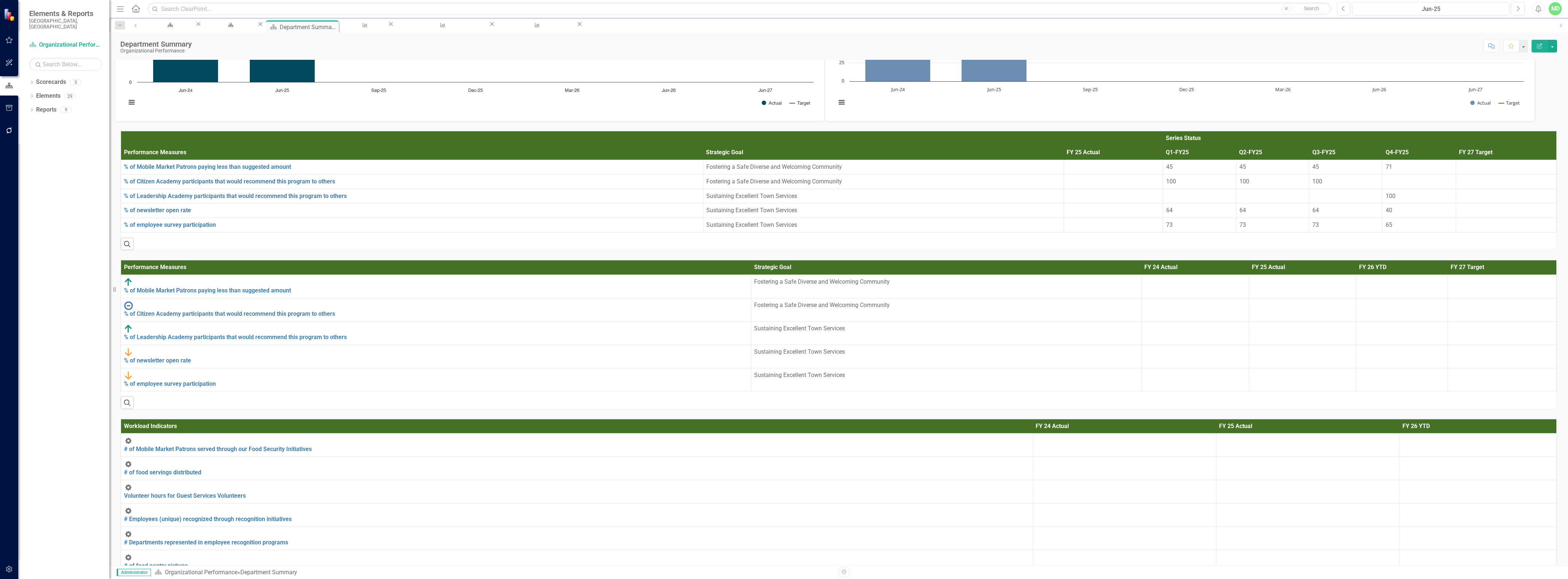
click at [1541, 44] on icon "button" at bounding box center [1539, 46] width 5 height 5
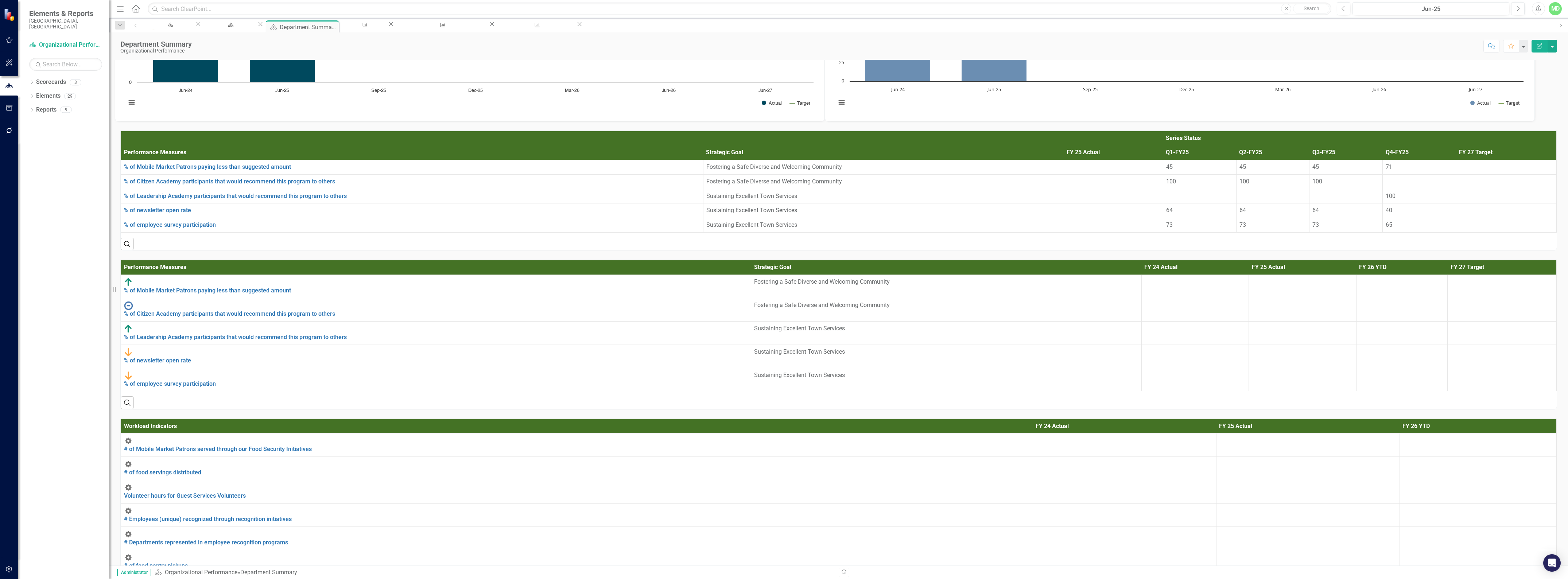
drag, startPoint x: 1293, startPoint y: 139, endPoint x: 1293, endPoint y: 152, distance: 13.0
drag, startPoint x: 1293, startPoint y: 152, endPoint x: 993, endPoint y: 154, distance: 300.0
click at [993, 154] on th "Strategic Goal" at bounding box center [883, 146] width 360 height 29
click at [42, 106] on link "Reports" at bounding box center [46, 110] width 21 height 9
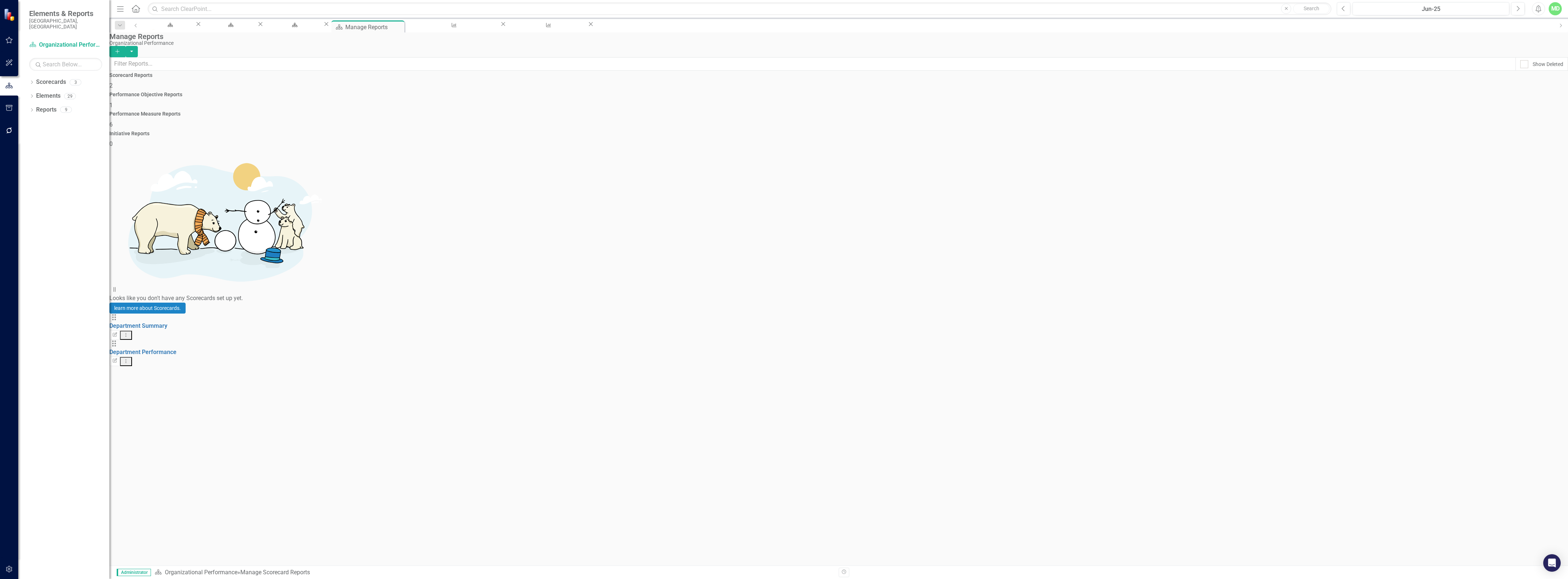
click at [1052, 111] on div "Performance Measure Reports 6" at bounding box center [839, 120] width 1458 height 18
click at [154, 348] on div "Performance Measure Quarterly Report" at bounding box center [839, 353] width 1458 height 9
click at [167, 349] on link "Performance Measure Quarterly Report" at bounding box center [161, 352] width 104 height 7
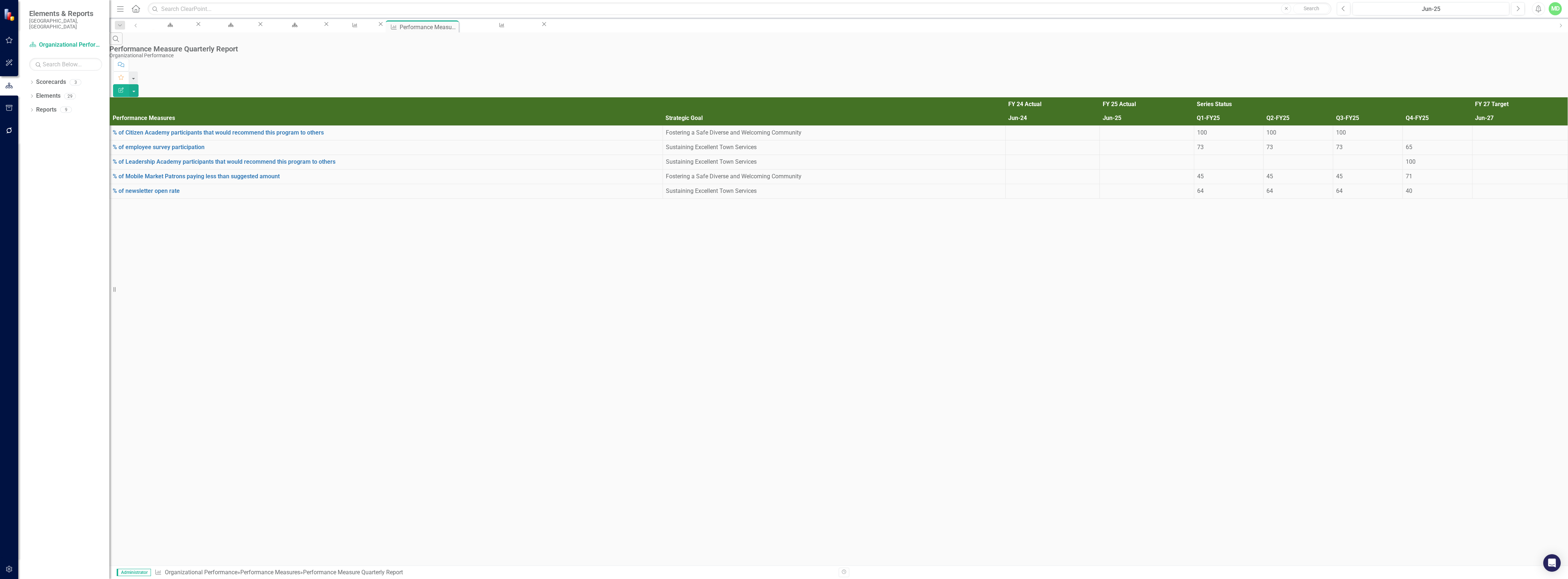
click at [124, 88] on icon "Edit Report" at bounding box center [121, 90] width 7 height 5
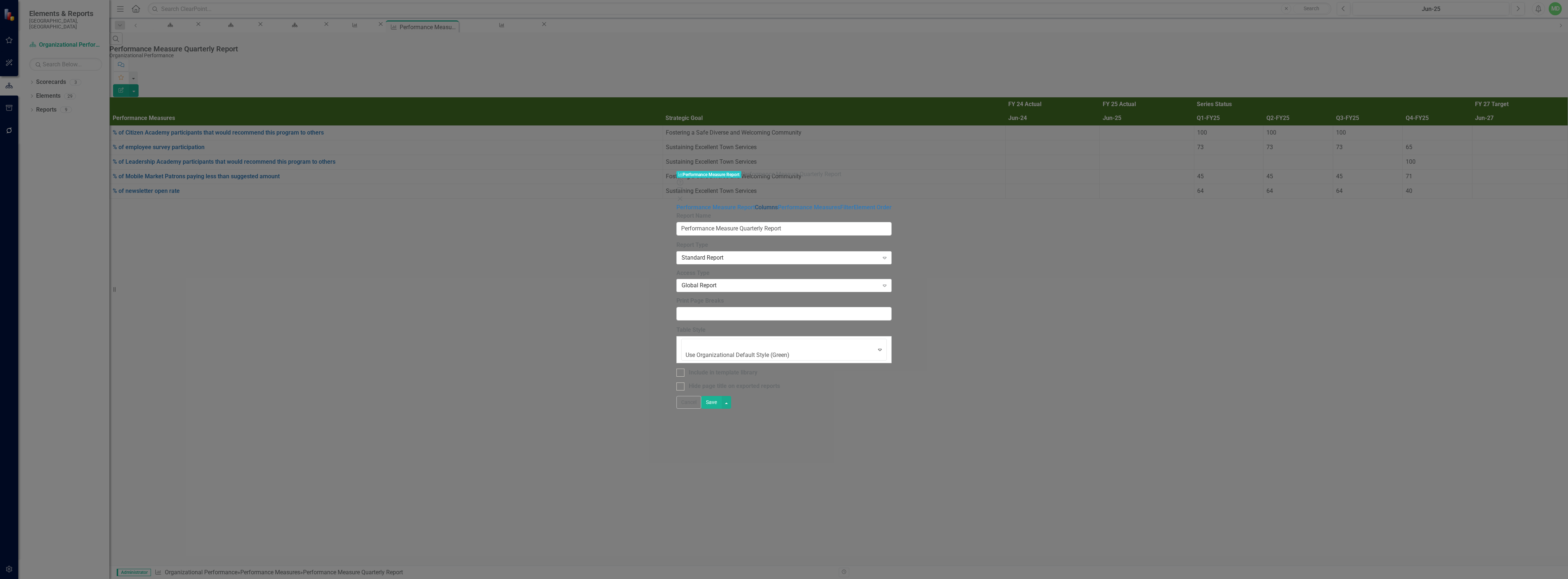
click at [755, 204] on link "Columns" at bounding box center [766, 207] width 23 height 7
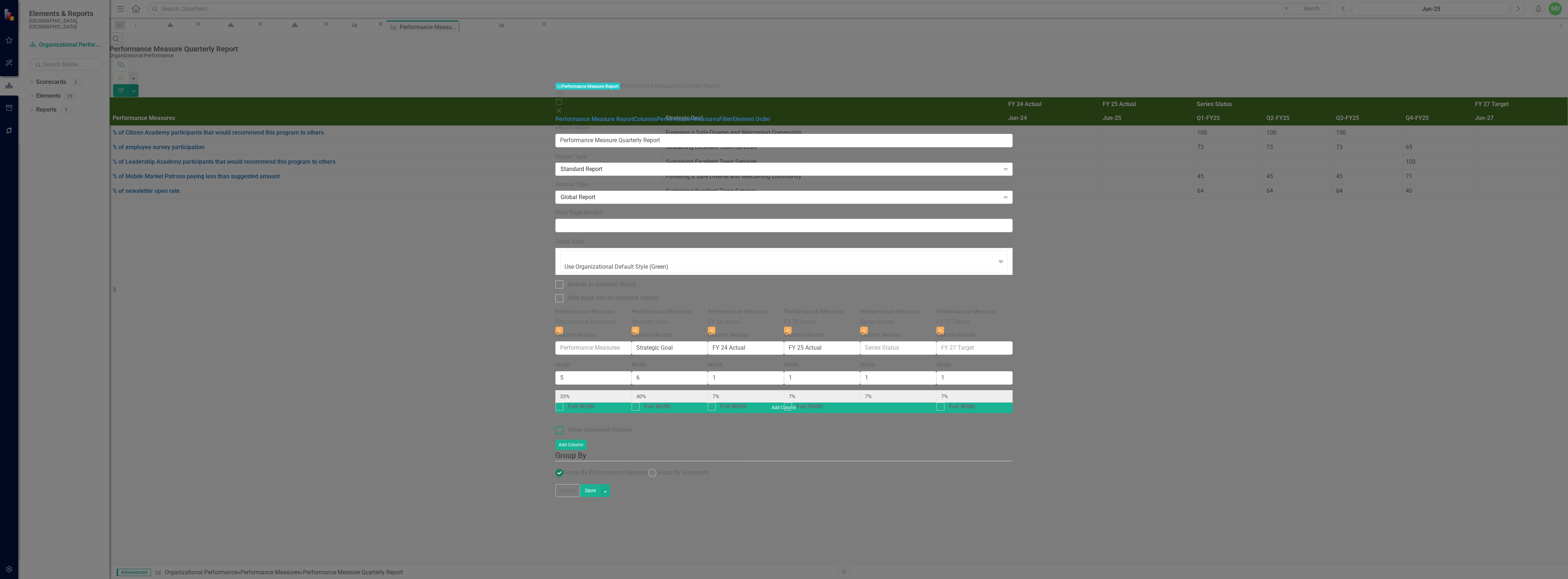
click at [568, 426] on div "Show Advanced Options" at bounding box center [600, 430] width 64 height 9
click at [555, 426] on input "Show Advanced Options" at bounding box center [558, 429] width 5 height 5
checkbox input "true"
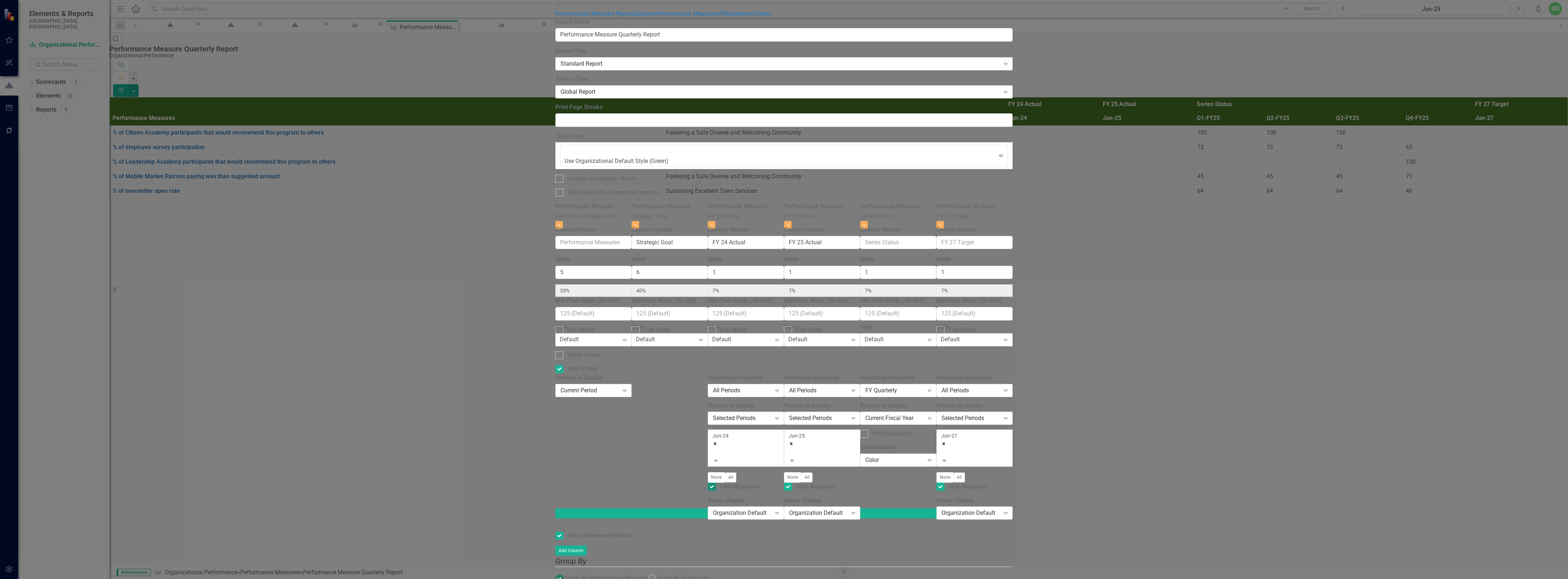
click at [716, 483] on div at bounding box center [712, 486] width 8 height 8
click at [713, 483] on input "Hide Repeated" at bounding box center [710, 485] width 5 height 5
checkbox input "false"
click at [792, 483] on div at bounding box center [788, 486] width 8 height 8
click at [789, 483] on input "Hide Repeated" at bounding box center [786, 485] width 5 height 5
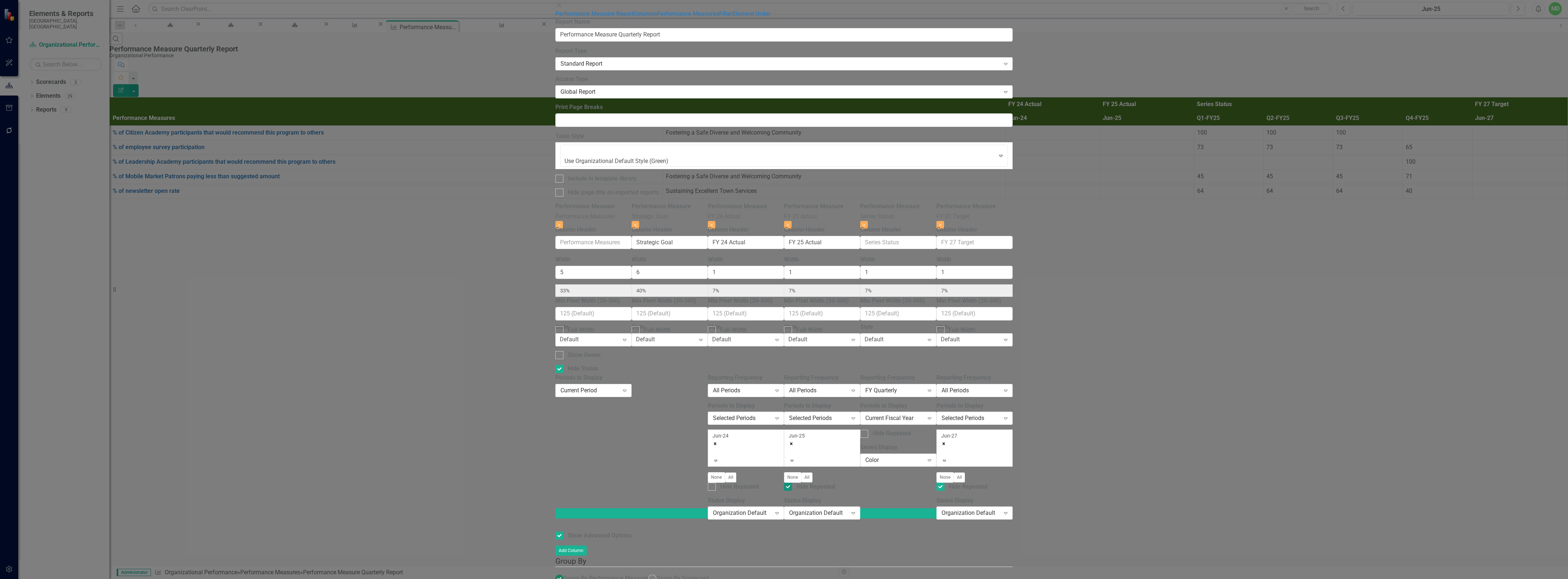
checkbox input "false"
click at [941, 483] on input "Hide Repeated" at bounding box center [939, 485] width 5 height 5
checkbox input "false"
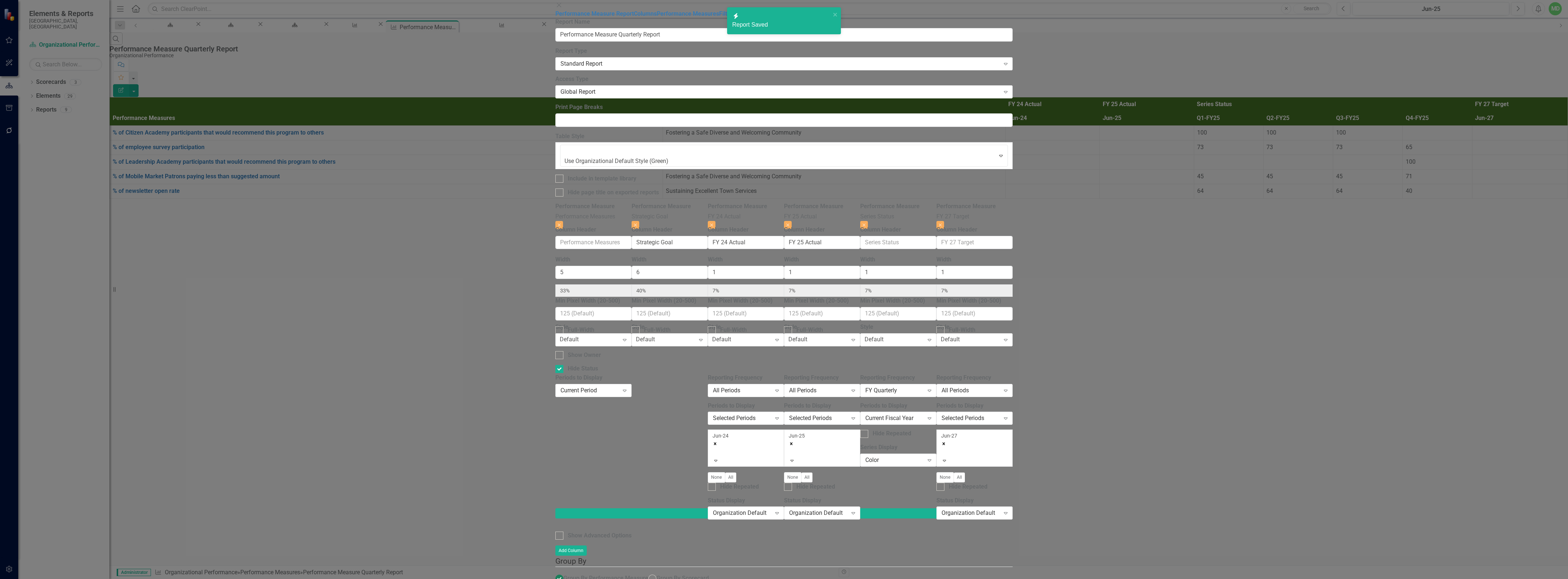
radio input "true"
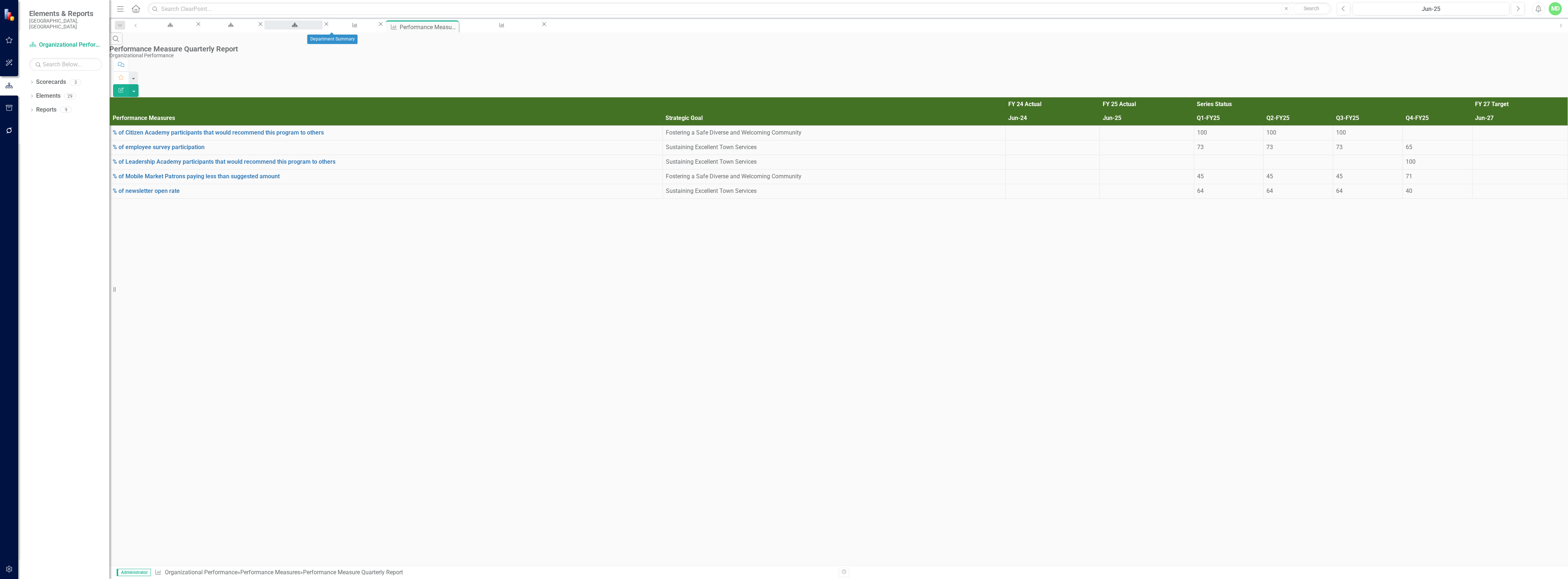
click at [316, 27] on div "Department Summary" at bounding box center [293, 32] width 45 height 9
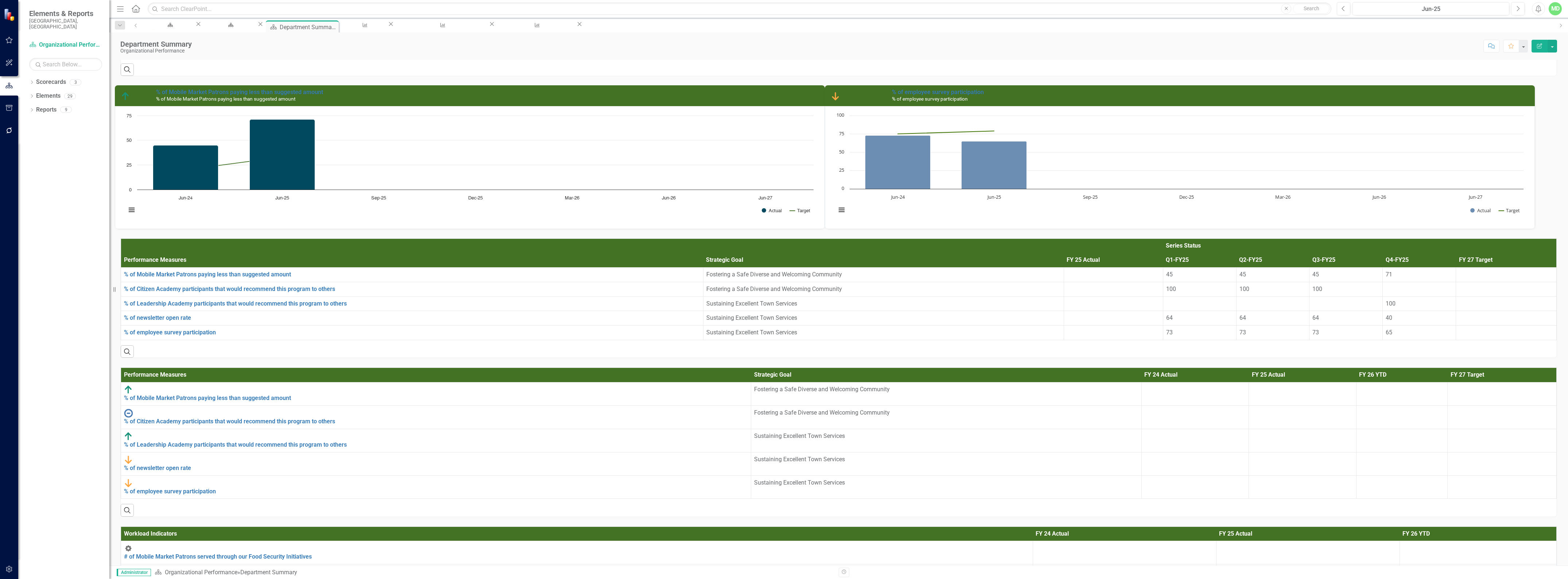
scroll to position [684, 0]
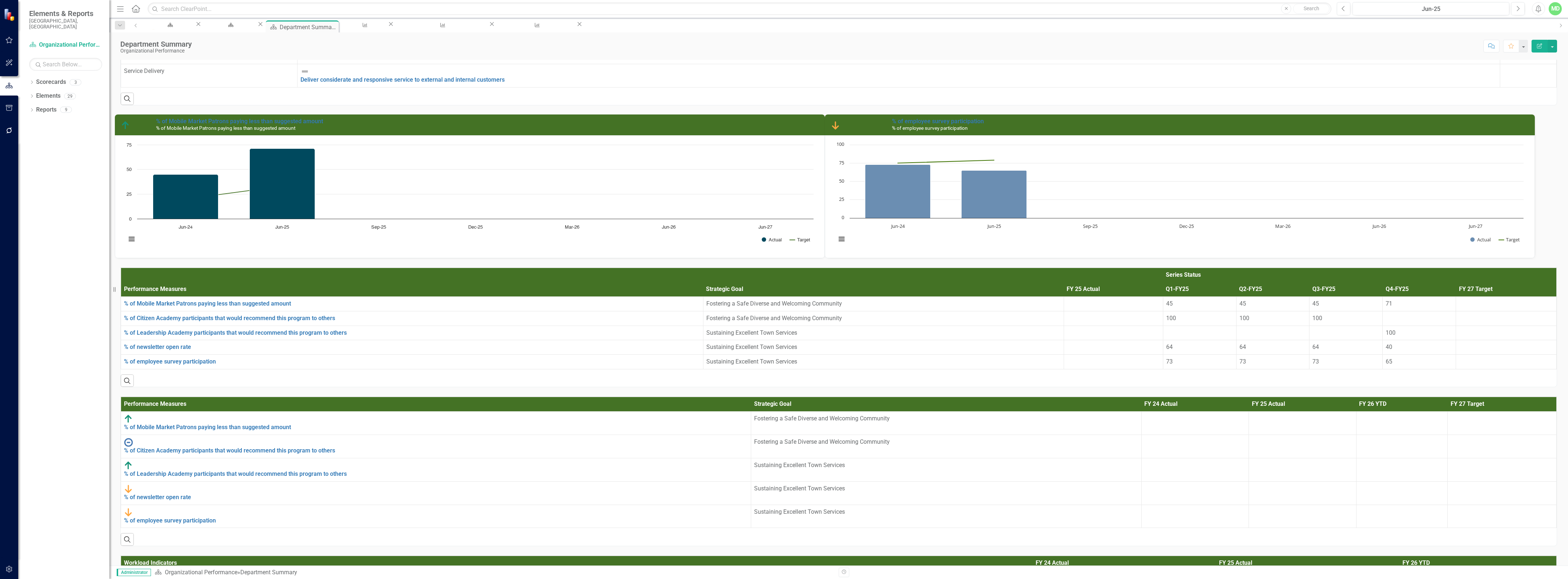
click at [1536, 46] on icon "Edit Report" at bounding box center [1539, 46] width 7 height 5
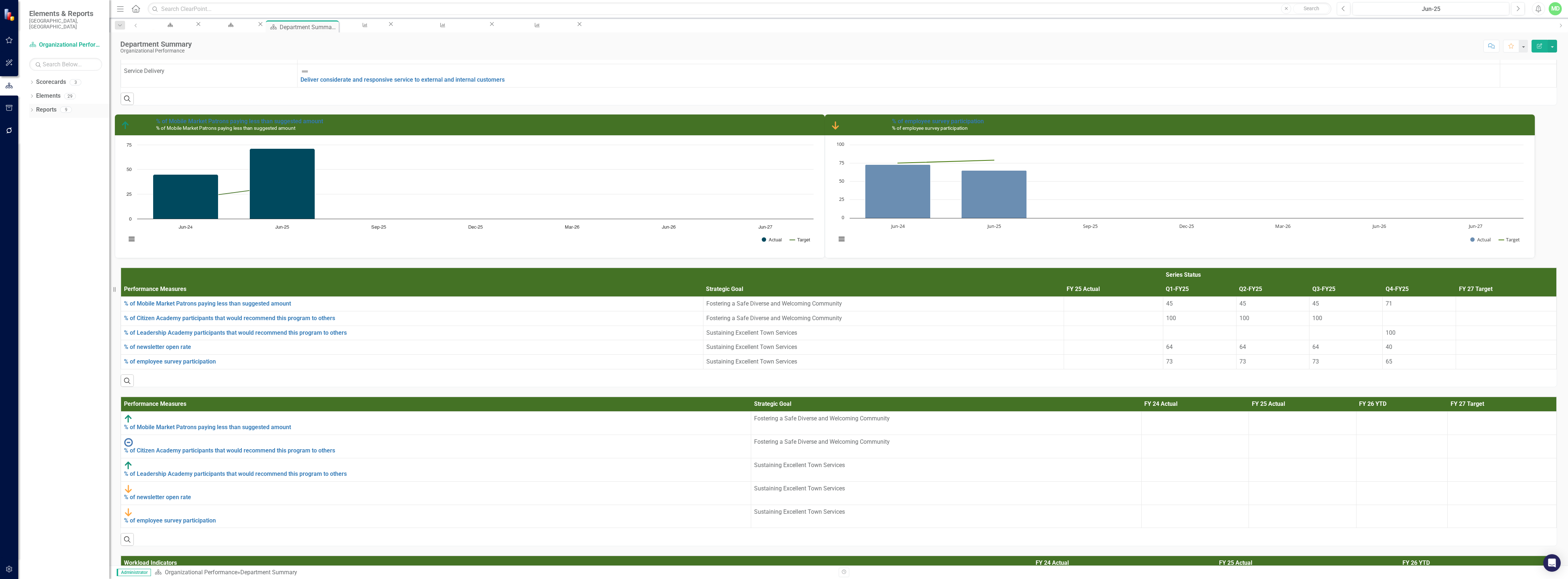
click at [33, 109] on icon "Dropdown" at bounding box center [32, 111] width 5 height 4
click at [42, 106] on link "Reports" at bounding box center [35, 110] width 21 height 9
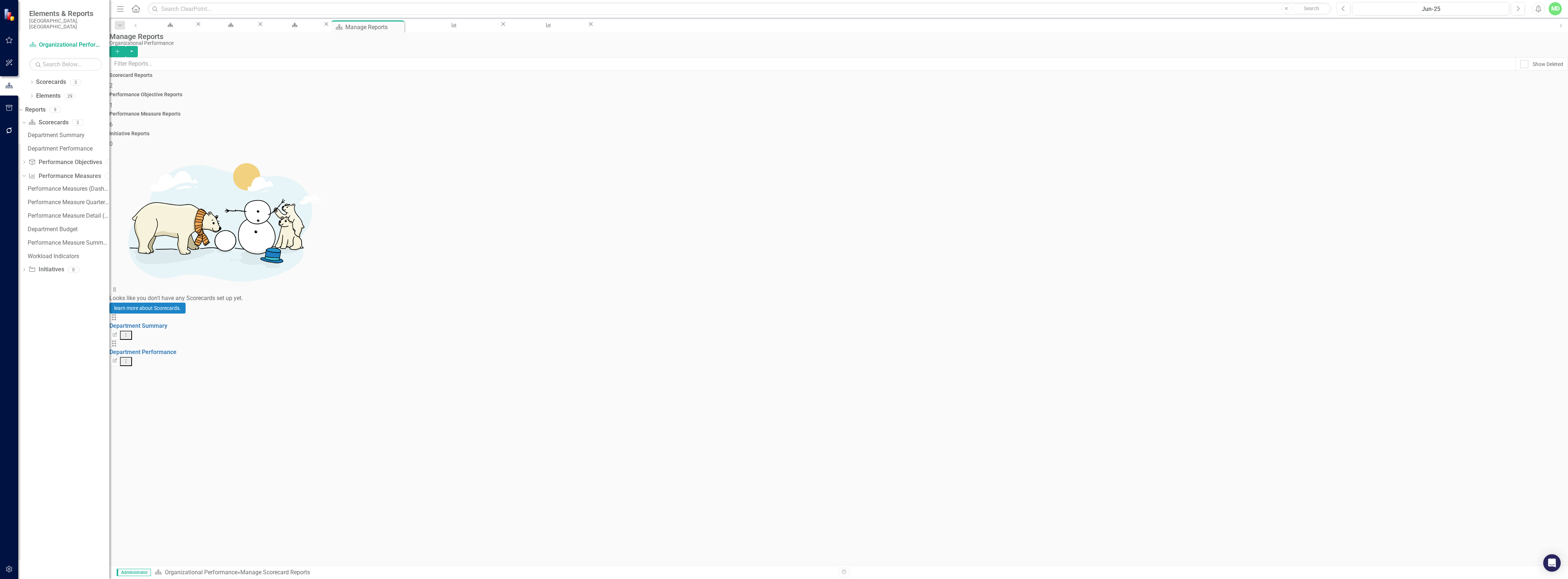
click at [1113, 111] on div "Performance Measure Reports 6" at bounding box center [839, 120] width 1458 height 18
click at [153, 349] on link "Performance Measure Quarterly Report" at bounding box center [161, 352] width 104 height 7
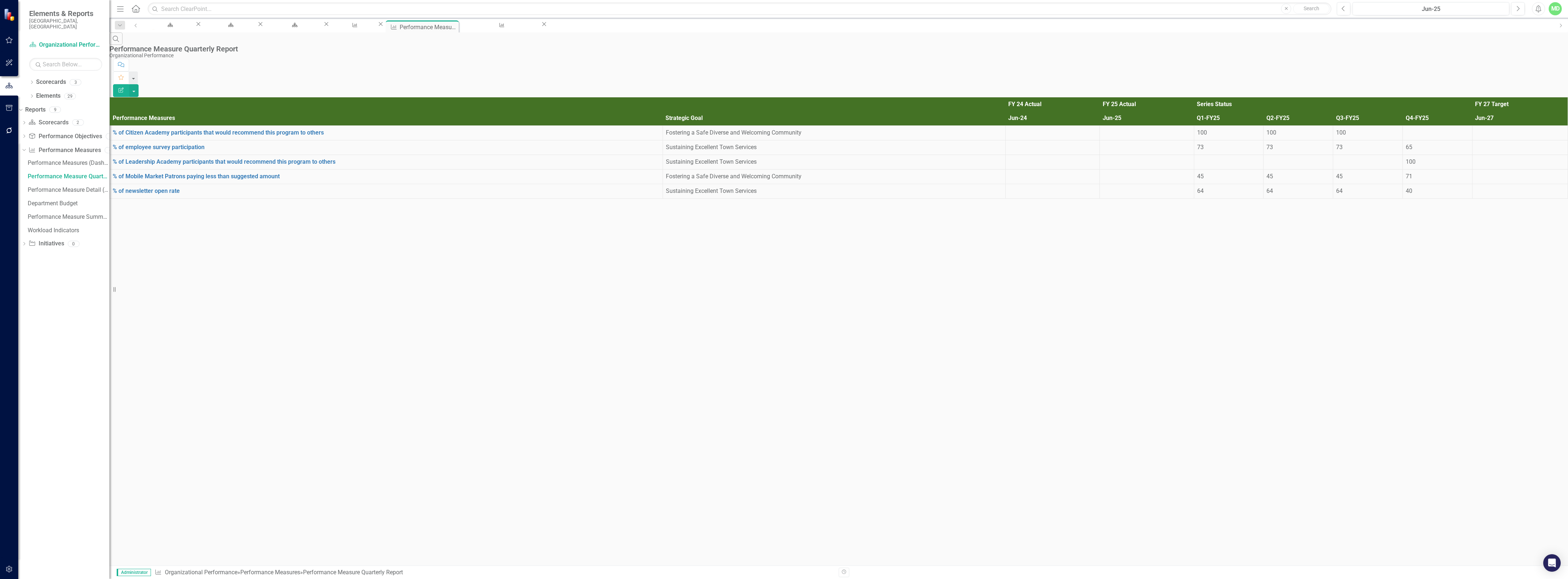
click at [124, 88] on icon "Edit Report" at bounding box center [121, 90] width 7 height 5
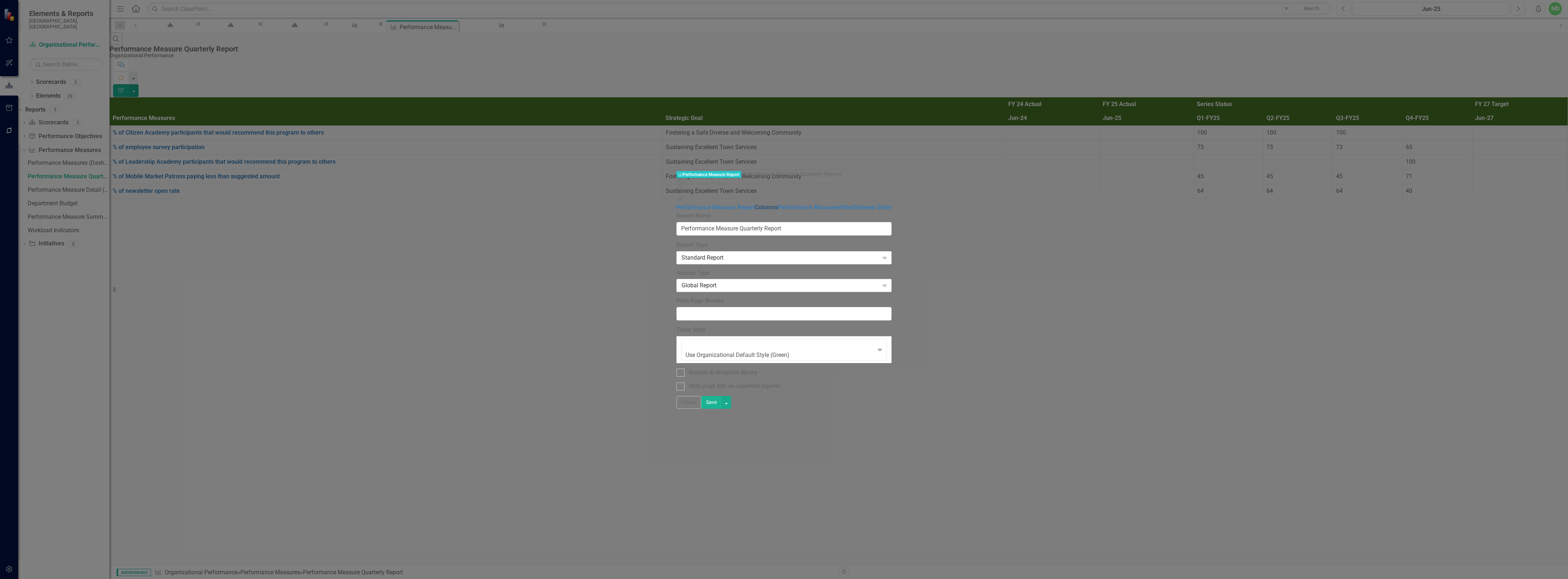
click at [755, 204] on link "Columns" at bounding box center [766, 207] width 23 height 7
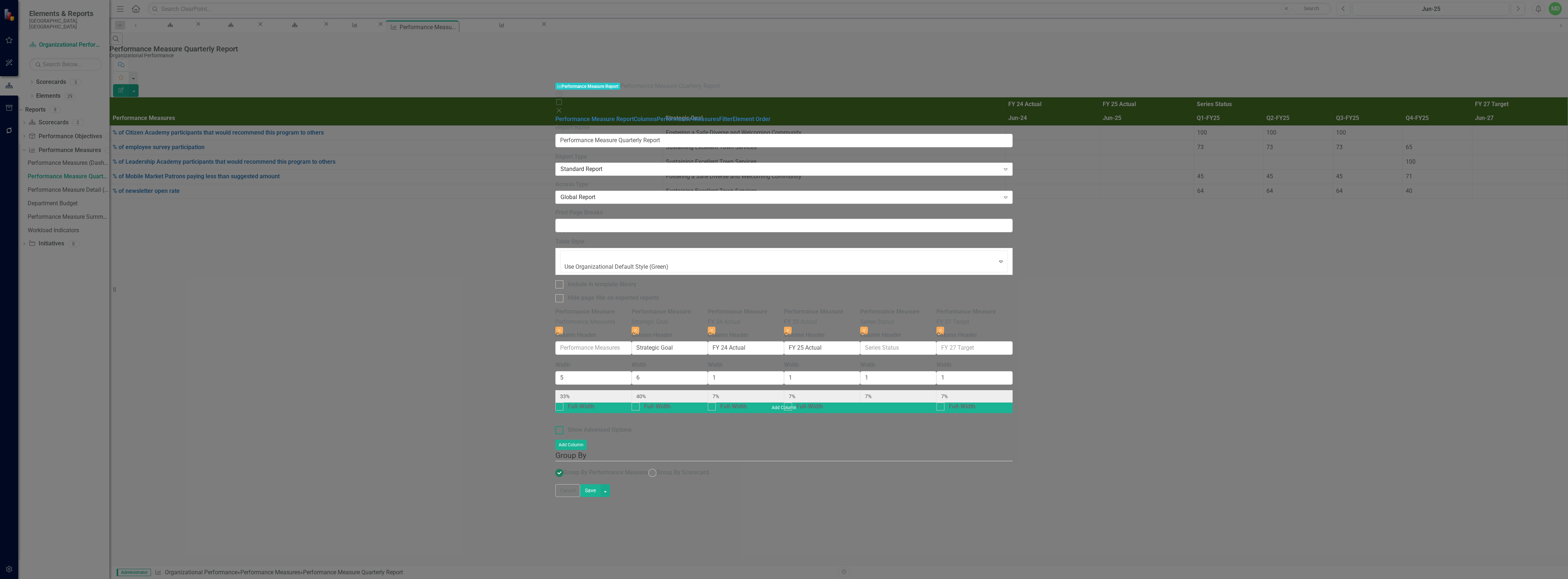
click at [568, 426] on div "Show Advanced Options" at bounding box center [600, 430] width 64 height 9
click at [555, 426] on input "Show Advanced Options" at bounding box center [558, 429] width 5 height 5
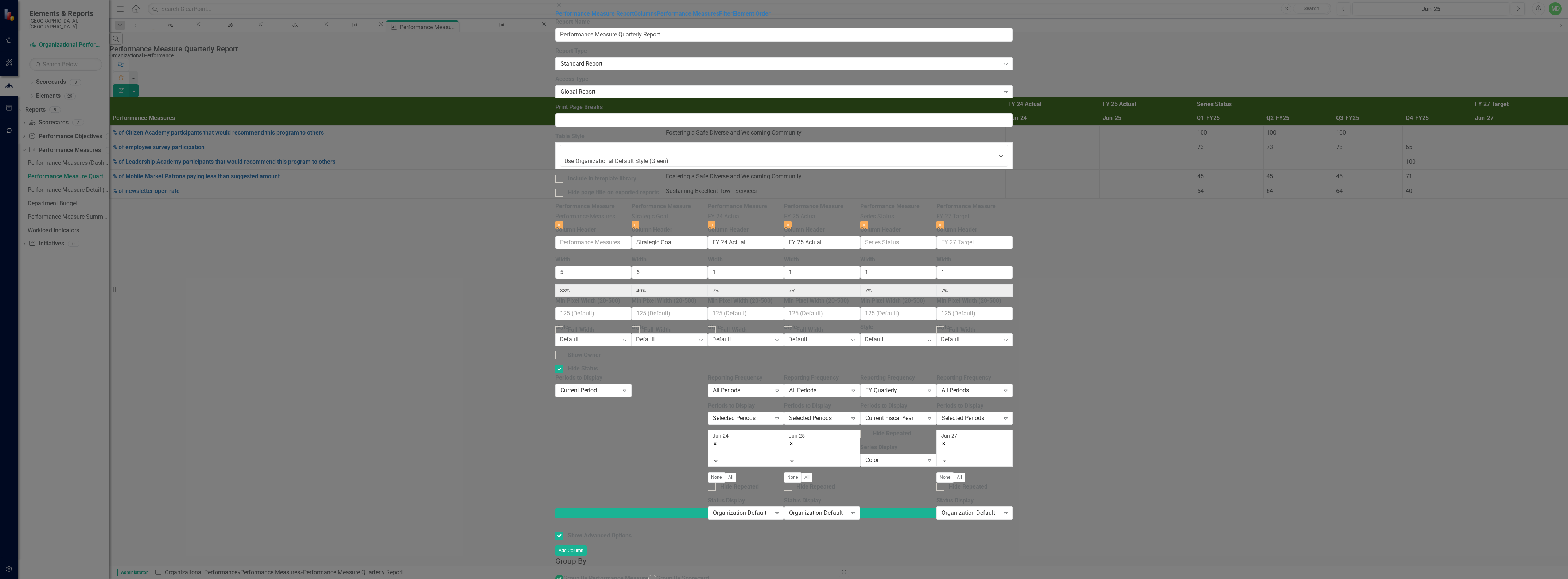
drag, startPoint x: 807, startPoint y: 298, endPoint x: 802, endPoint y: 251, distance: 47.3
click at [784, 374] on div "Reporting Frequency All Periods Expand Periods to Display Selected Periods Expa…" at bounding box center [746, 441] width 76 height 135
click at [771, 386] on div "All Periods" at bounding box center [742, 390] width 58 height 9
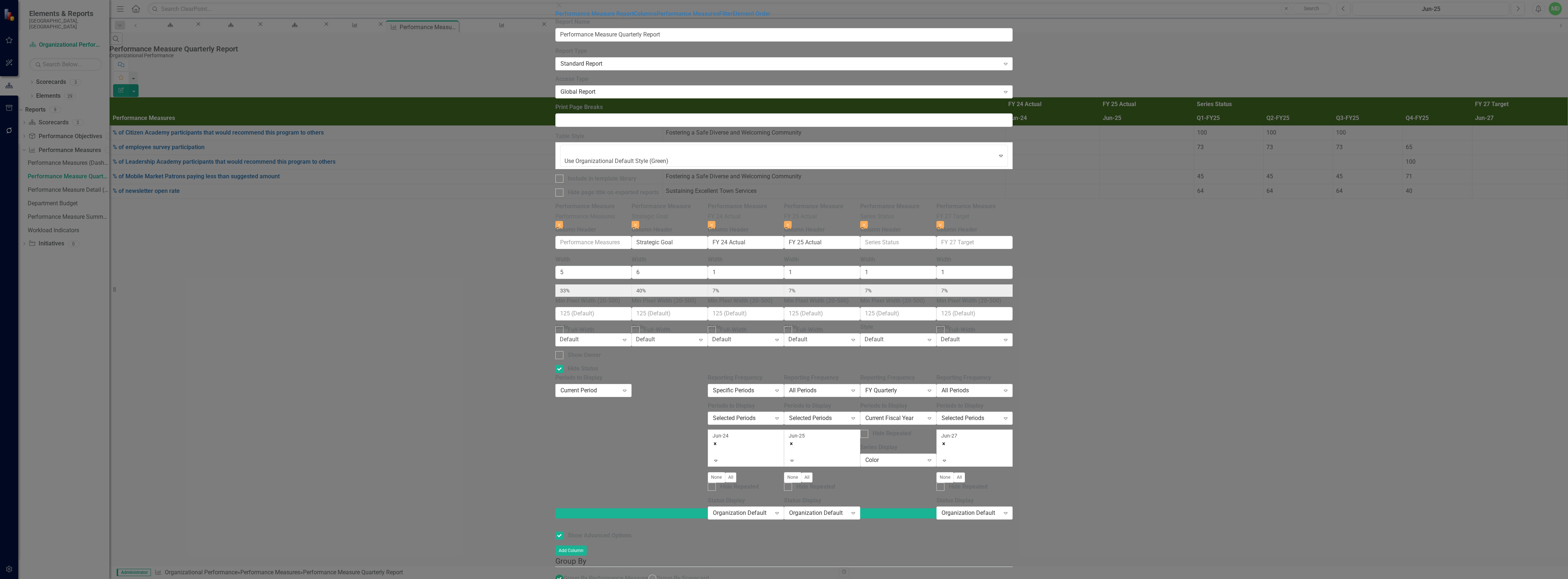
click at [847, 386] on div "All Periods" at bounding box center [818, 390] width 58 height 9
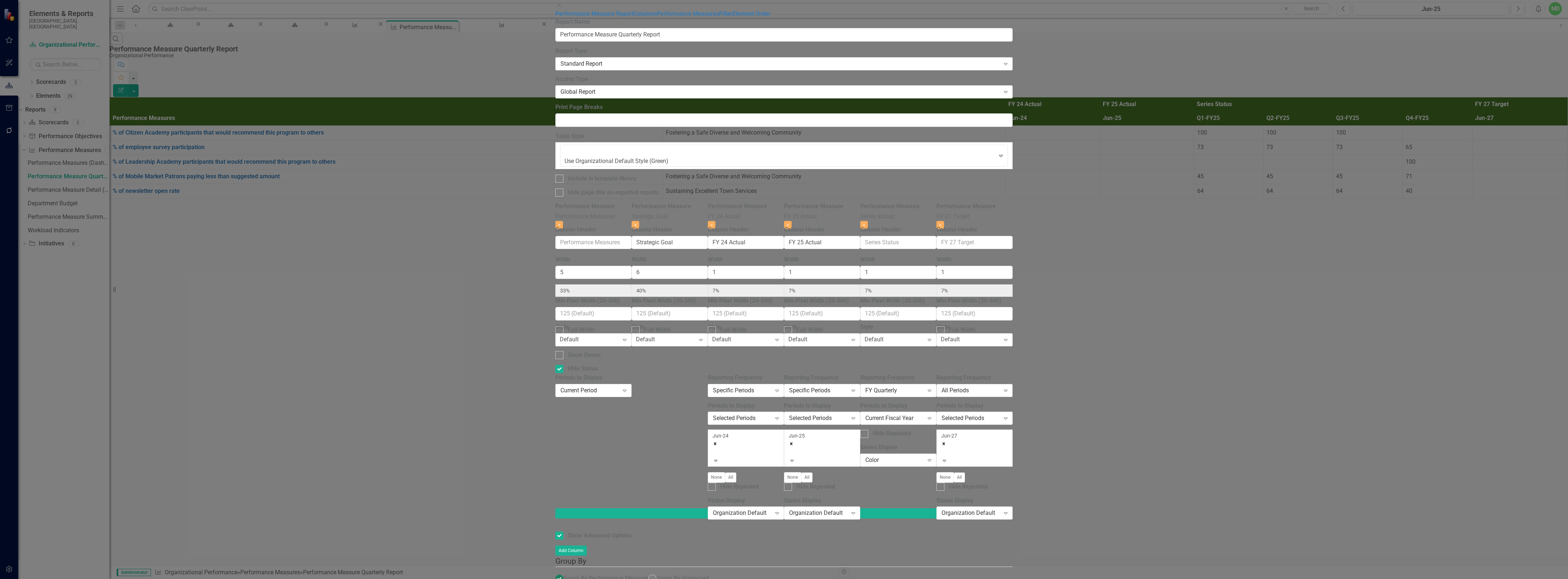
click at [1000, 386] on div "All Periods" at bounding box center [971, 390] width 58 height 9
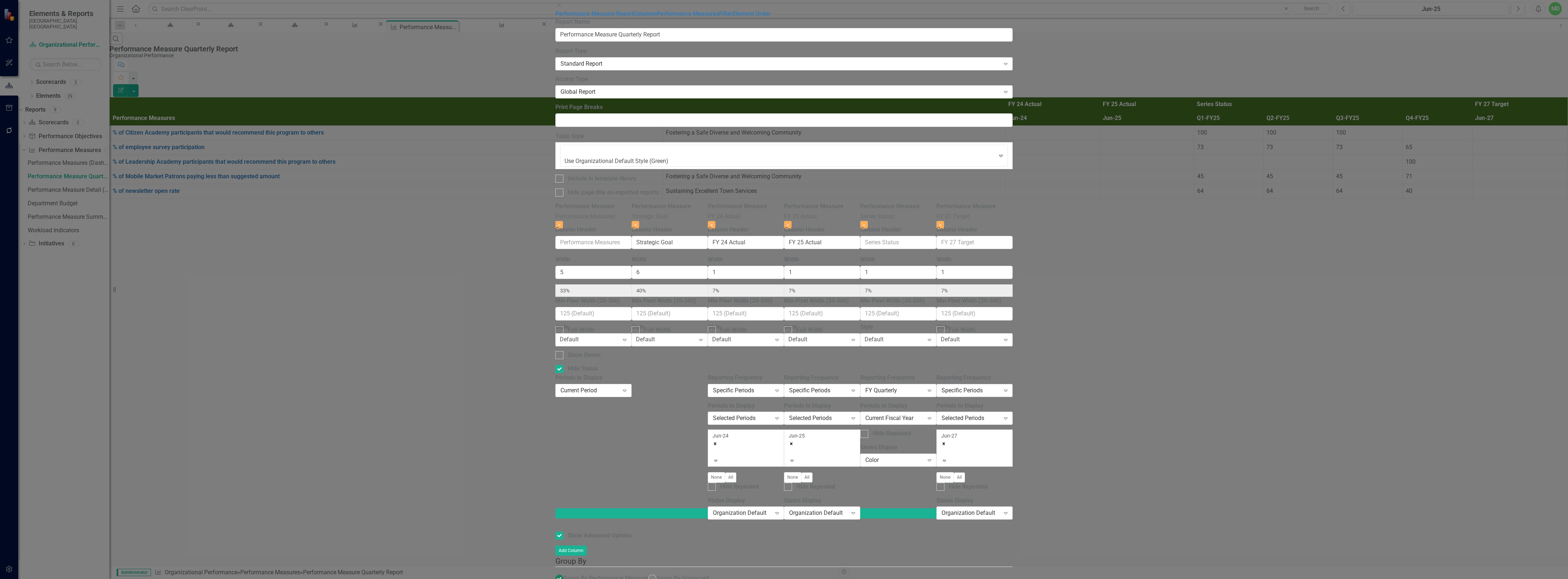
click at [1000, 386] on div "Specific Periods" at bounding box center [971, 390] width 58 height 9
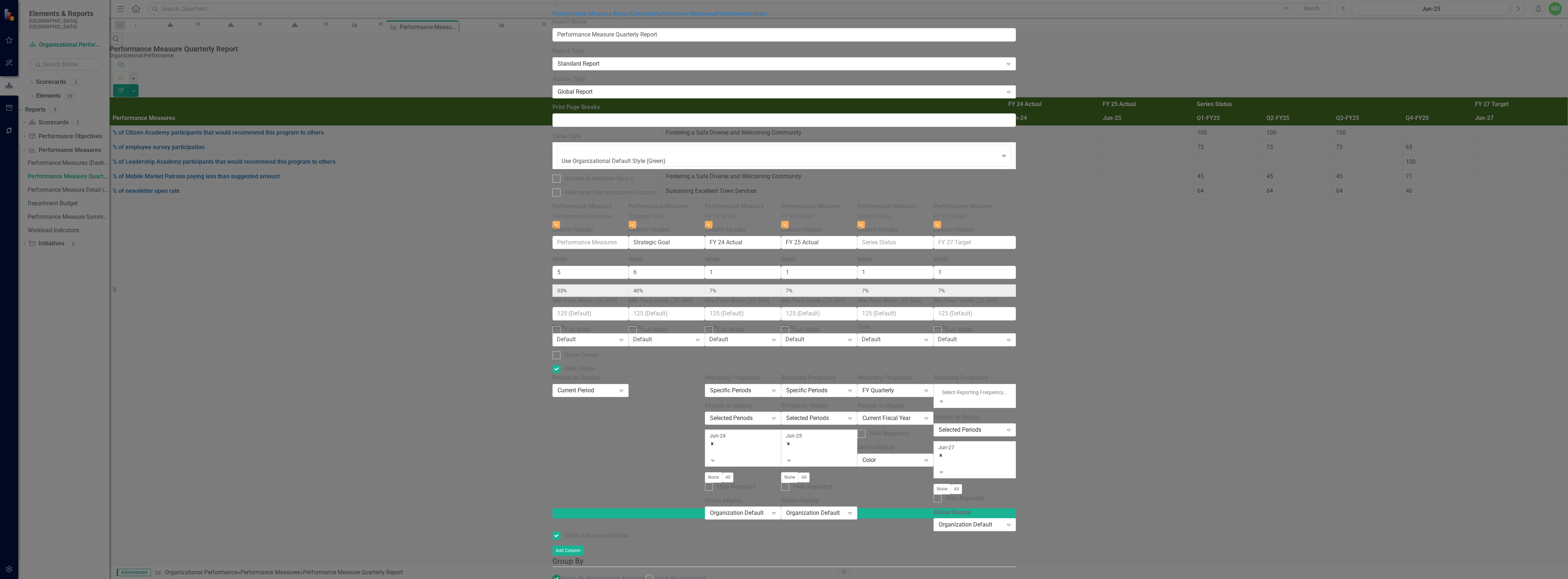
drag, startPoint x: 1354, startPoint y: 229, endPoint x: 1340, endPoint y: 228, distance: 14.0
click at [1353, 579] on div "All Periods" at bounding box center [784, 583] width 1568 height 9
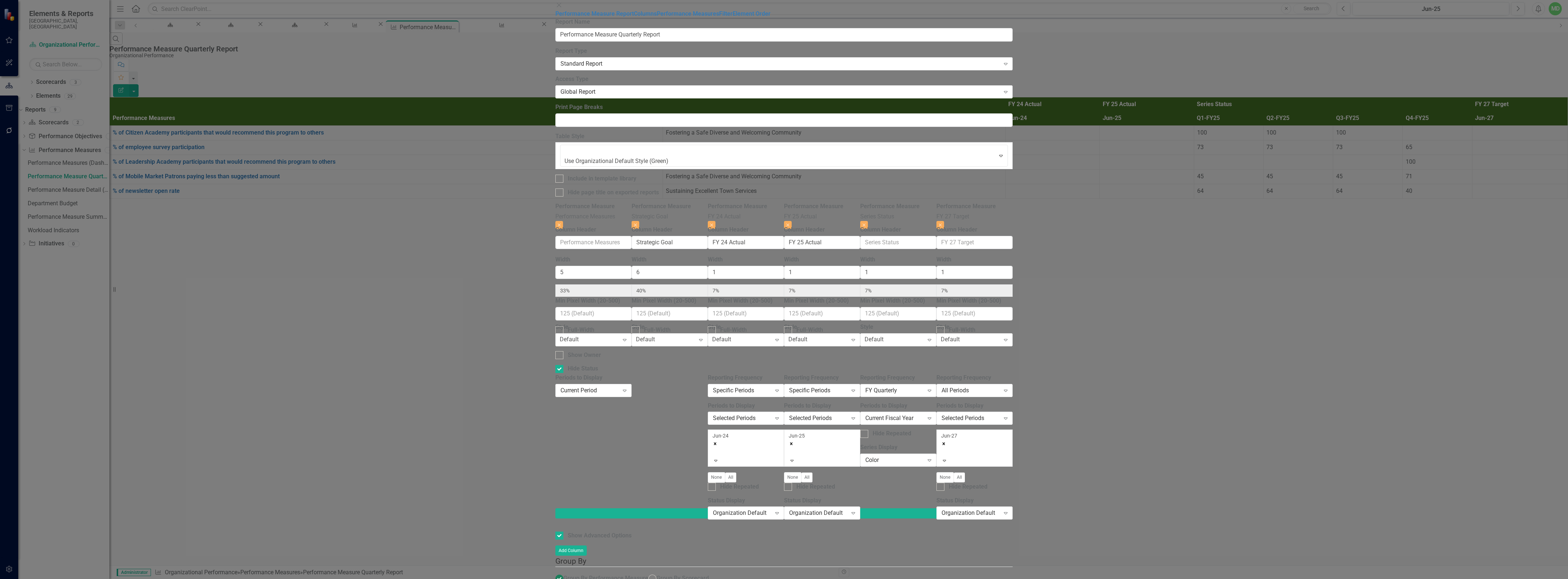
click at [923, 386] on div "FY Quarterly" at bounding box center [895, 390] width 58 height 9
click at [860, 384] on div "Specific Periods Expand" at bounding box center [822, 391] width 76 height 13
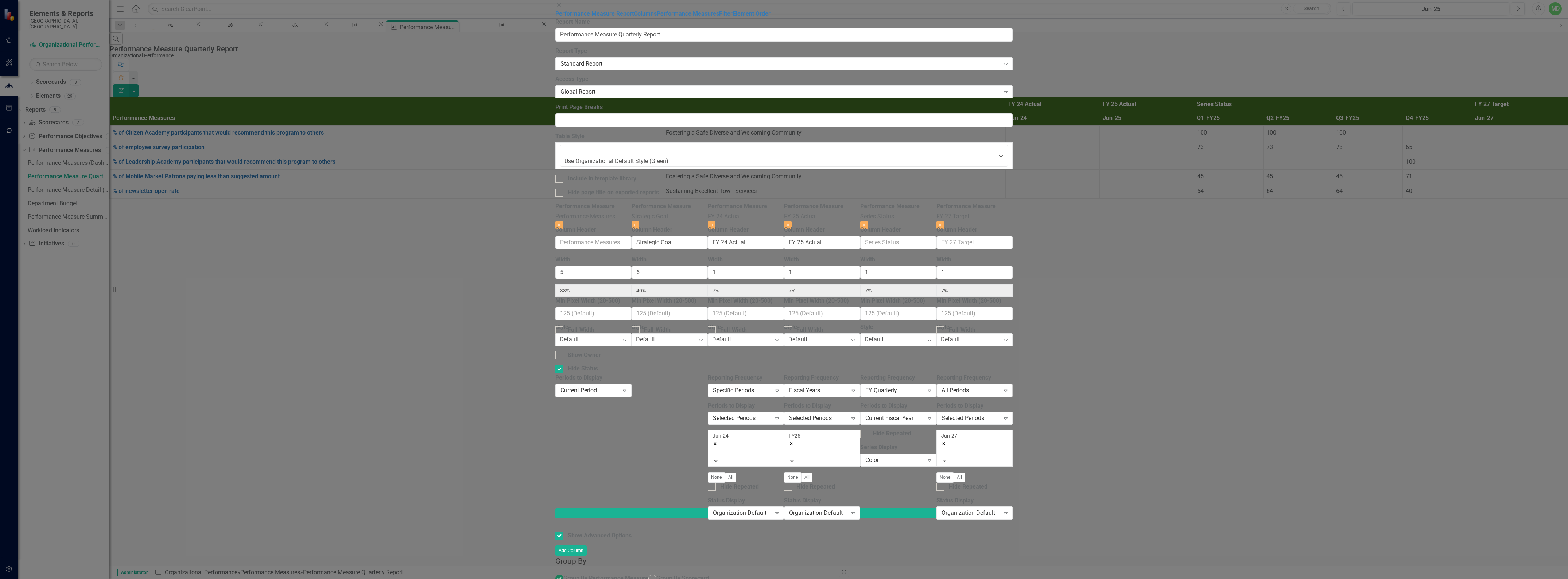
click at [1000, 386] on div "All Periods" at bounding box center [971, 390] width 58 height 9
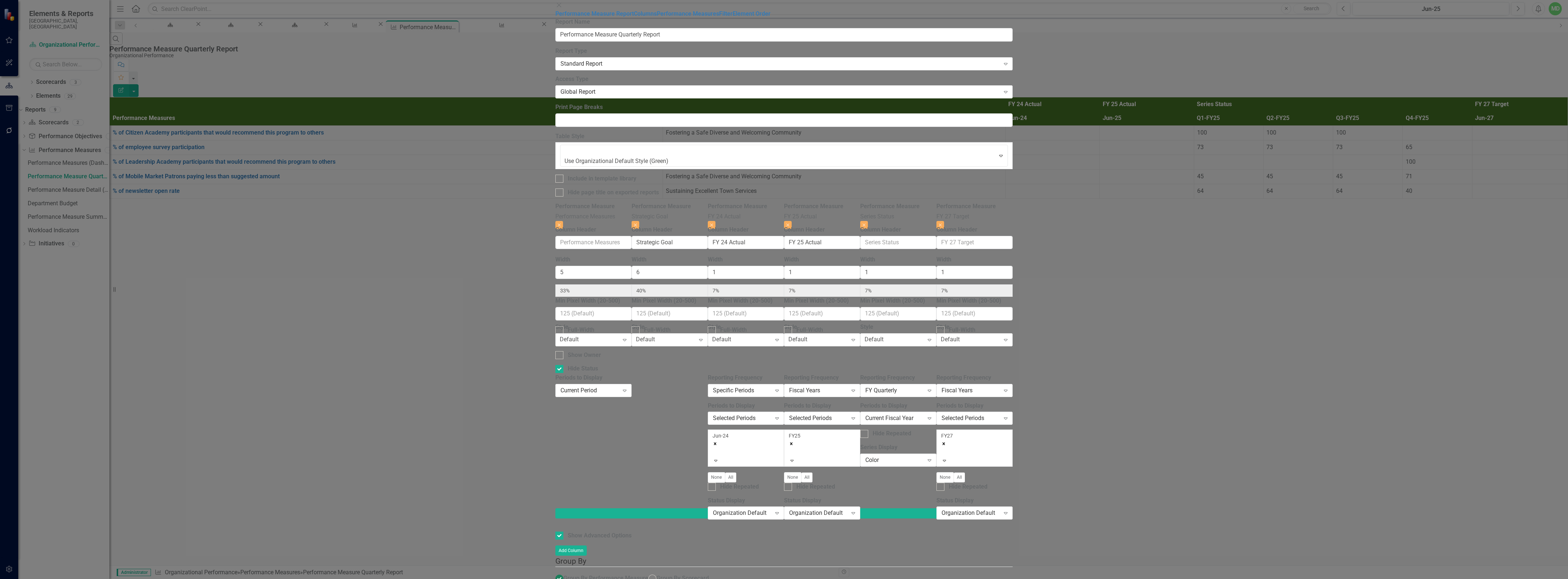
click at [784, 384] on div "Specific Periods Expand" at bounding box center [746, 391] width 76 height 13
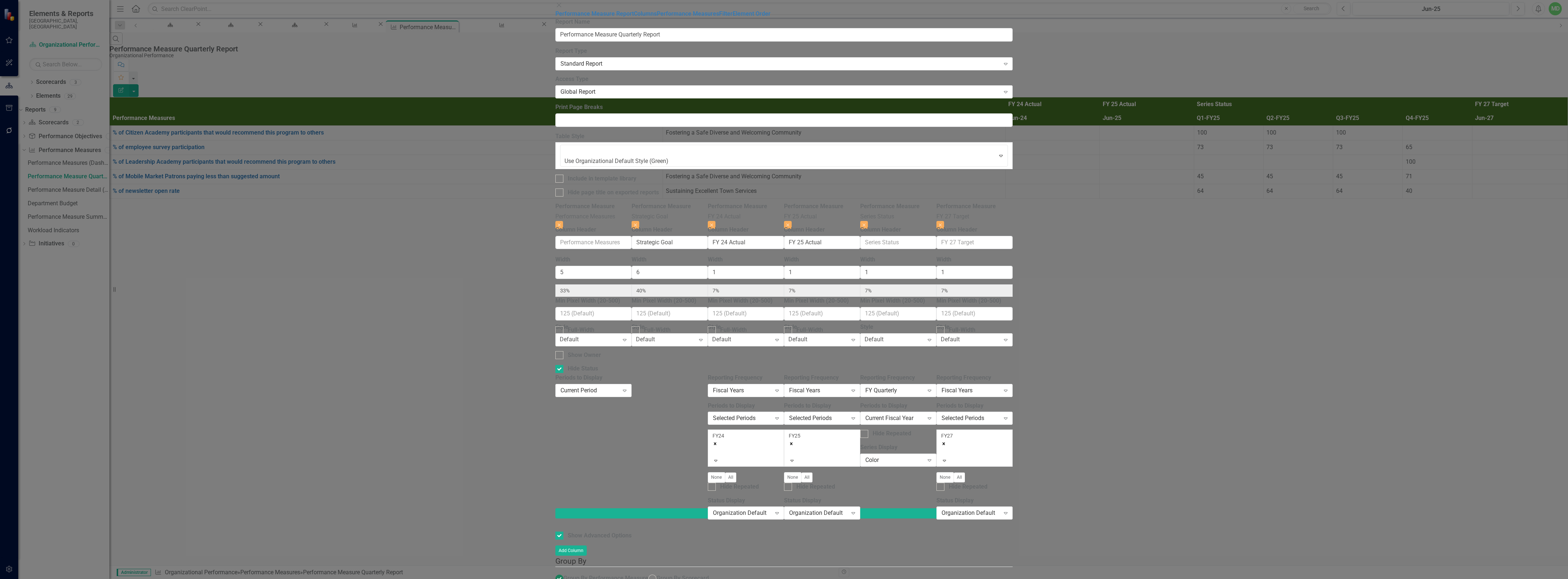
checkbox input "false"
radio input "true"
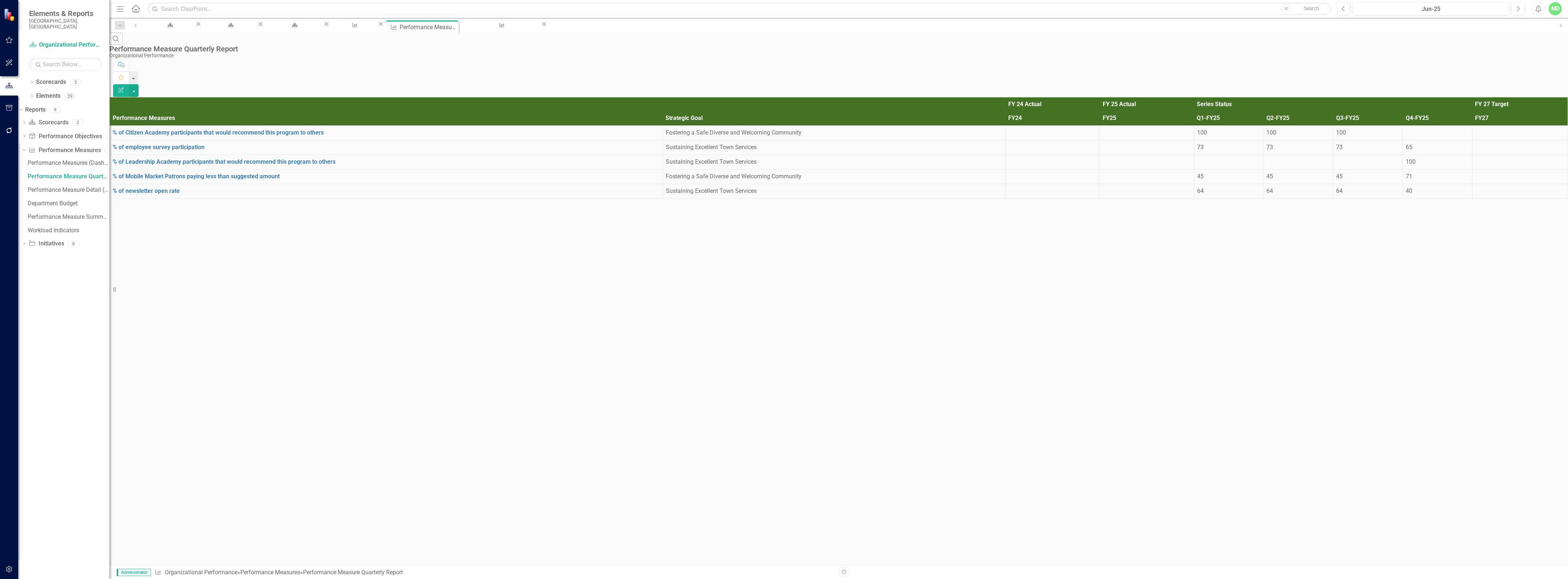
click at [573, 204] on div "Search Performance Measure Quarterly Report Organizational Performance Comment …" at bounding box center [839, 118] width 1458 height 172
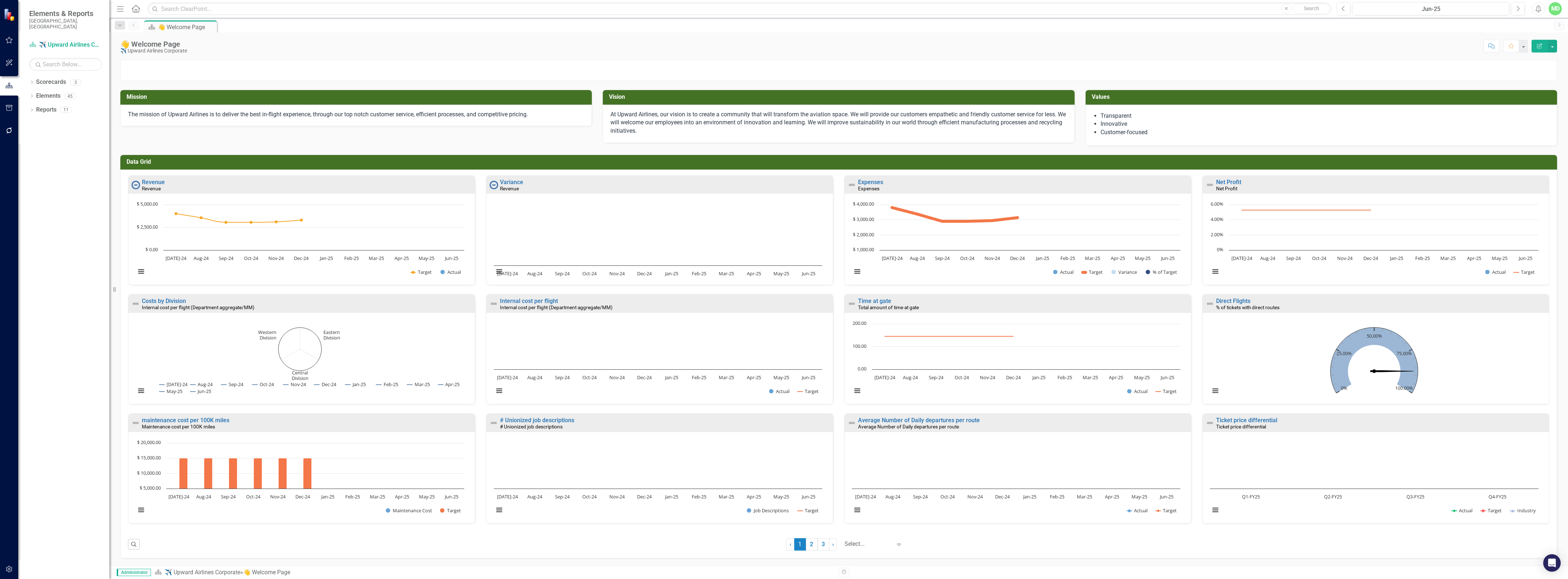
scroll to position [1, 0]
click at [46, 92] on link "Elements" at bounding box center [48, 96] width 24 height 9
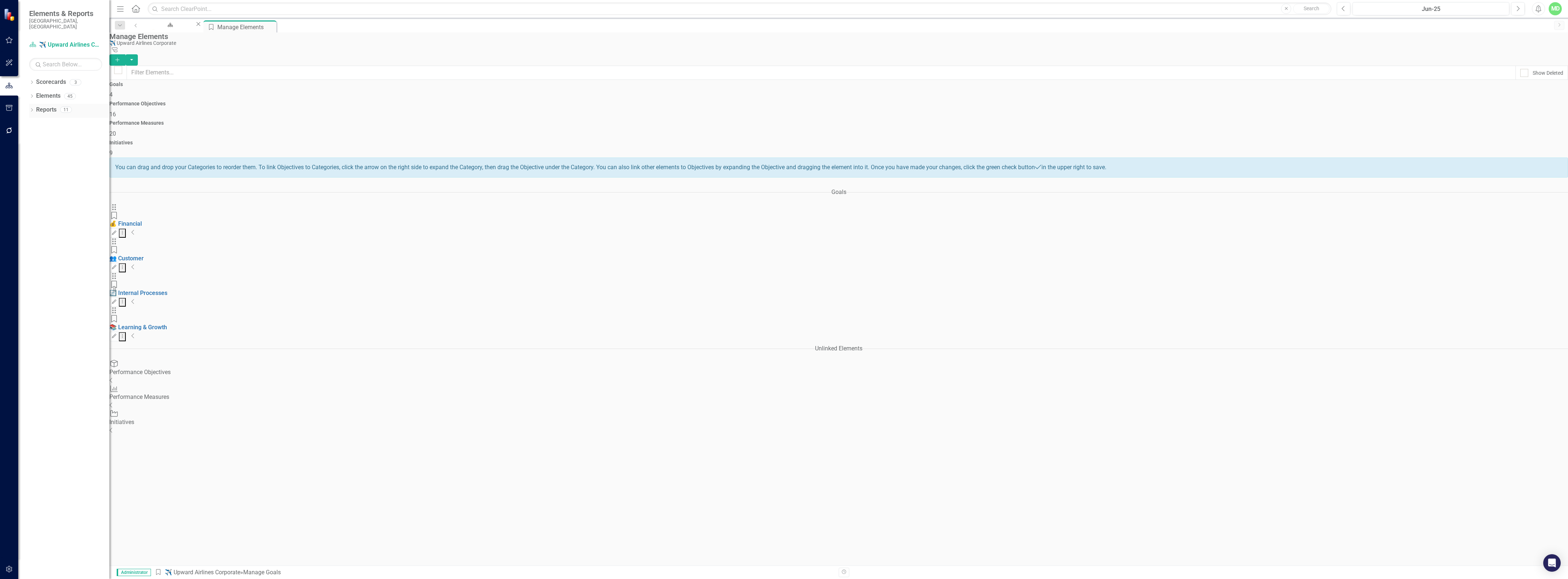
click at [47, 106] on link "Reports" at bounding box center [46, 110] width 21 height 9
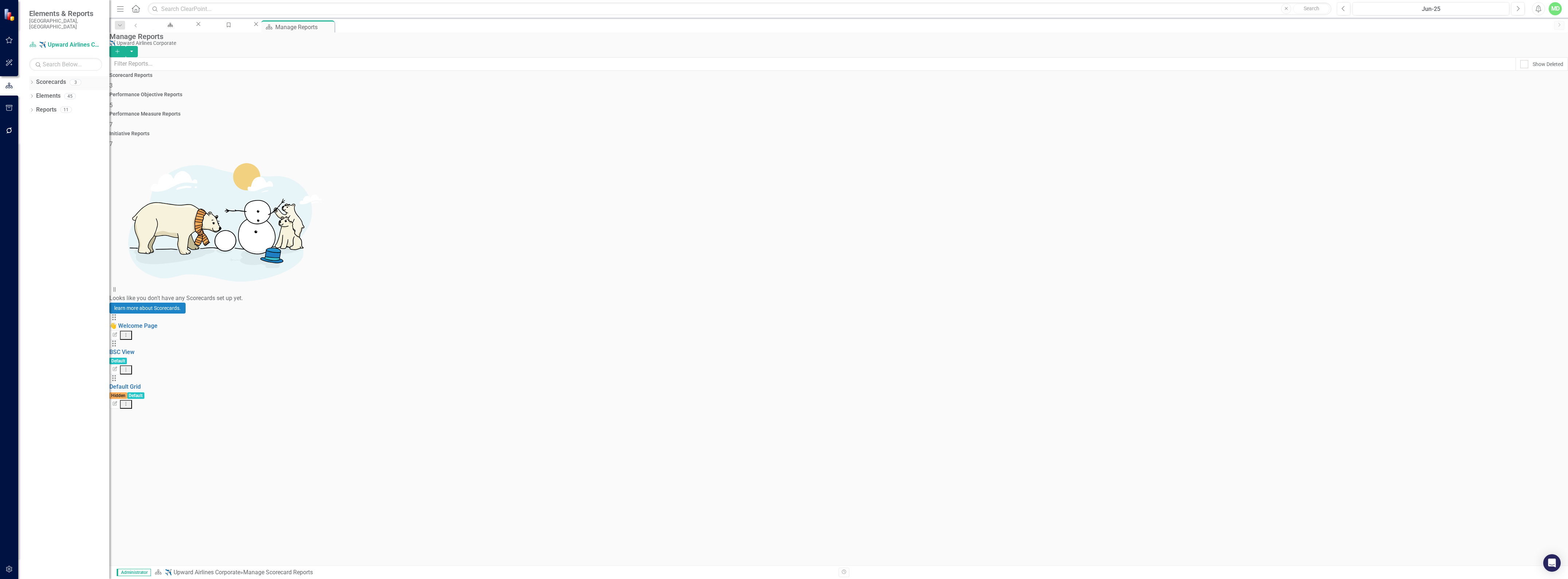
click at [52, 78] on link "Scorecards" at bounding box center [51, 82] width 30 height 9
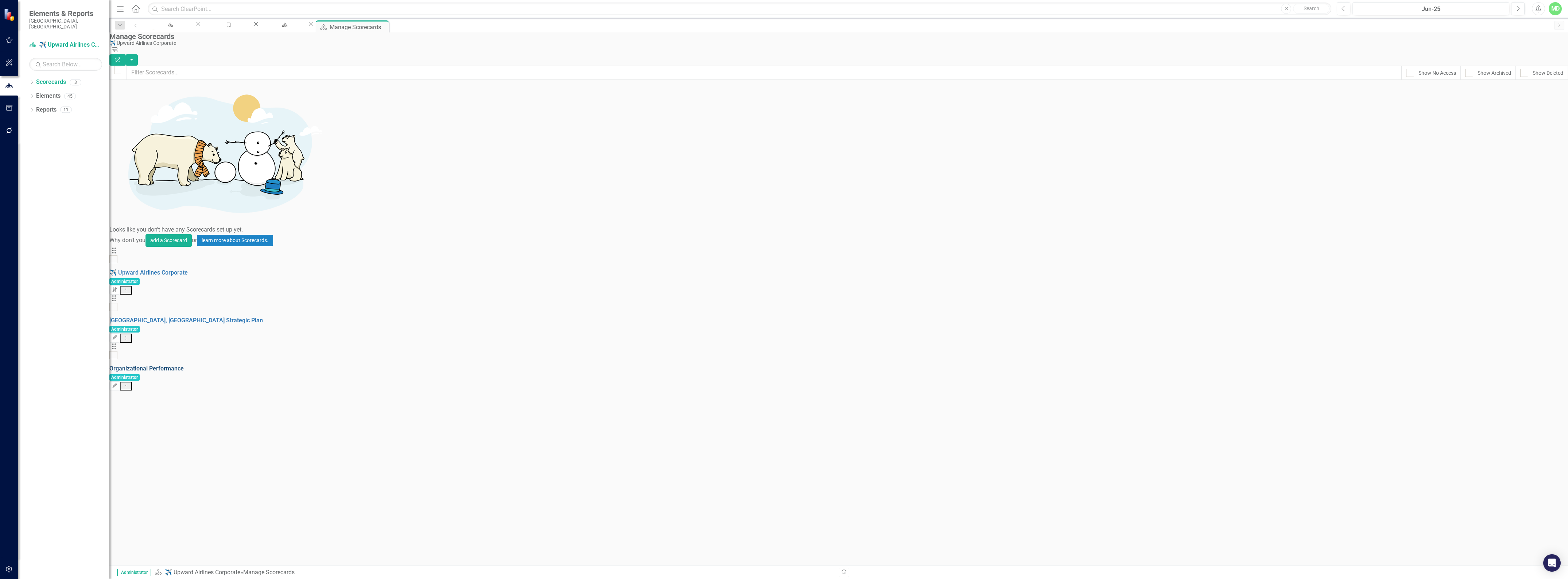
click at [183, 365] on link "Organizational Performance" at bounding box center [147, 368] width 74 height 7
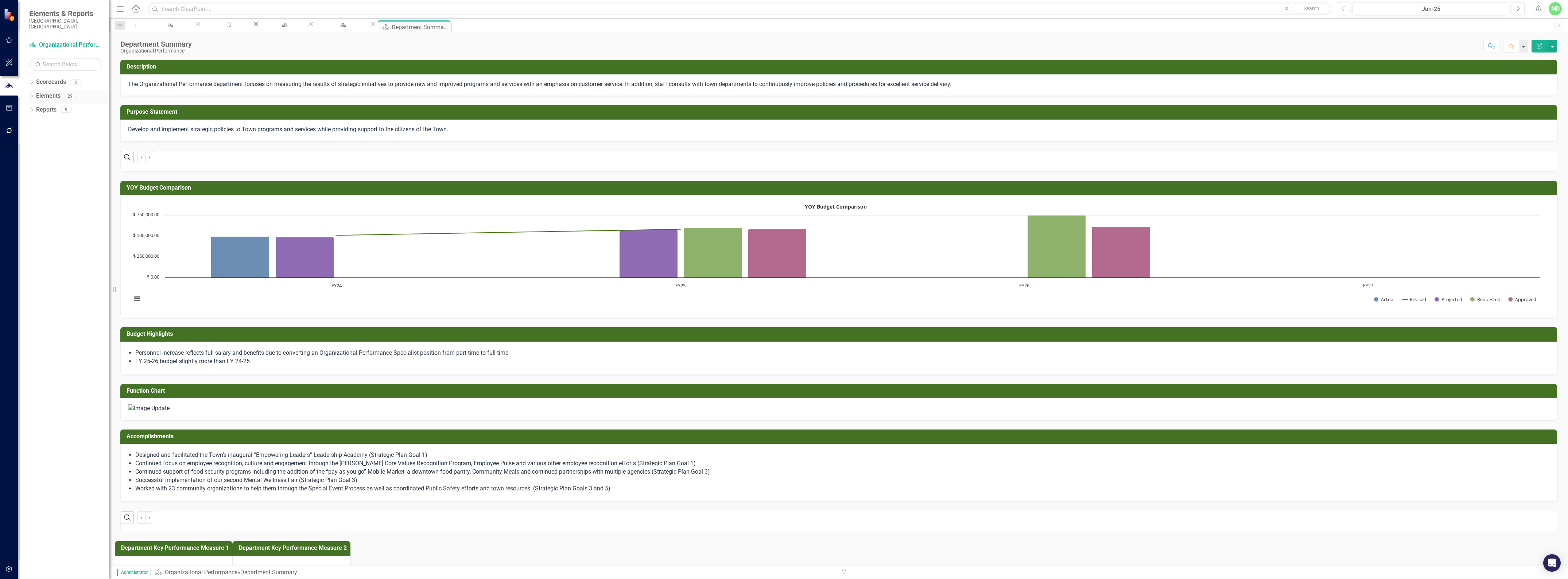
click at [46, 93] on link "Elements" at bounding box center [48, 96] width 24 height 9
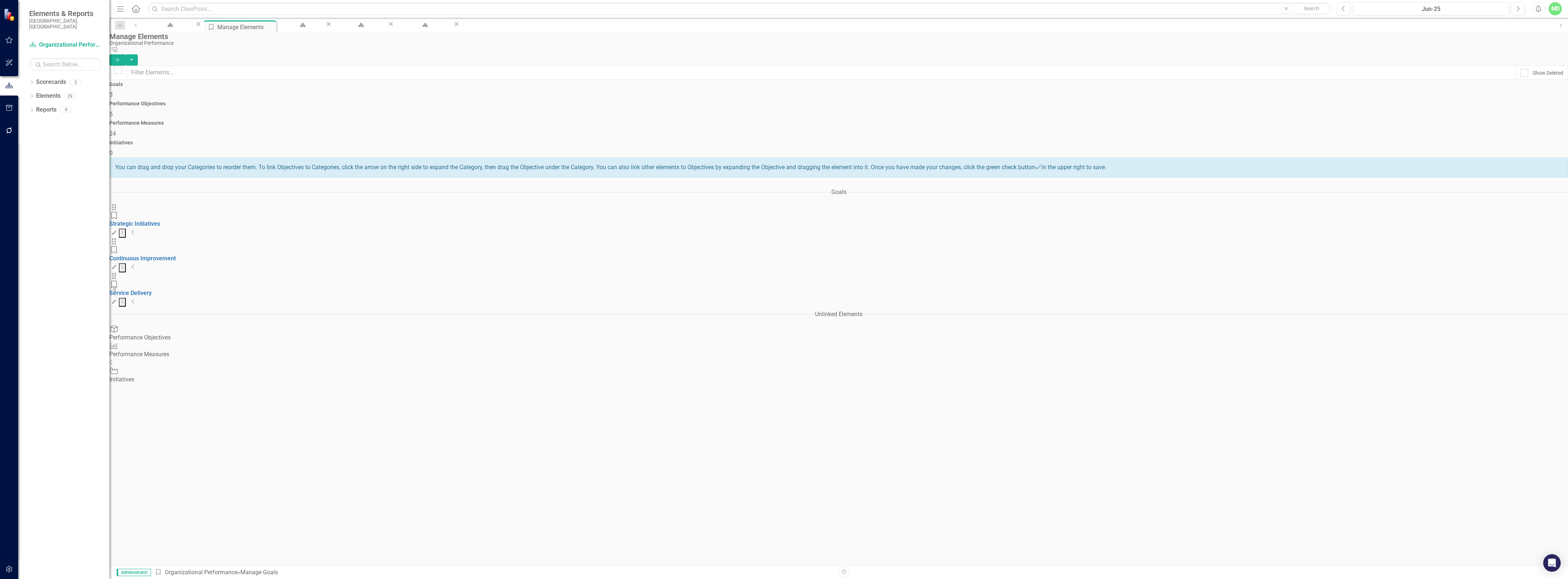
click at [1046, 121] on div "Performance Measures 24" at bounding box center [839, 129] width 1458 height 18
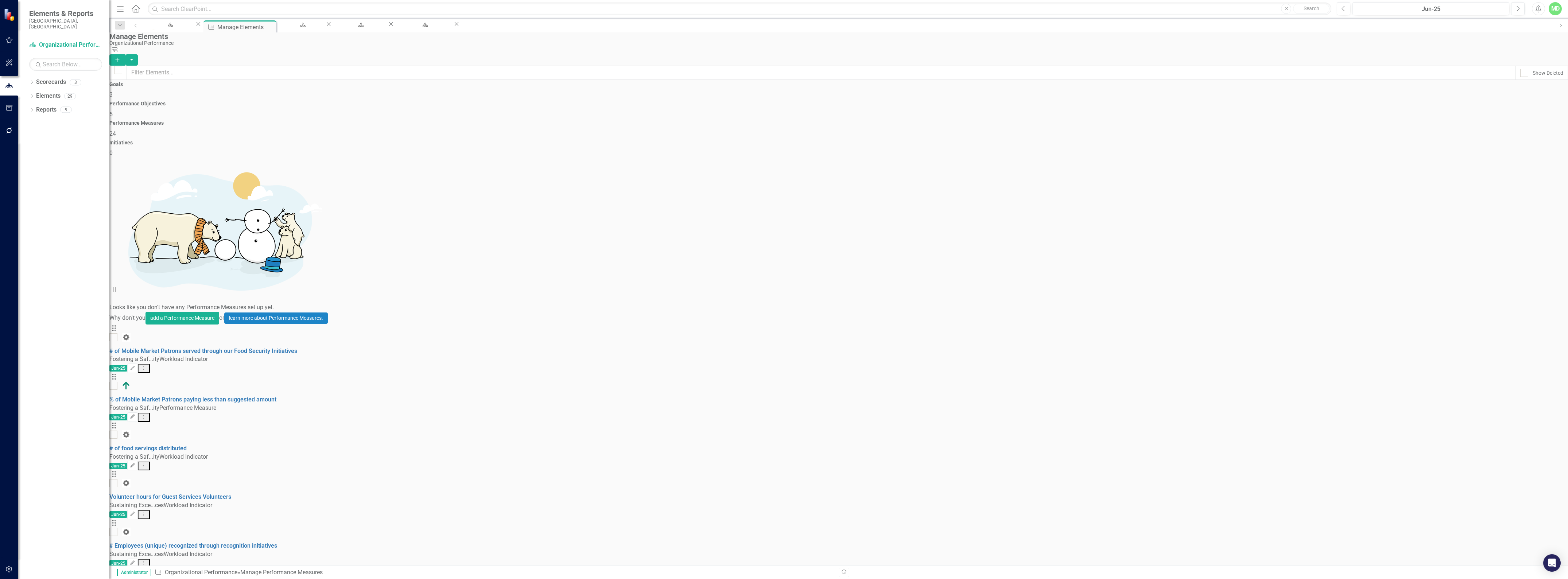
scroll to position [91, 0]
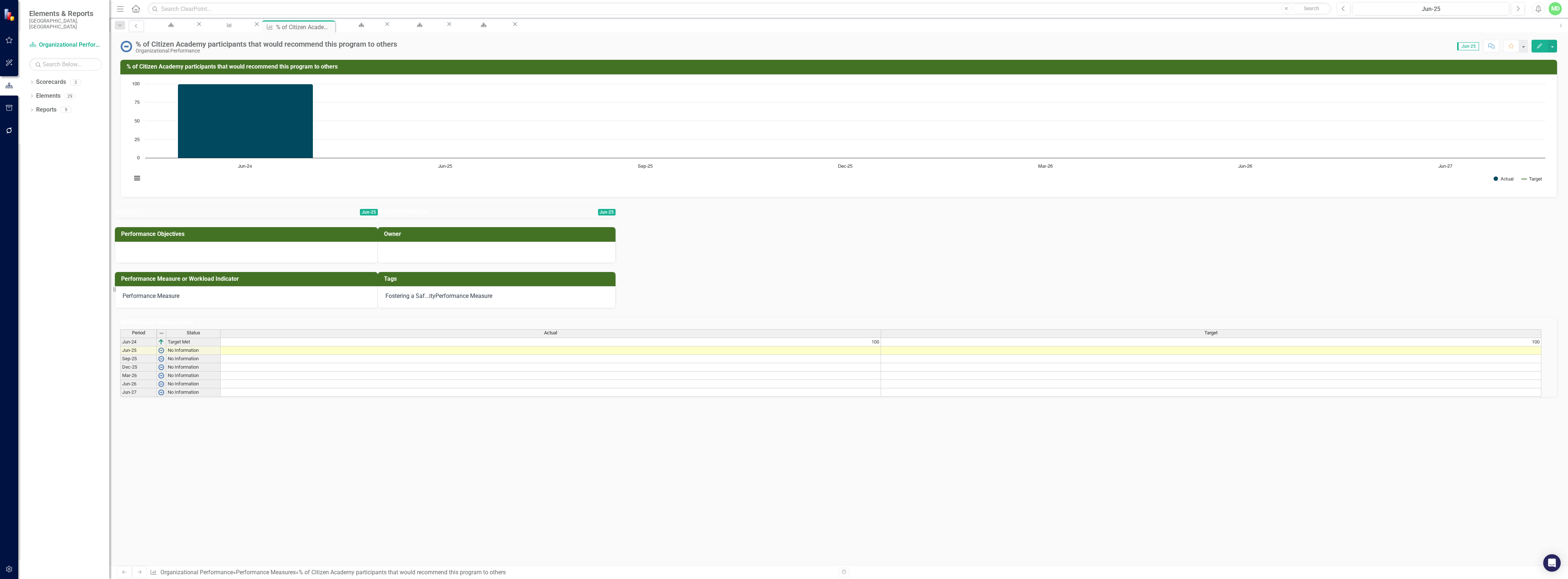
click at [138, 26] on link "Previous" at bounding box center [136, 26] width 15 height 12
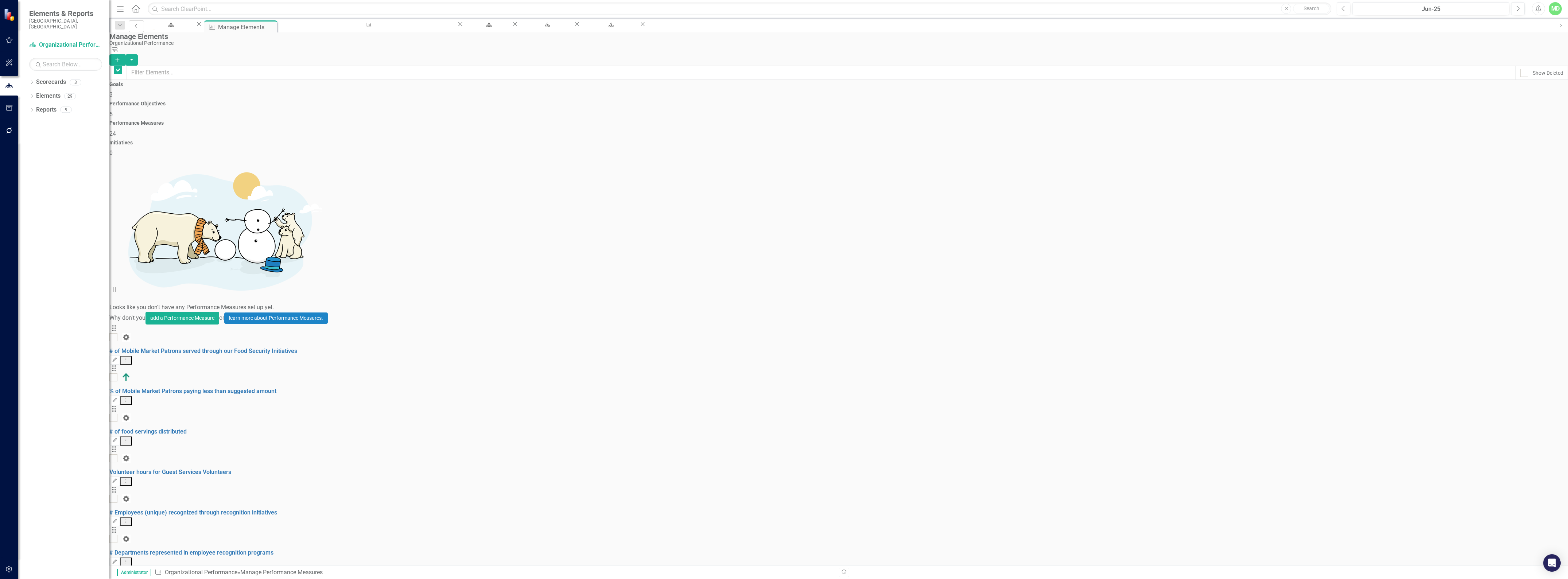
checkbox input "false"
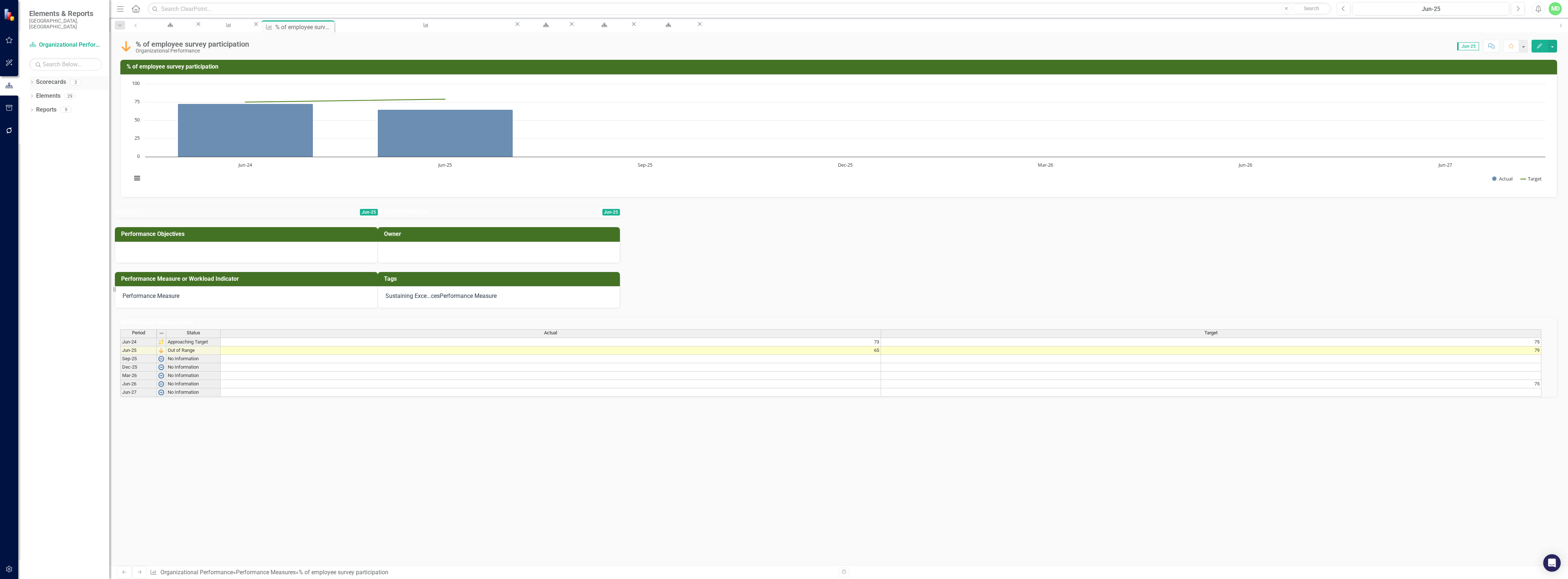
click at [44, 78] on link "Scorecards" at bounding box center [51, 82] width 30 height 9
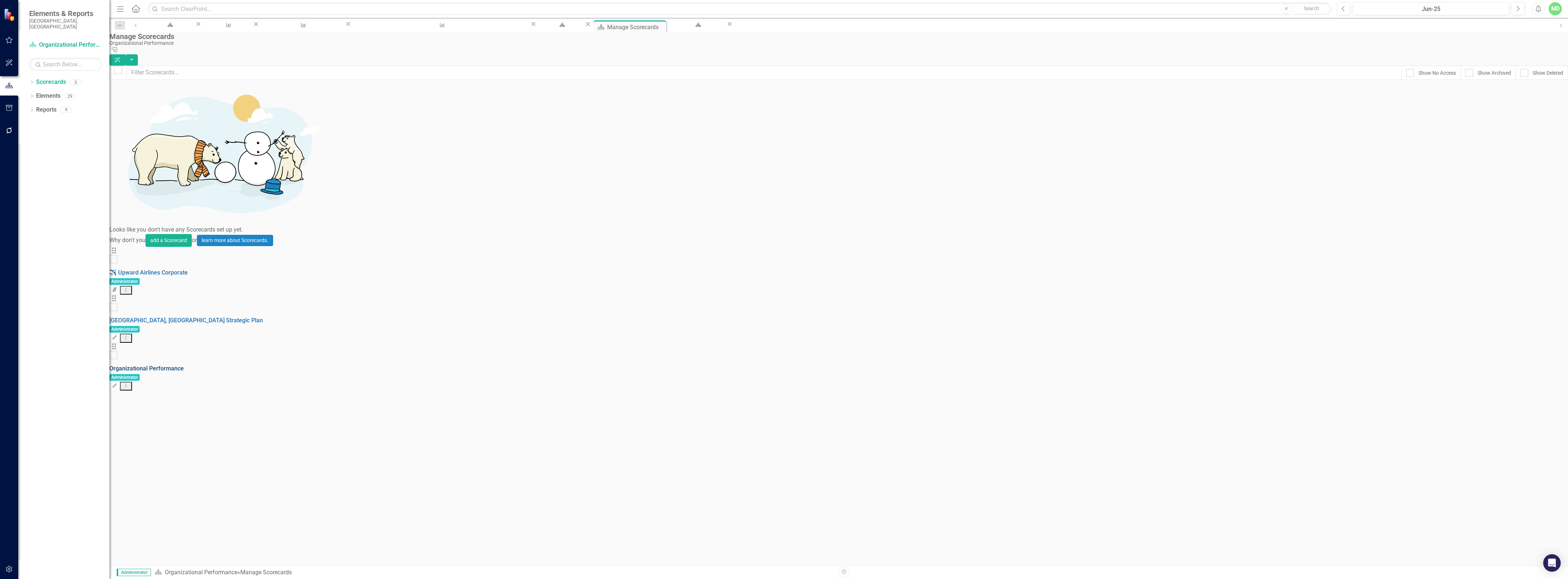
click at [184, 365] on link "Organizational Performance" at bounding box center [147, 368] width 74 height 7
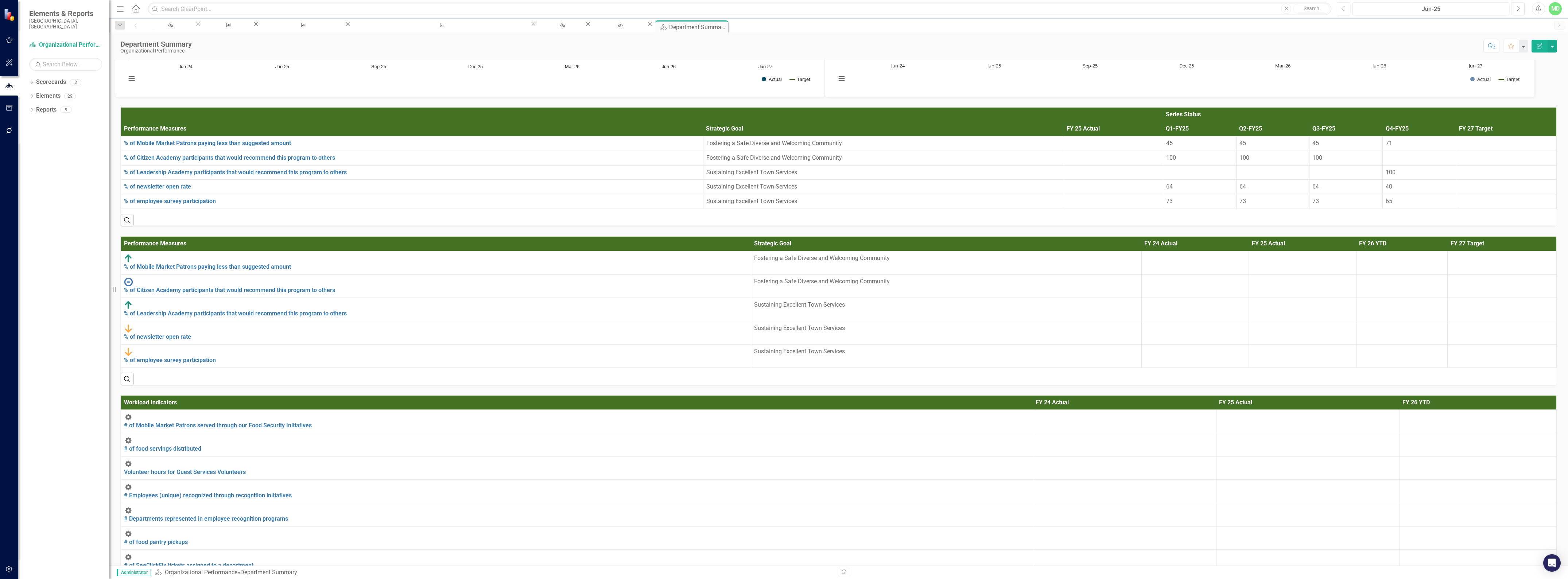
scroll to position [939, 0]
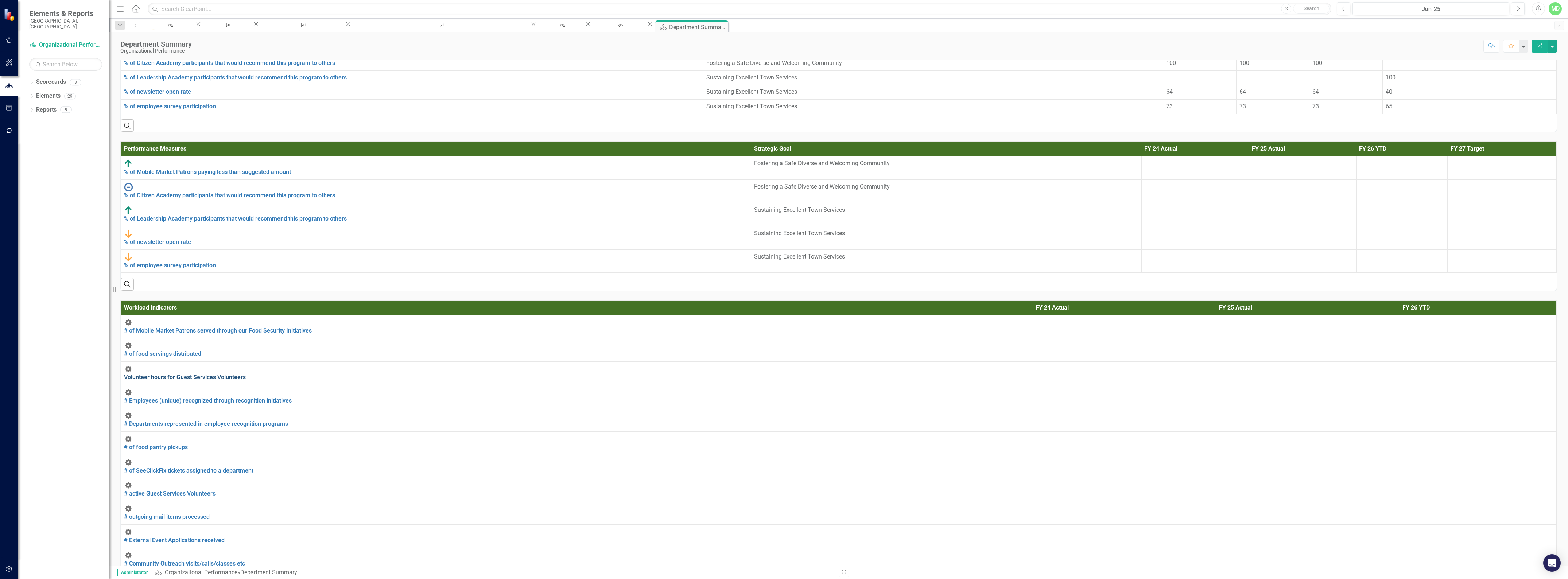
click at [169, 374] on link "Volunteer hours for Guest Services Volunteers" at bounding box center [185, 377] width 122 height 7
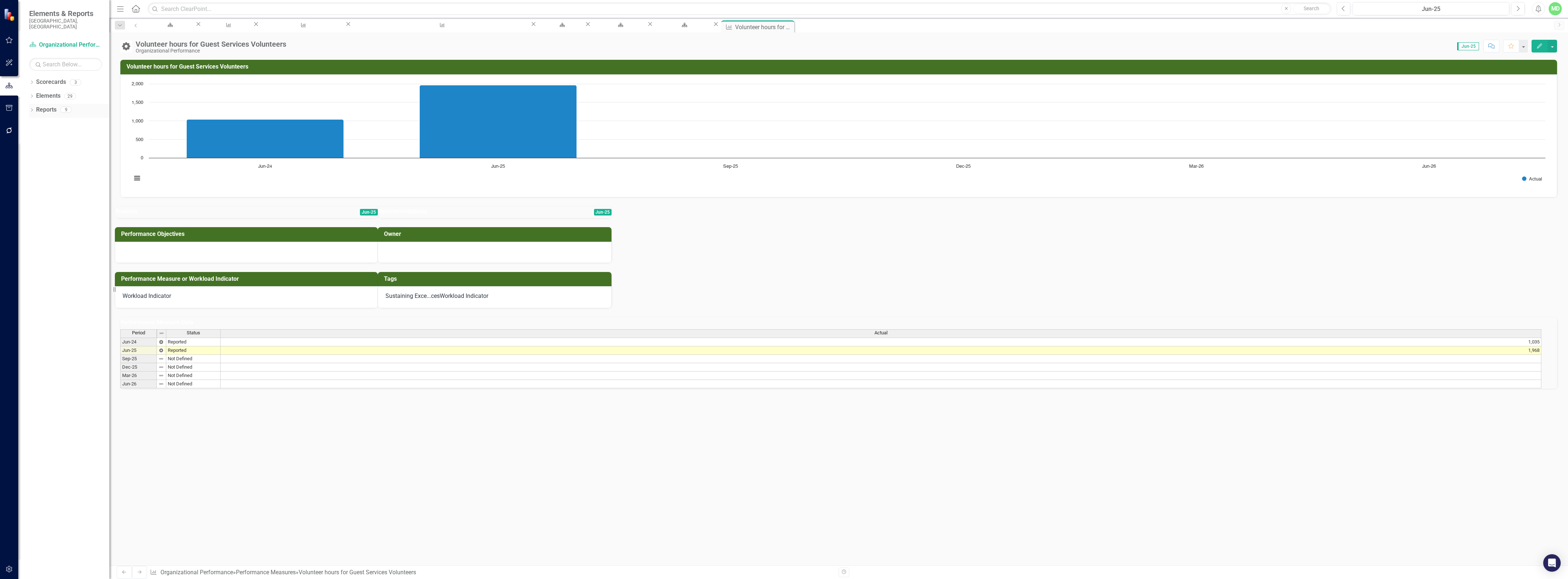
click at [43, 107] on link "Reports" at bounding box center [46, 110] width 21 height 9
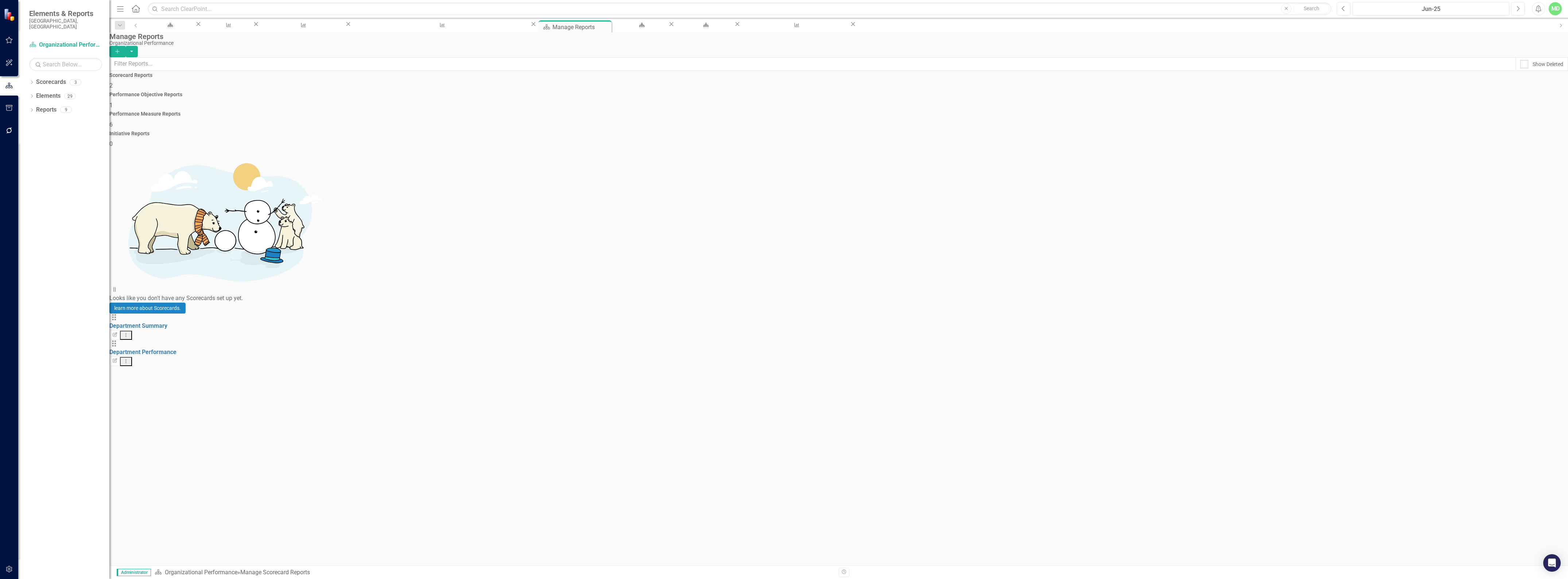
click at [1116, 114] on div "Performance Measure Reports 6" at bounding box center [839, 120] width 1458 height 18
click at [162, 454] on link "Workload Indicators" at bounding box center [136, 457] width 52 height 7
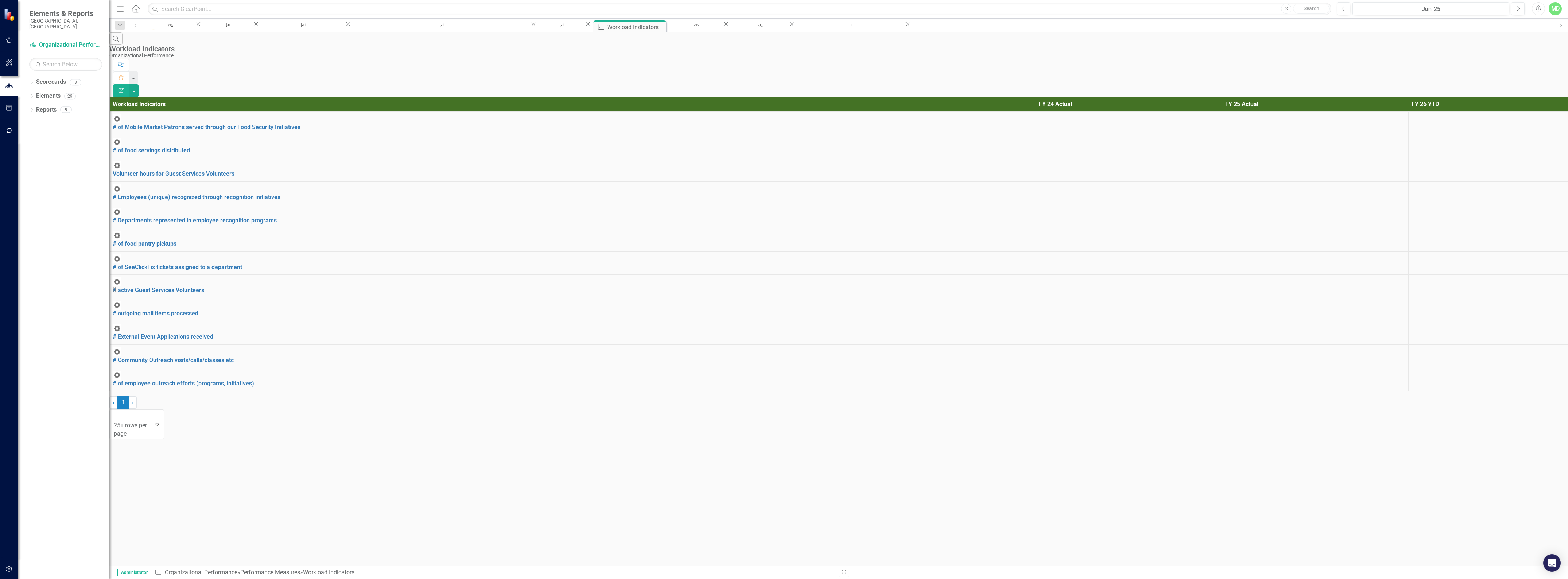
click at [124, 88] on icon "Edit Report" at bounding box center [121, 90] width 7 height 5
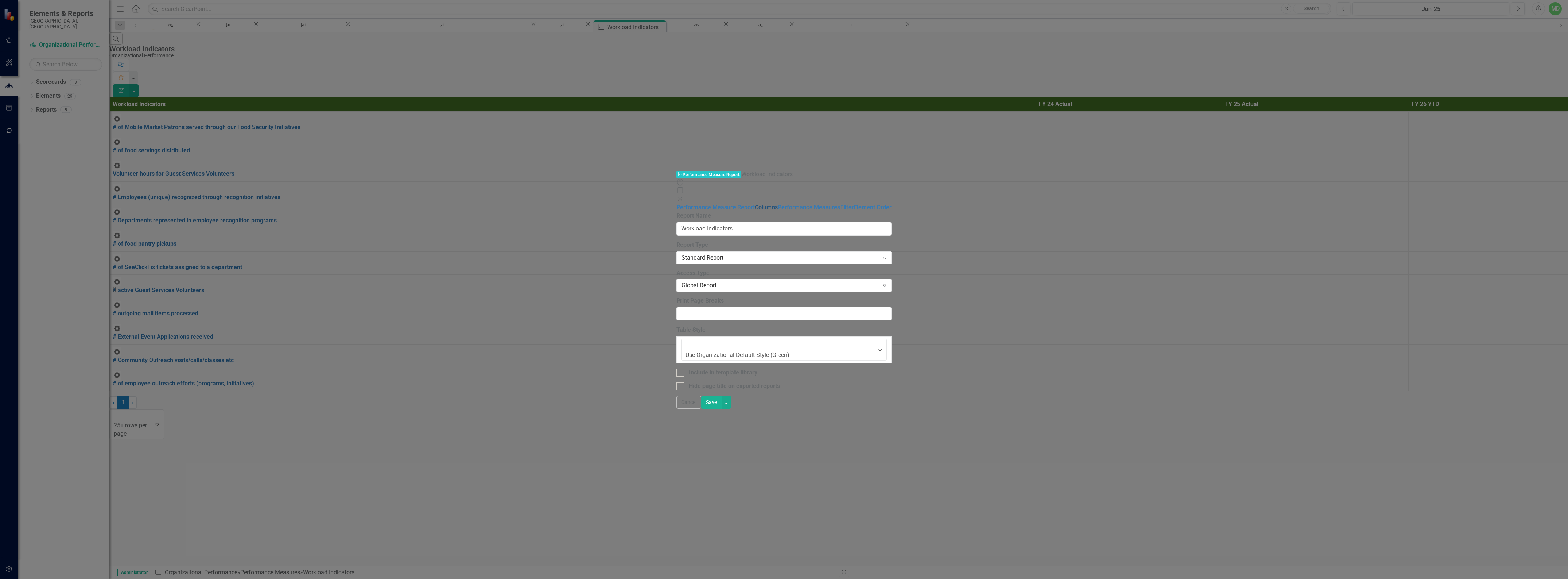
click at [755, 204] on link "Columns" at bounding box center [766, 207] width 23 height 7
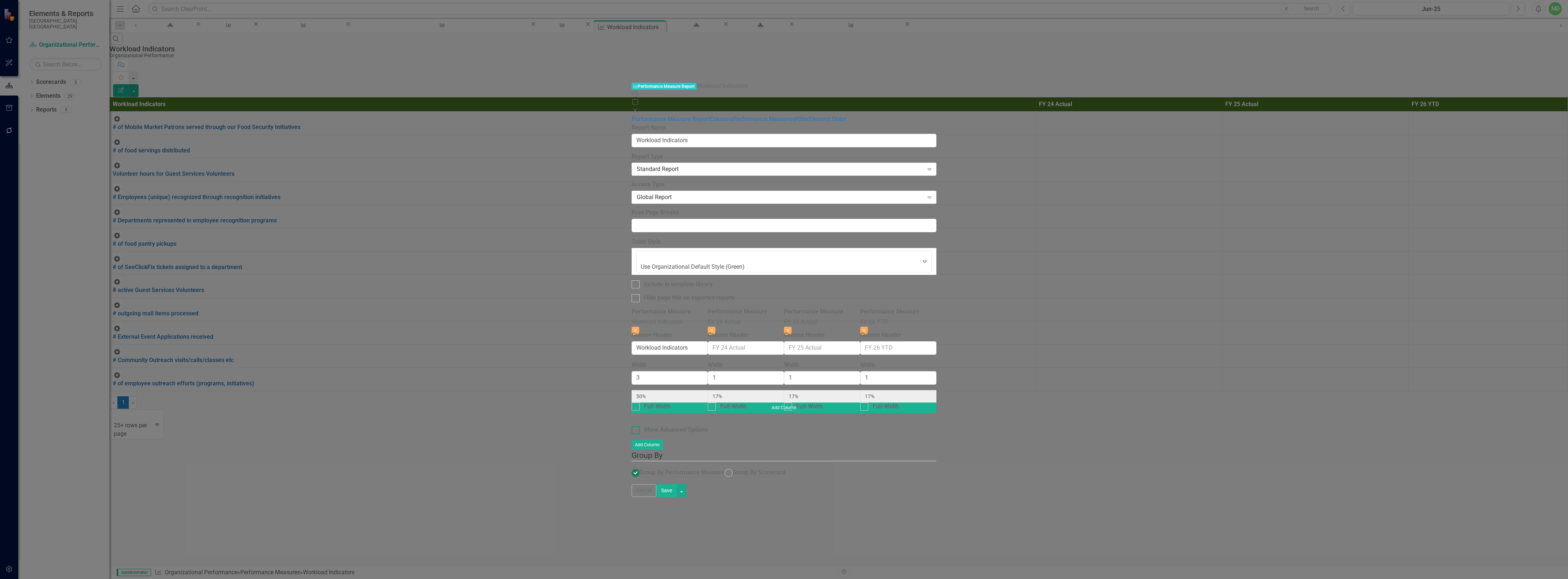
click at [644, 426] on div "Show Advanced Options" at bounding box center [676, 430] width 64 height 9
click at [632, 426] on input "Show Advanced Options" at bounding box center [634, 429] width 5 height 5
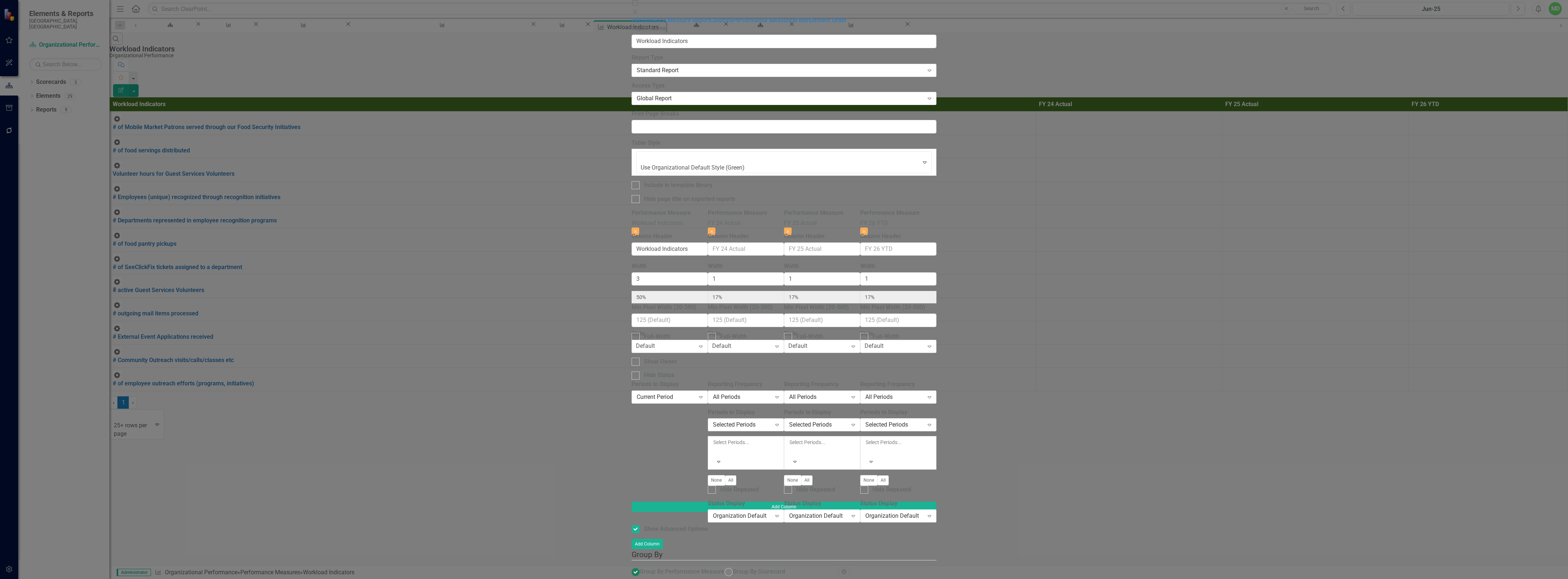
click at [771, 421] on div "Selected Periods" at bounding box center [742, 425] width 58 height 9
click at [715, 447] on div at bounding box center [714, 451] width 1 height 9
drag, startPoint x: 763, startPoint y: 279, endPoint x: 766, endPoint y: 265, distance: 14.3
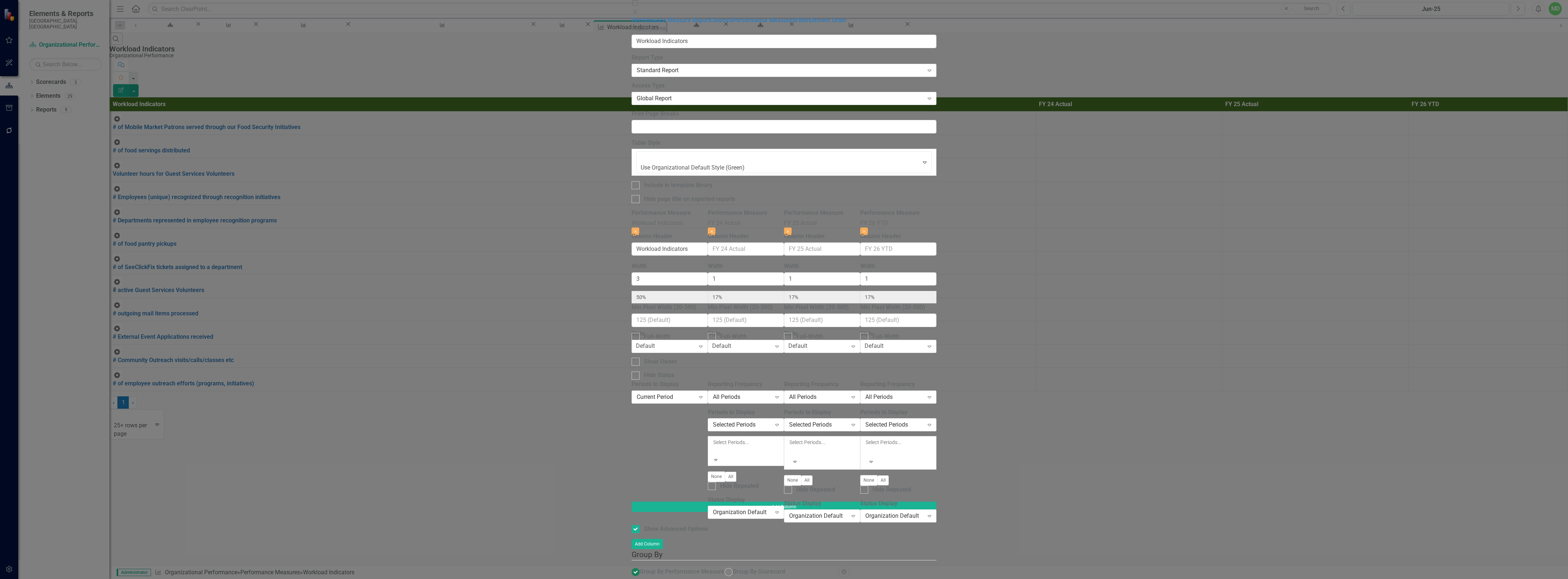
click at [768, 579] on div "Jun-24" at bounding box center [784, 583] width 1568 height 9
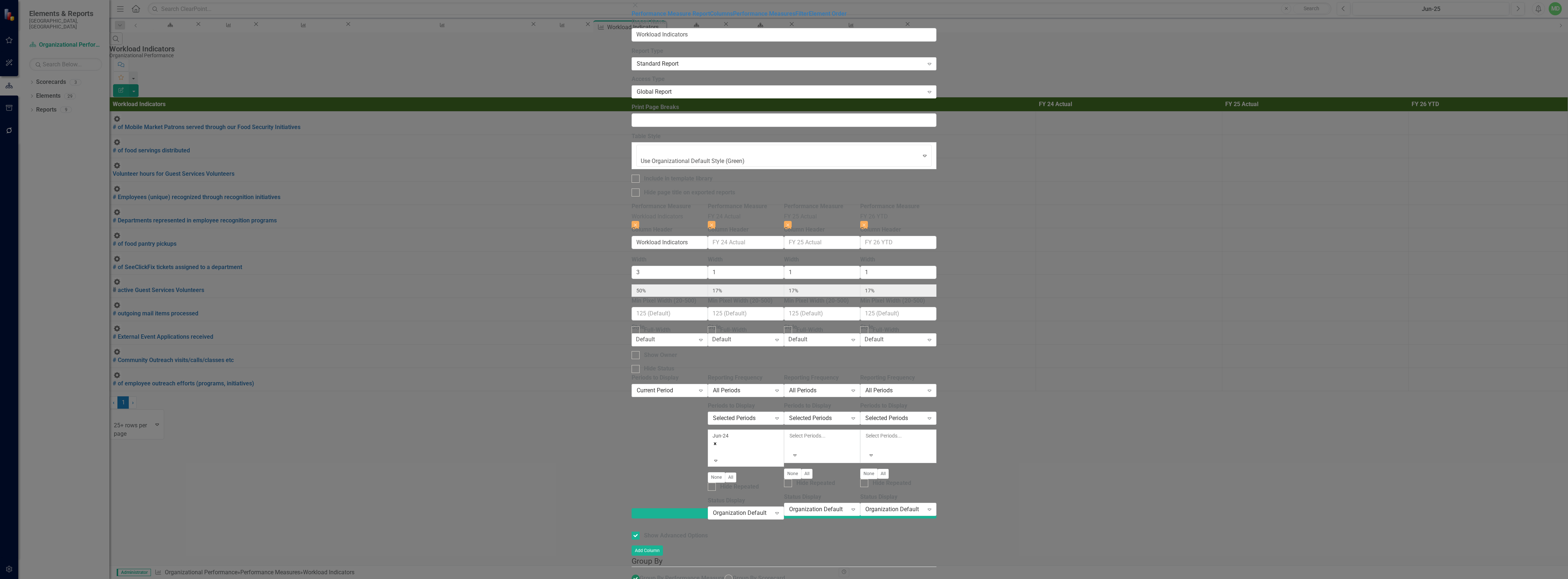
click at [791, 440] on div at bounding box center [790, 444] width 1 height 9
click at [923, 415] on div "Selected Periods" at bounding box center [895, 419] width 58 height 9
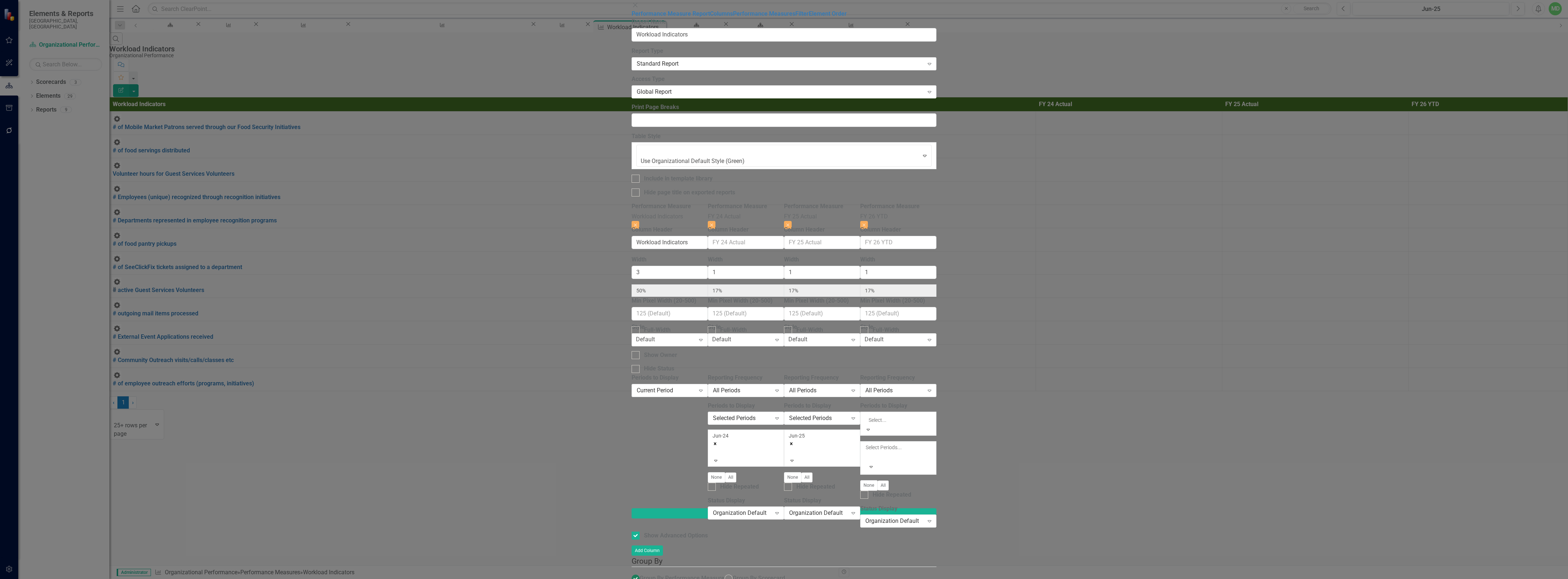
click at [867, 440] on div at bounding box center [866, 444] width 1 height 9
click at [870, 441] on icon "Remove Apr-26" at bounding box center [867, 444] width 5 height 5
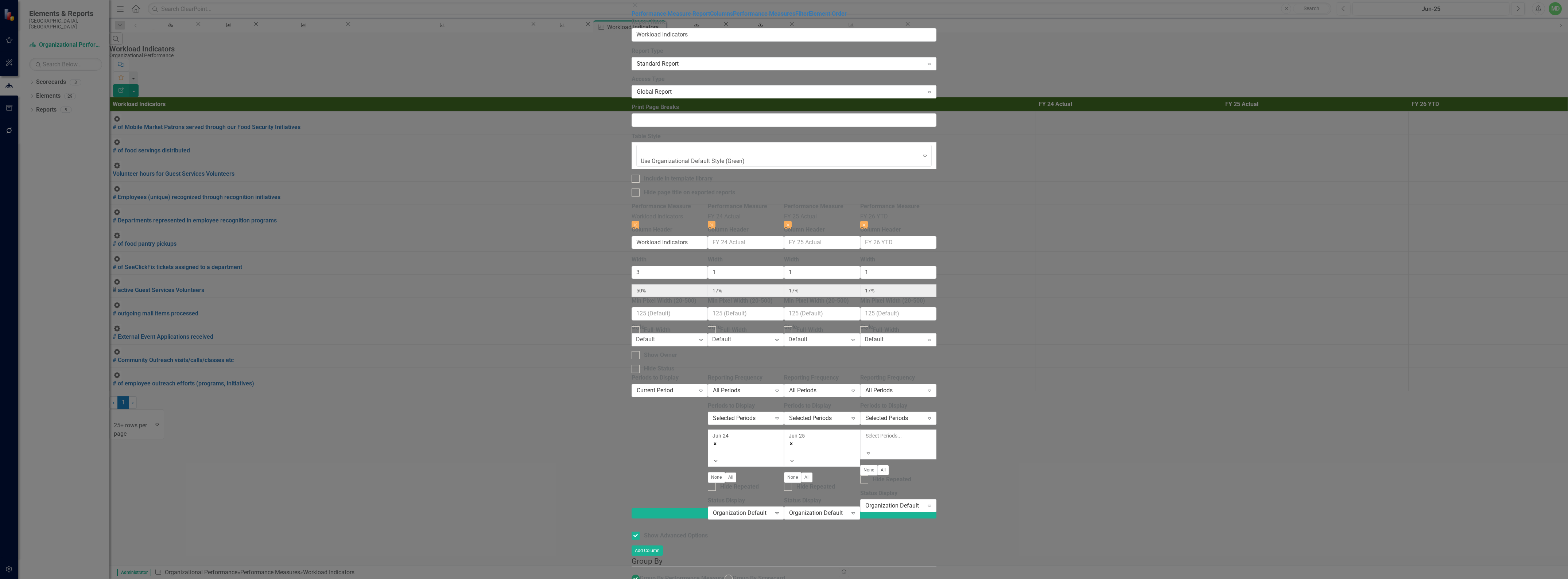
click at [867, 440] on div at bounding box center [866, 444] width 1 height 9
checkbox input "false"
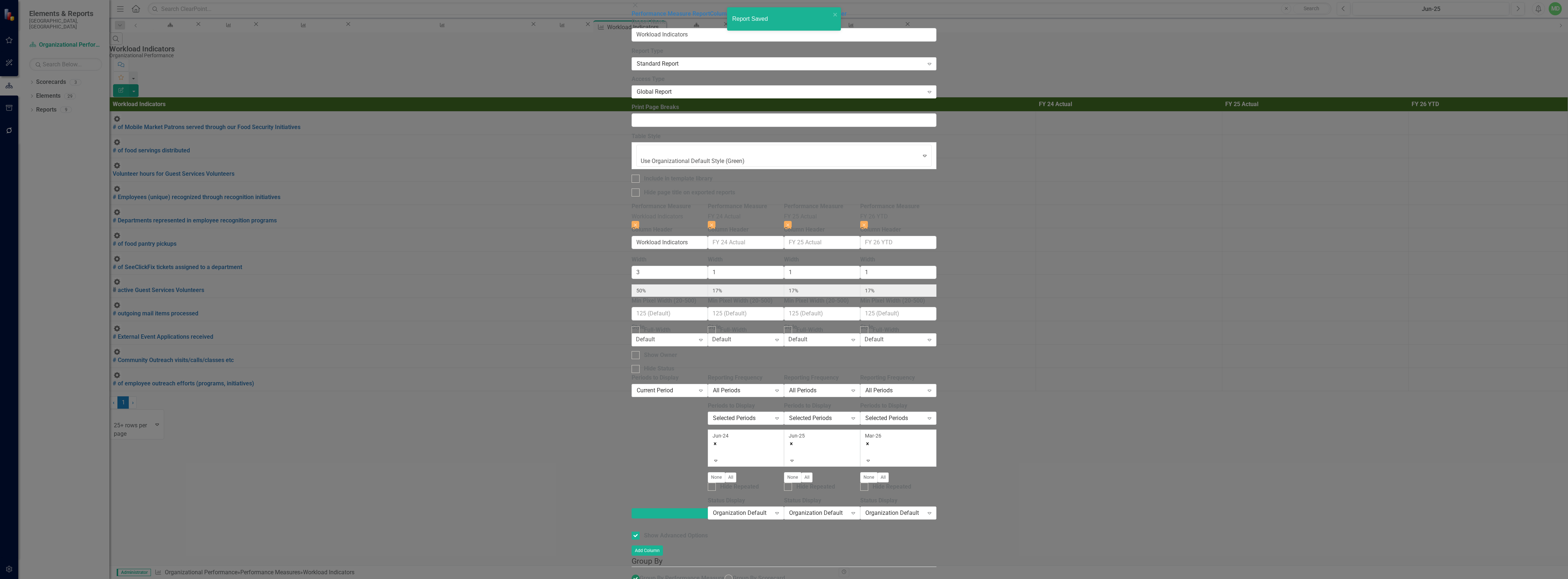
radio input "true"
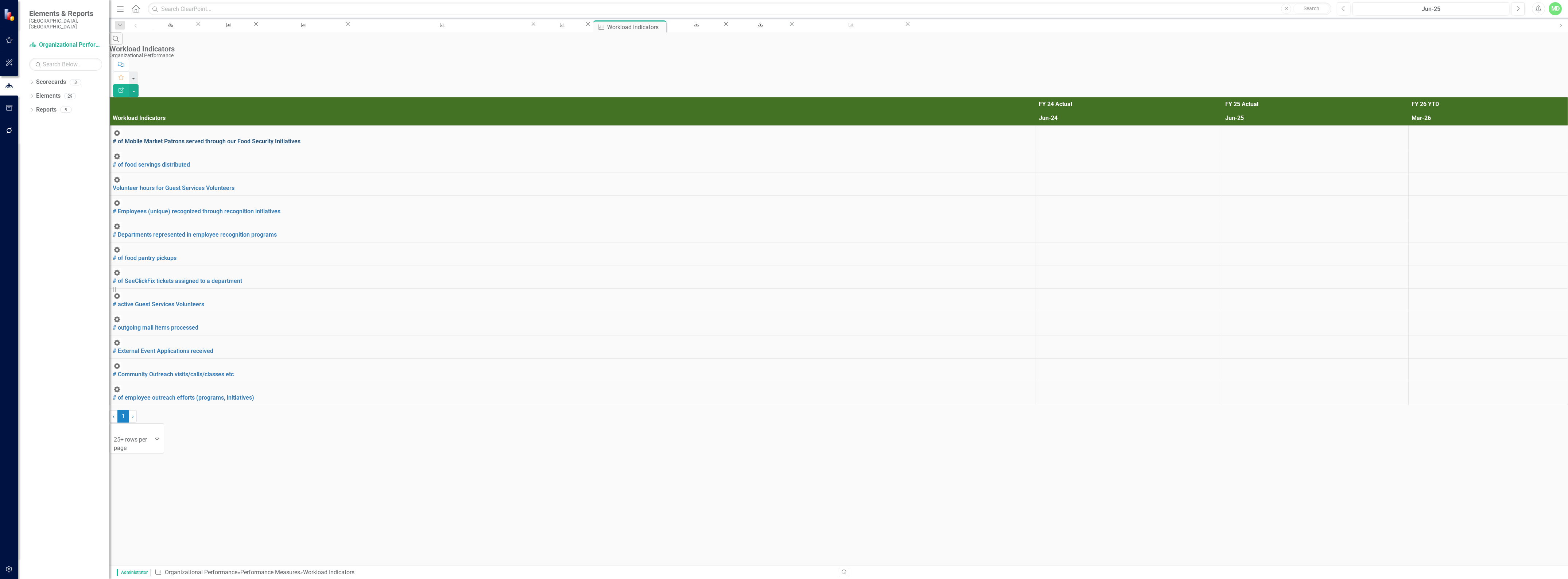
click at [210, 138] on link "# of Mobile Market Patrons served through our Food Security Initiatives" at bounding box center [206, 141] width 188 height 7
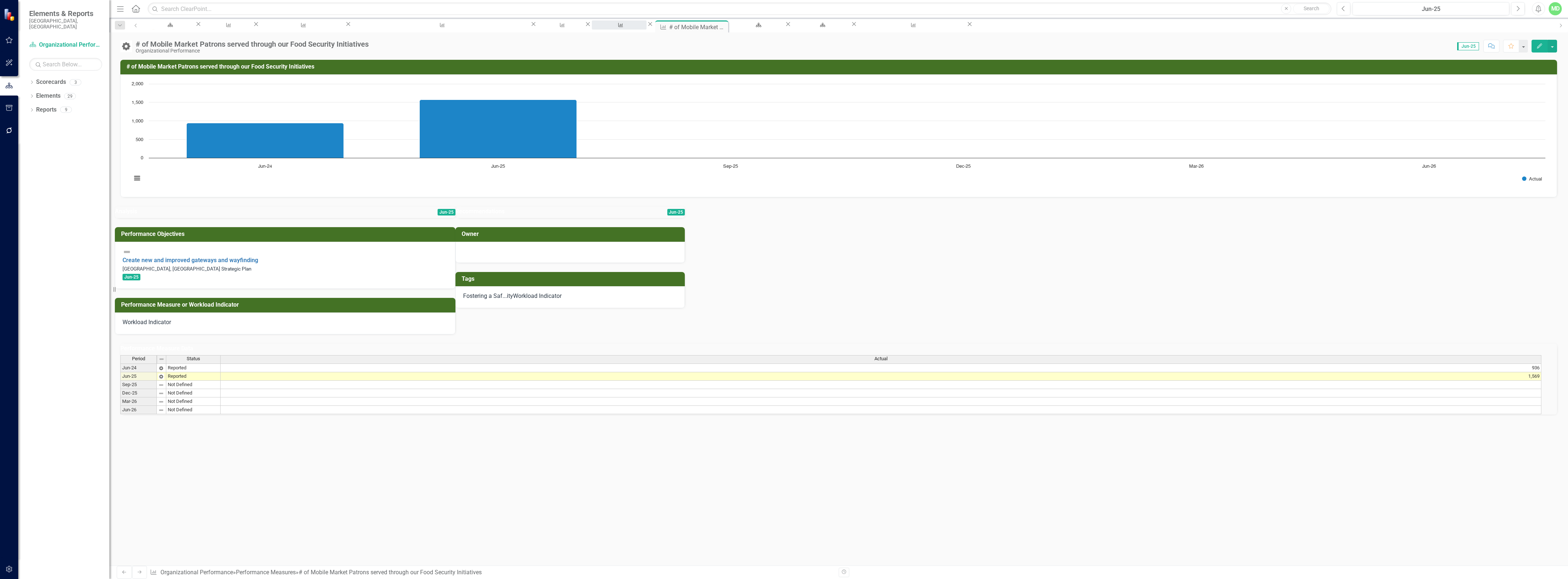
click at [598, 27] on div "Workload Indicators" at bounding box center [619, 32] width 41 height 9
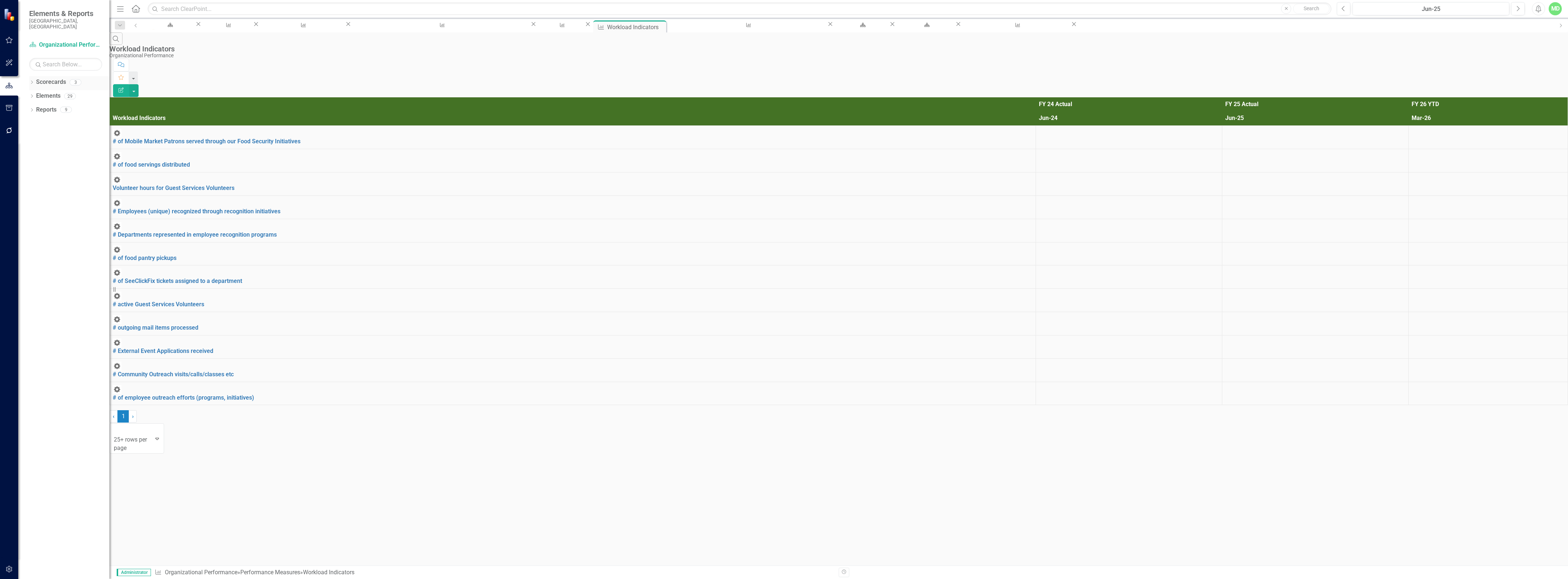
click at [51, 78] on link "Scorecards" at bounding box center [51, 82] width 30 height 9
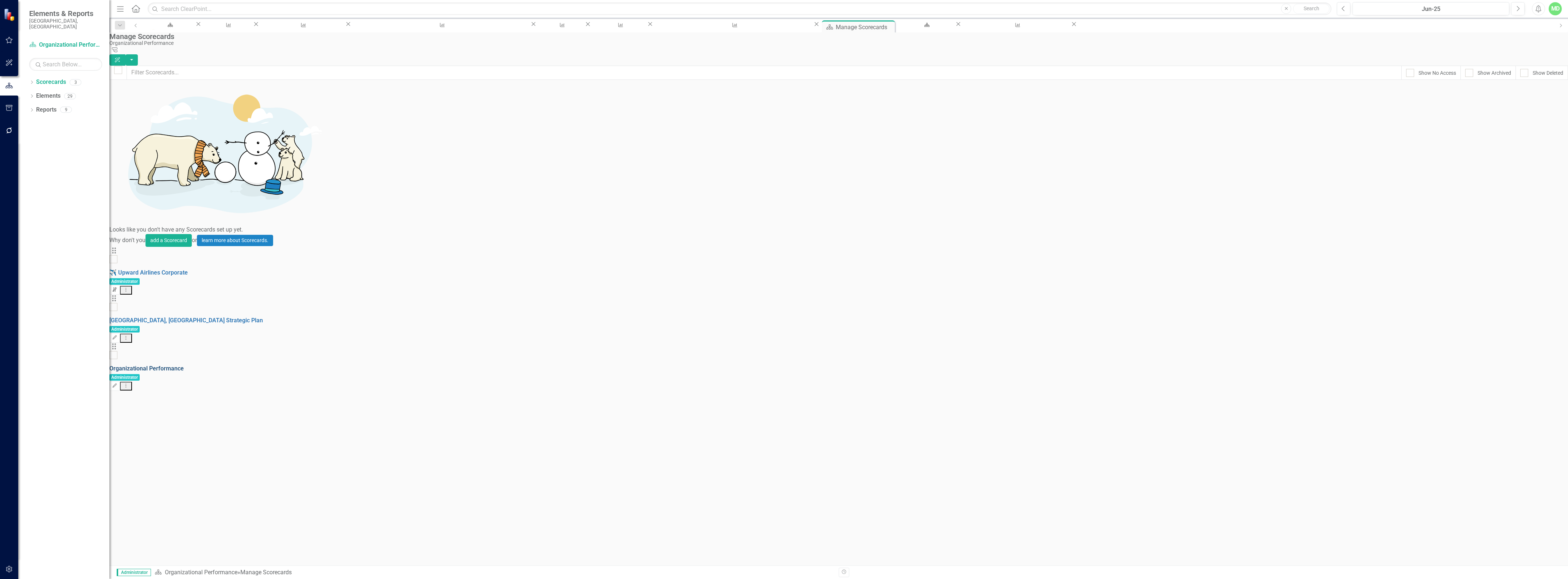
click at [180, 365] on link "Organizational Performance" at bounding box center [147, 368] width 74 height 7
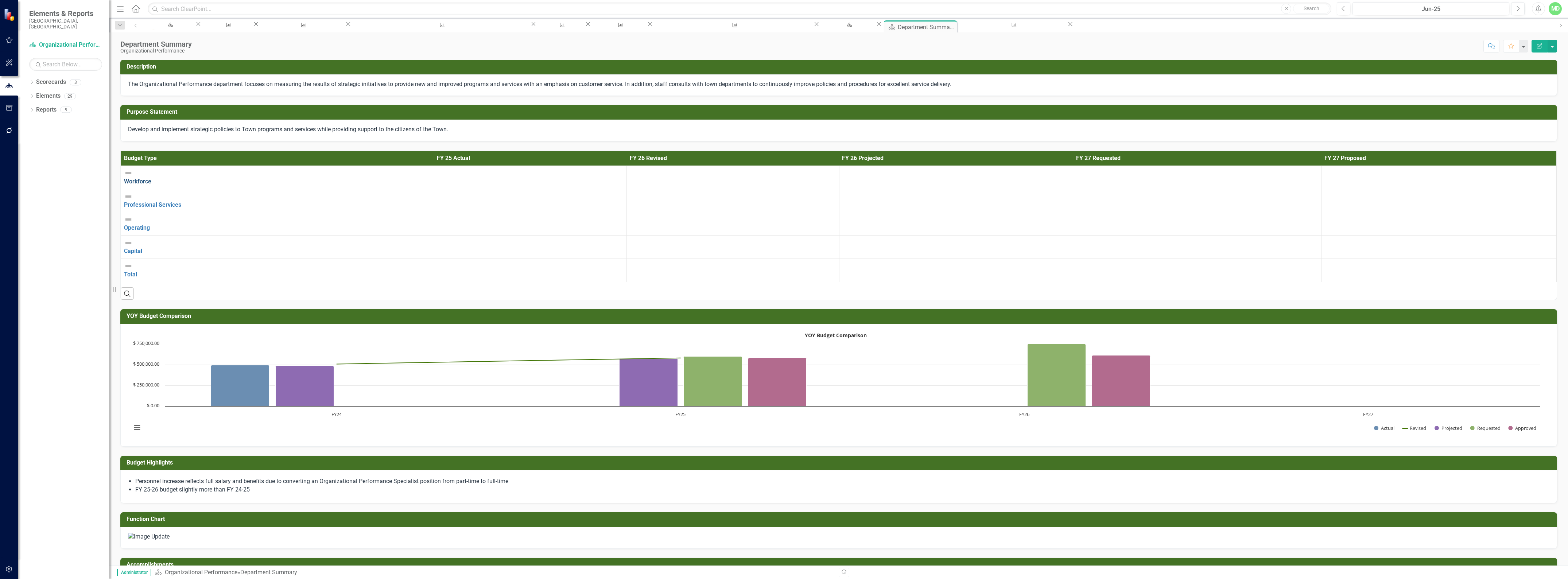
click at [152, 178] on link "Workforce" at bounding box center [138, 181] width 27 height 7
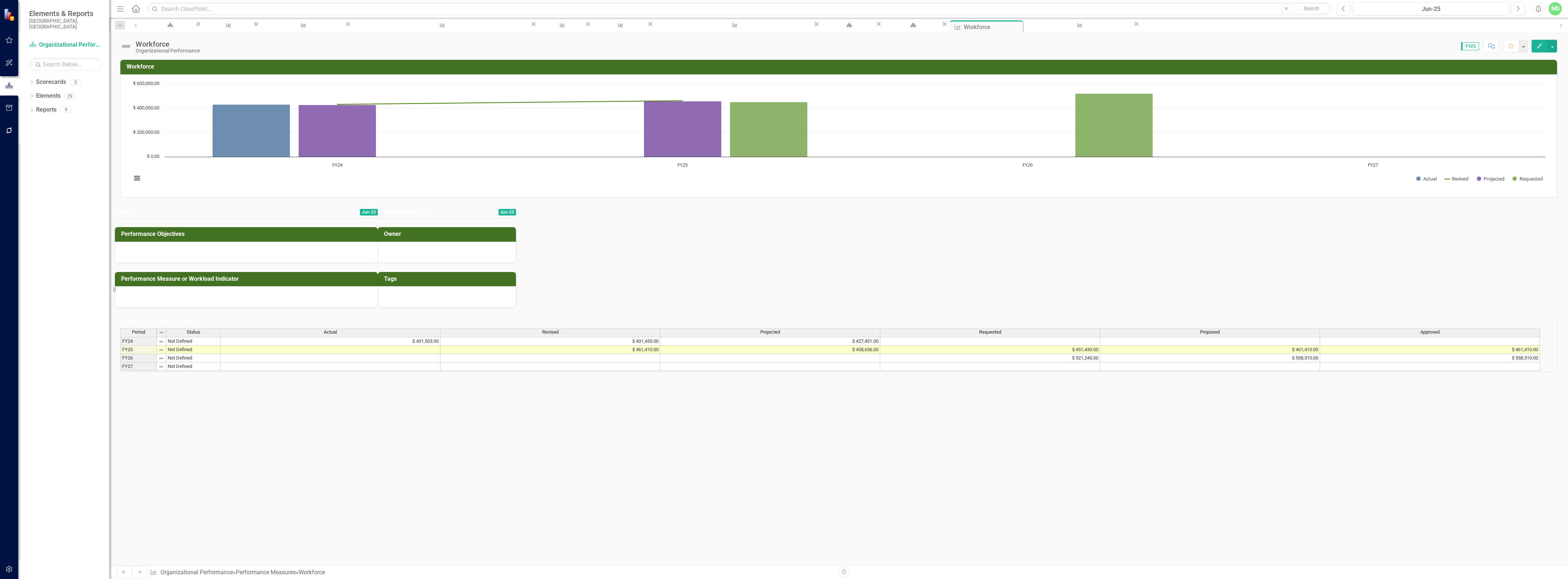
click at [699, 57] on div "Workforce Organizational Performance Score: N/A FY25 Completed Comment Favorite…" at bounding box center [839, 299] width 1458 height 533
click at [246, 27] on div "Manage Elements" at bounding box center [227, 32] width 37 height 9
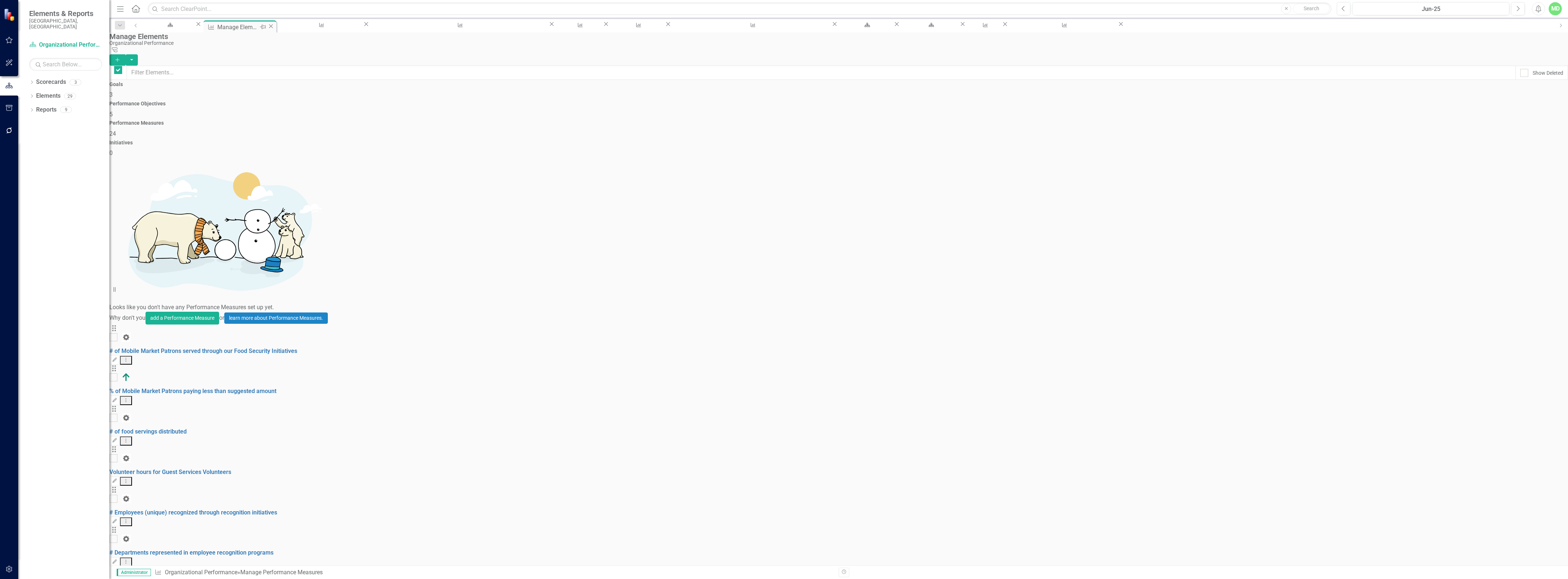
checkbox input "false"
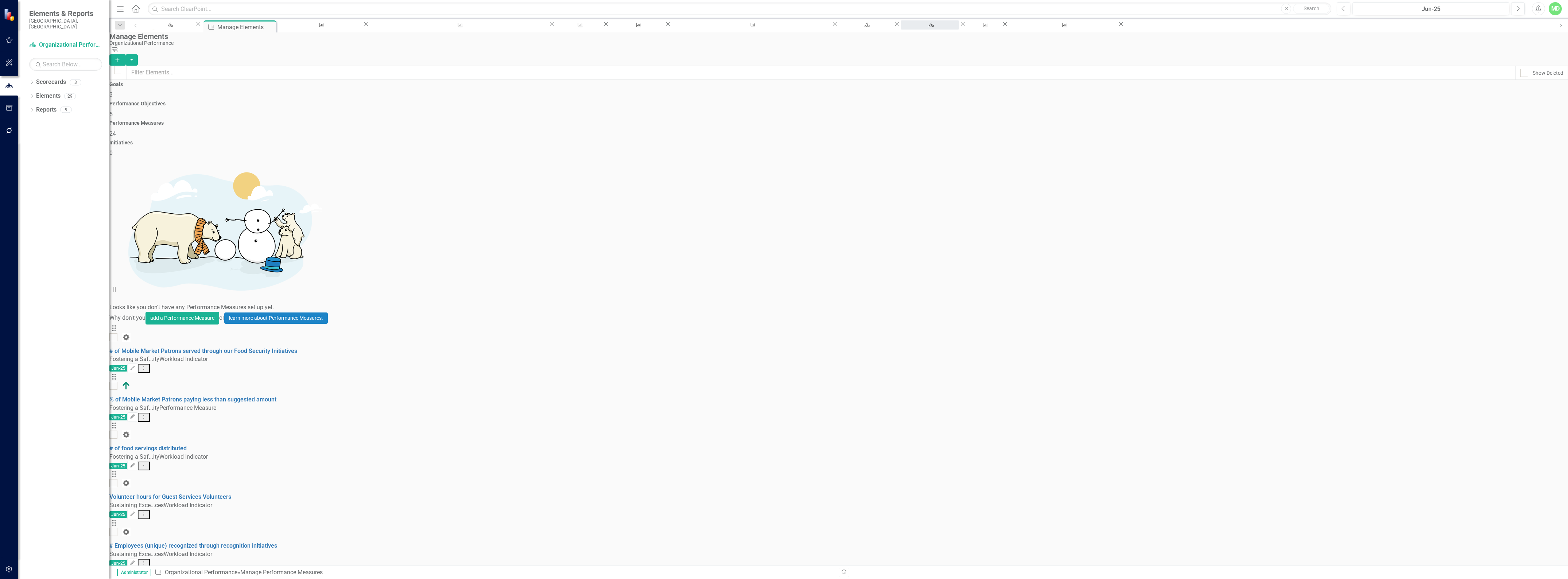
click at [907, 27] on div "Department Summary" at bounding box center [929, 32] width 45 height 9
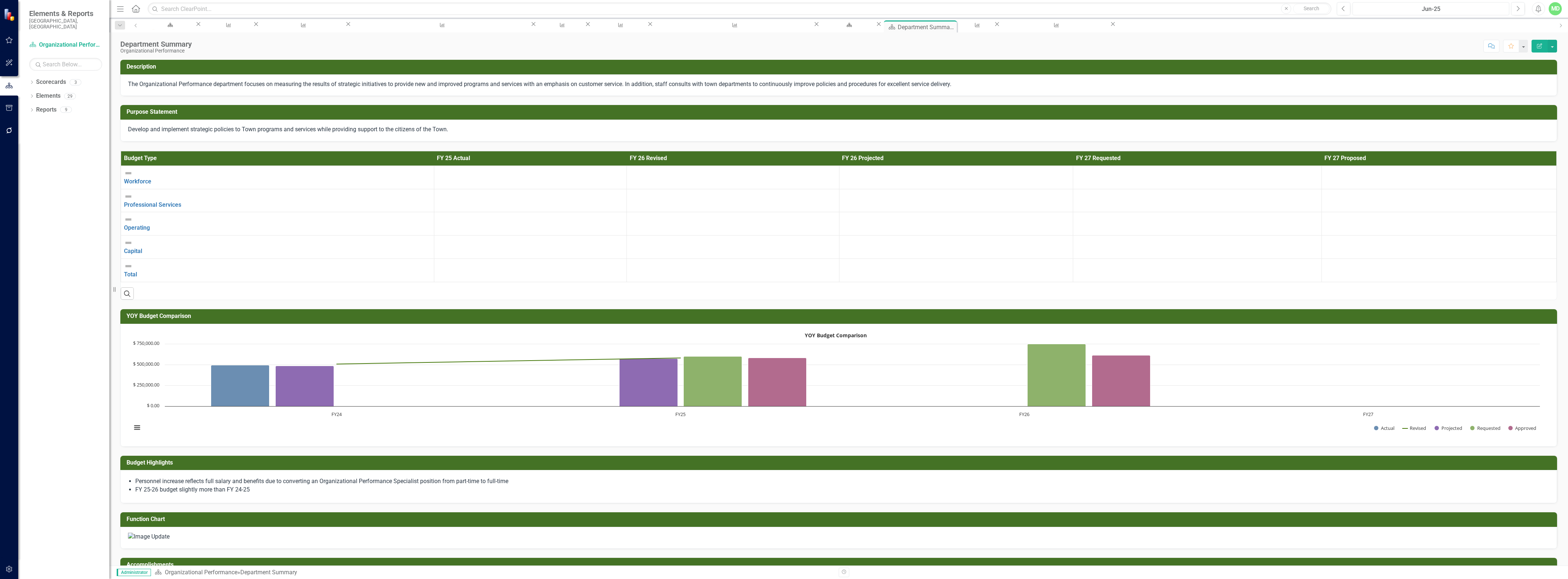
click at [1422, 8] on div "Jun-25" at bounding box center [1430, 9] width 152 height 9
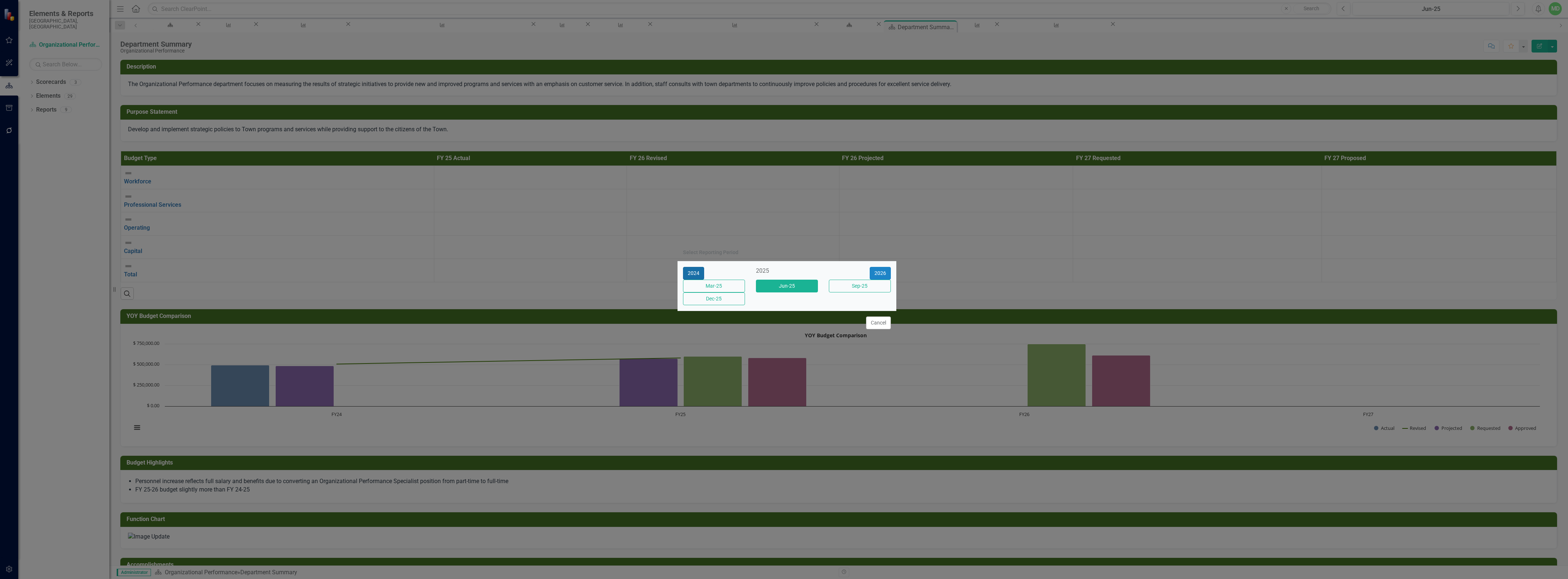
click at [694, 268] on button "2024" at bounding box center [693, 273] width 21 height 13
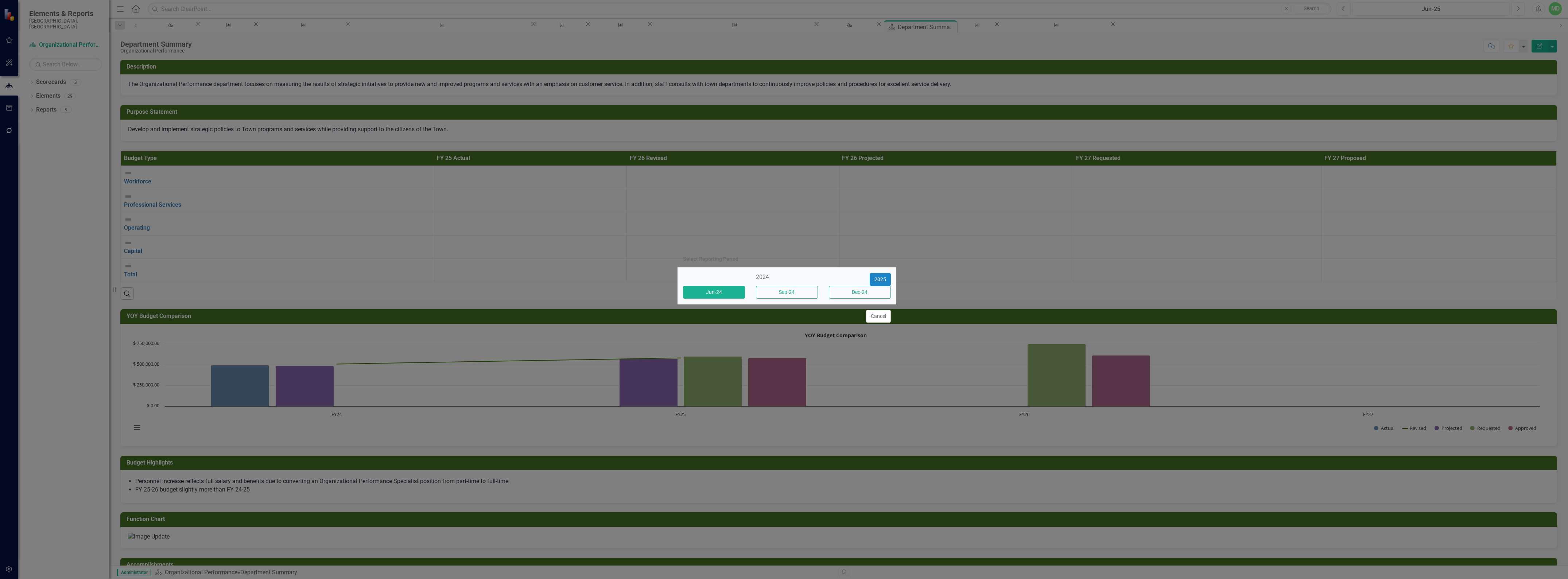
click at [718, 294] on button "Jun-24" at bounding box center [714, 292] width 62 height 13
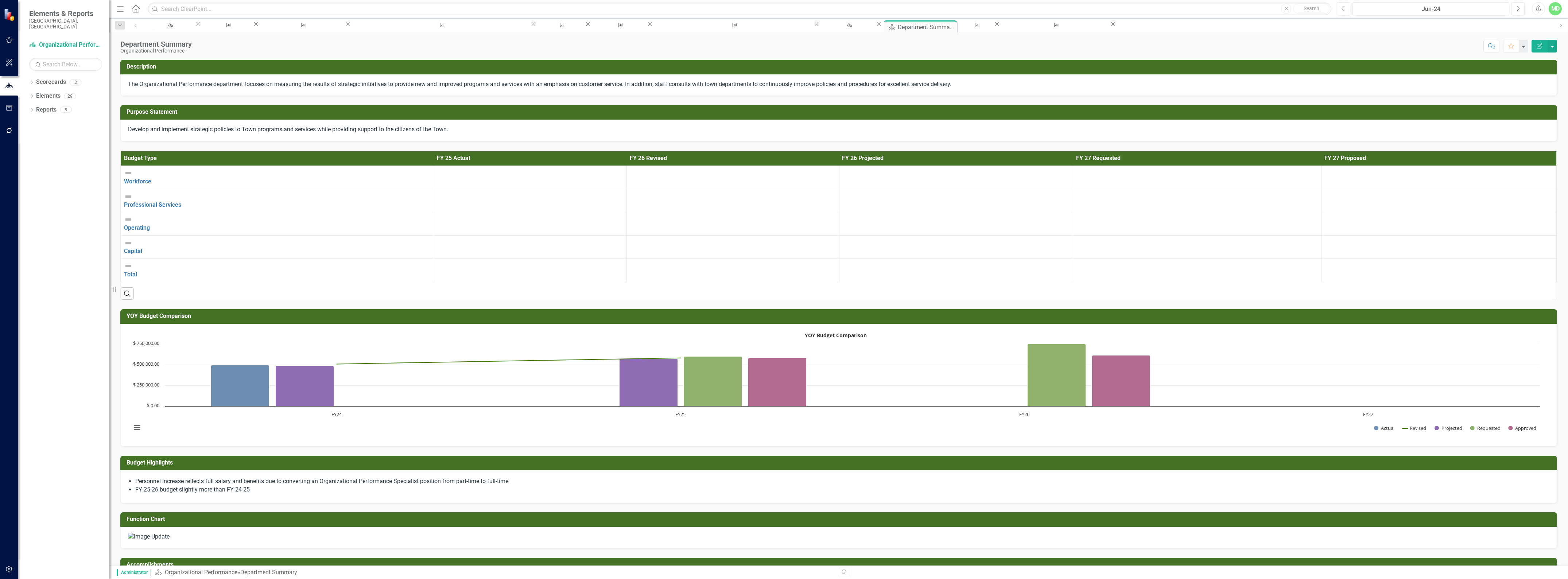
click at [1537, 47] on icon "Edit Report" at bounding box center [1539, 46] width 7 height 5
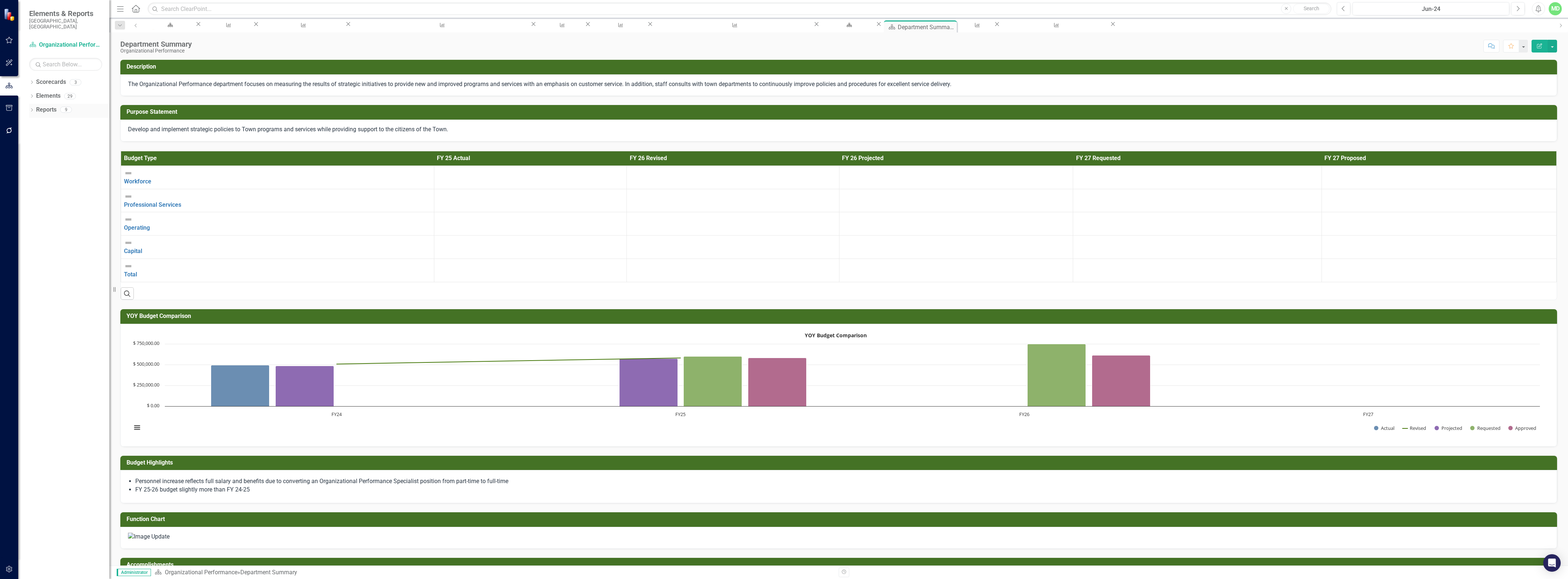
click at [42, 106] on link "Reports" at bounding box center [46, 110] width 21 height 9
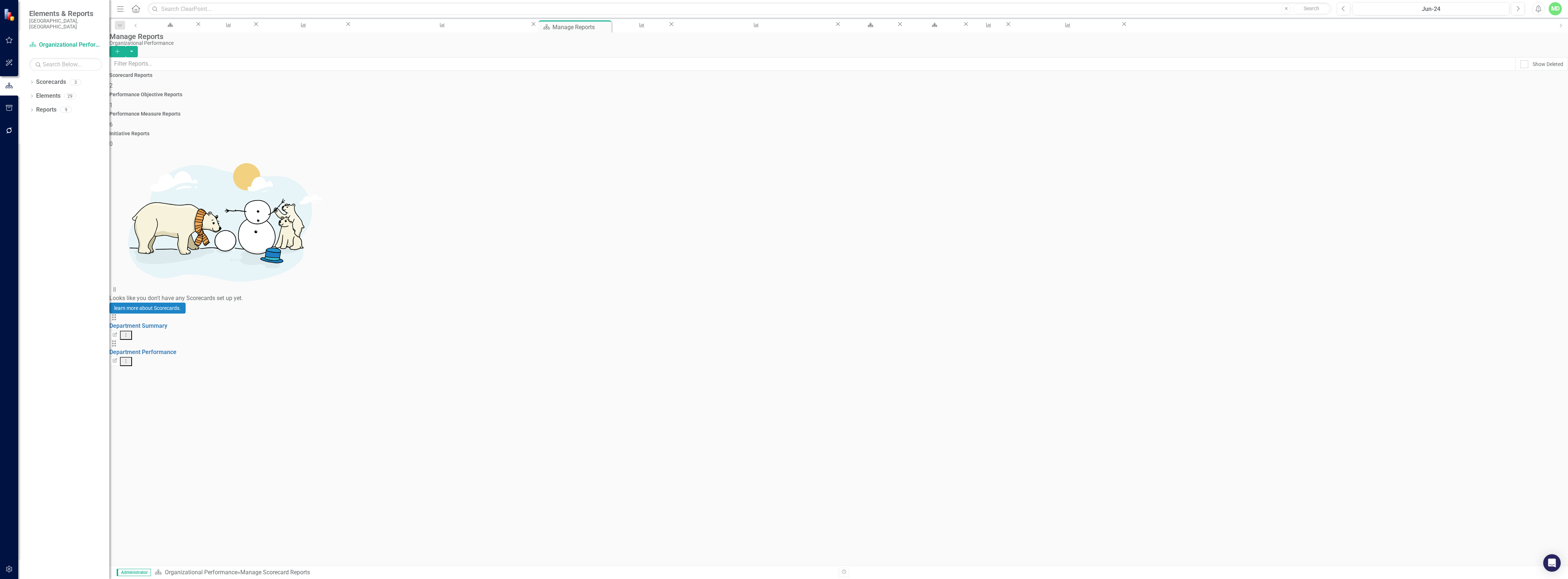
click at [1046, 111] on div "Performance Measure Reports 6" at bounding box center [839, 120] width 1458 height 18
click at [161, 401] on link "Department Budget" at bounding box center [135, 404] width 51 height 7
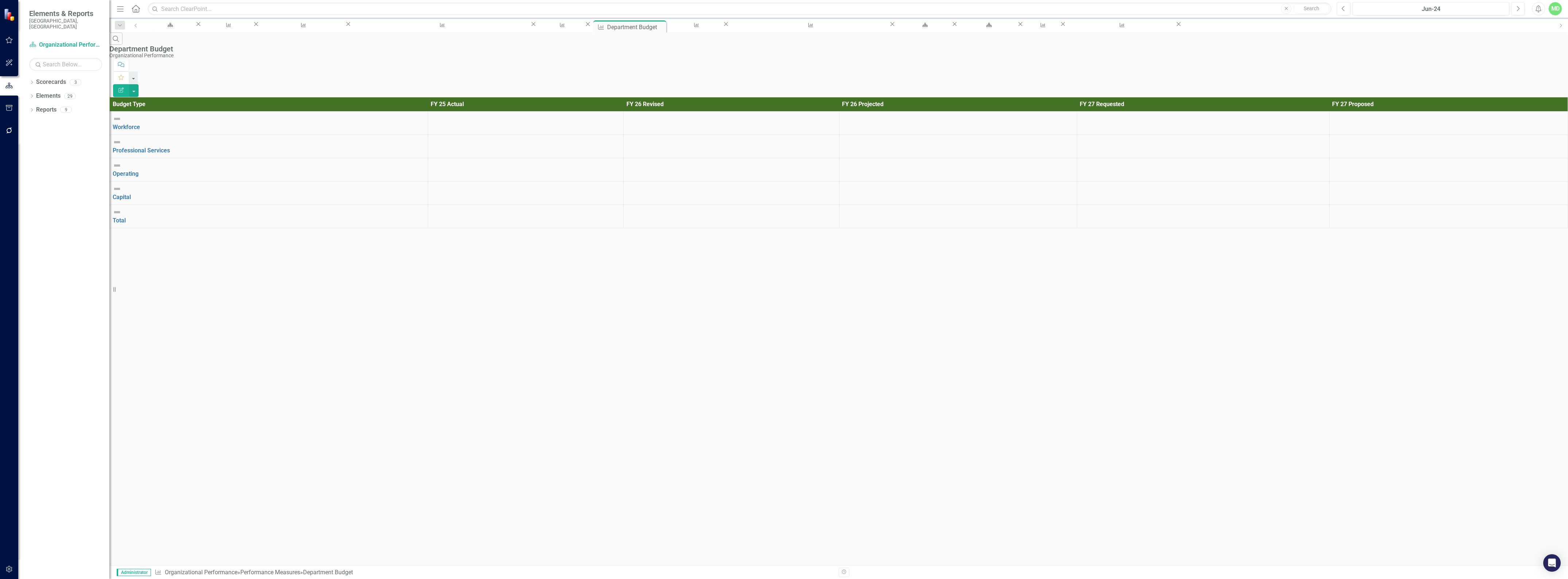
click at [431, 138] on div at bounding box center [526, 138] width 190 height 0
drag, startPoint x: 428, startPoint y: 97, endPoint x: 433, endPoint y: 97, distance: 5.0
click at [431, 135] on td at bounding box center [526, 147] width 196 height 23
click at [452, 138] on div at bounding box center [526, 138] width 190 height 0
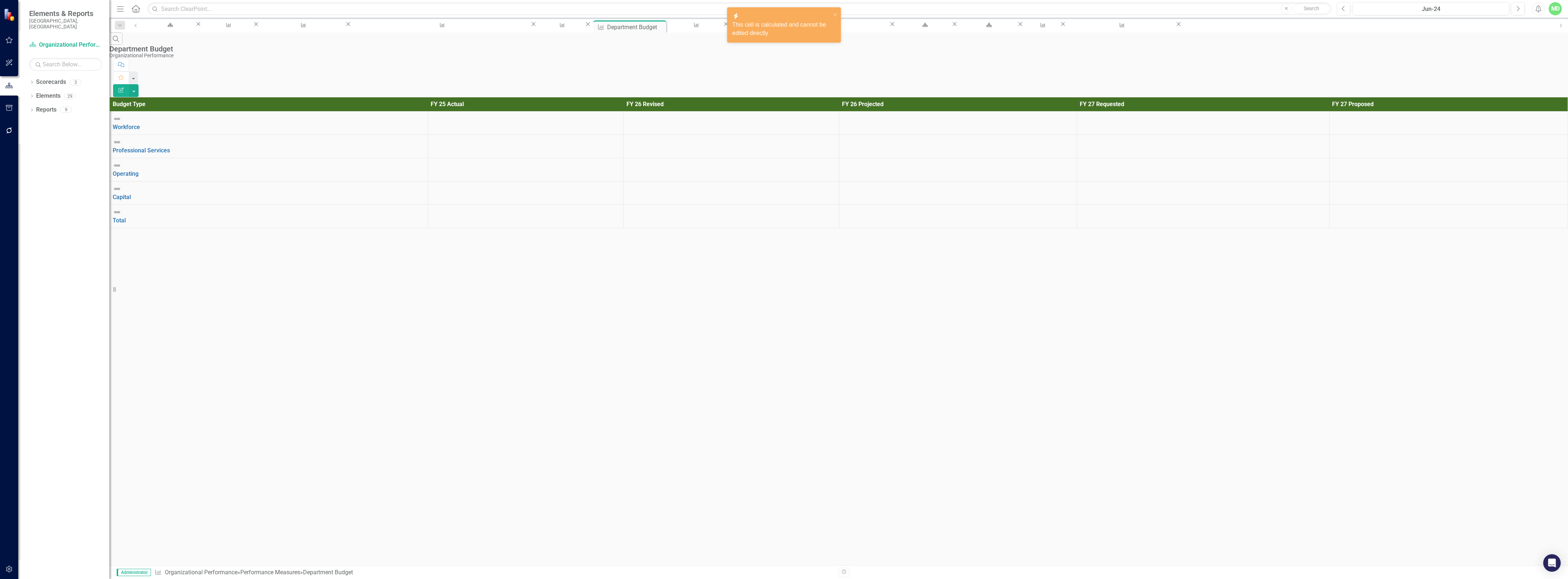
click at [452, 138] on div at bounding box center [526, 138] width 190 height 0
click at [140, 124] on link "Workforce" at bounding box center [126, 127] width 27 height 7
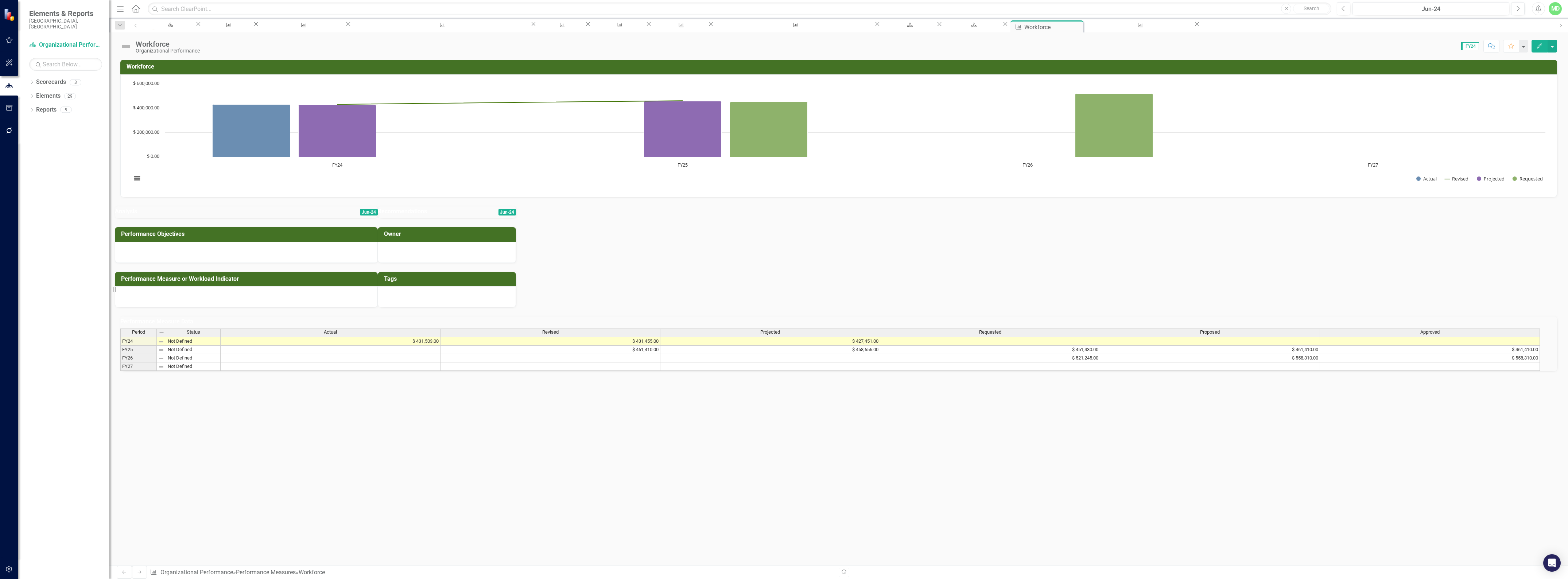
click at [121, 371] on div "Period Status Actual Revised Projected Requested Proposed Approved FY24 Not Def…" at bounding box center [121, 349] width 0 height 42
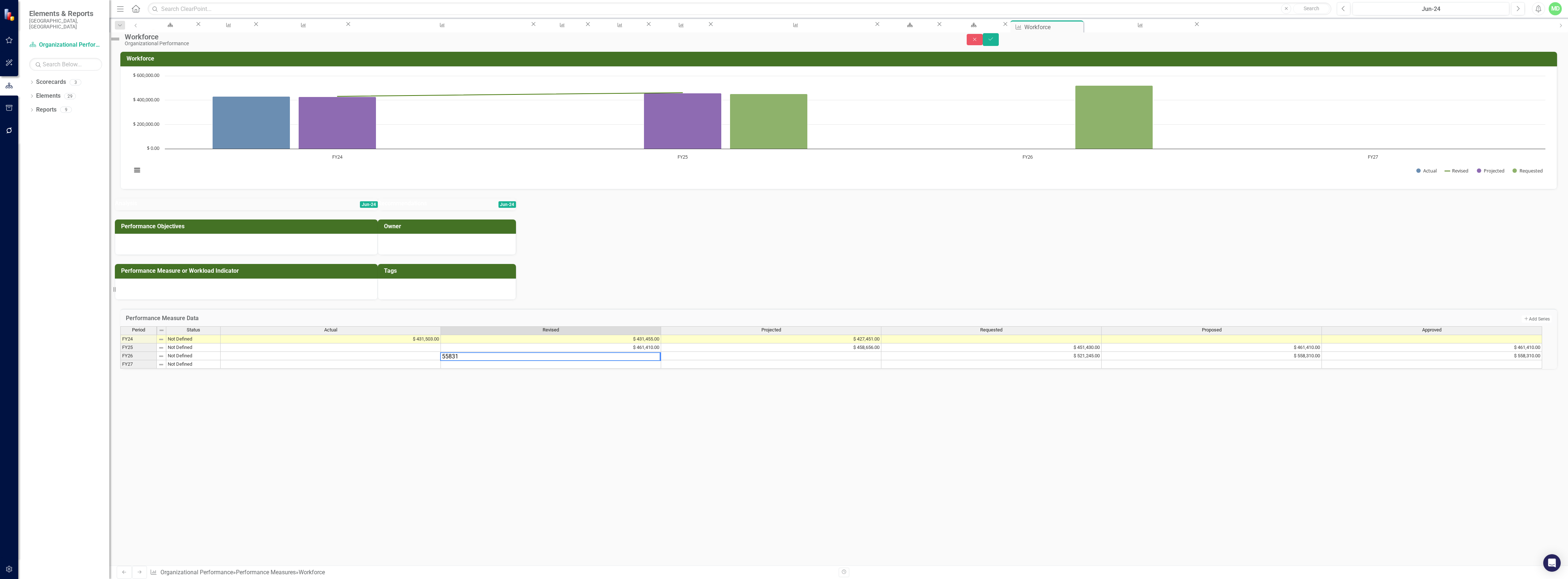
type textarea "558310"
drag, startPoint x: 550, startPoint y: 398, endPoint x: 441, endPoint y: 401, distance: 109.0
click at [441, 370] on div "Period Status Actual Revised Projected Requested Proposed Approved FY24 Not Def…" at bounding box center [831, 348] width 1422 height 43
click at [551, 369] on td at bounding box center [551, 365] width 220 height 9
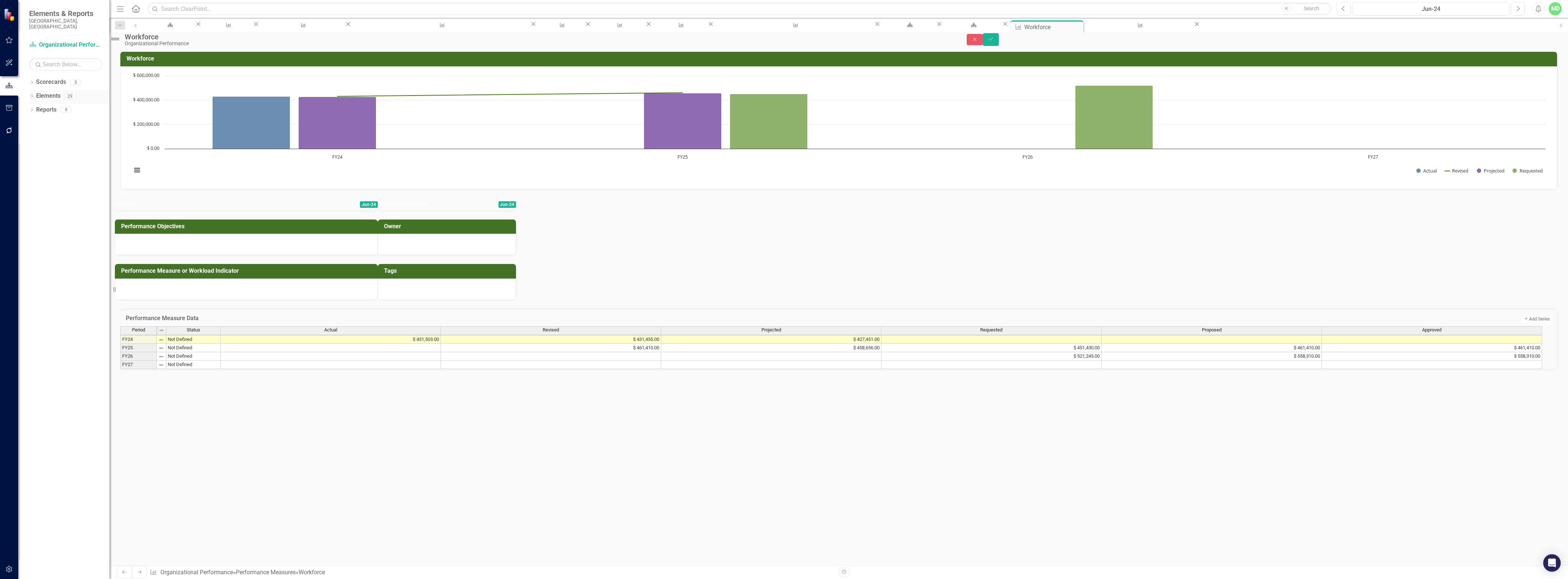
click at [40, 92] on link "Elements" at bounding box center [48, 96] width 24 height 9
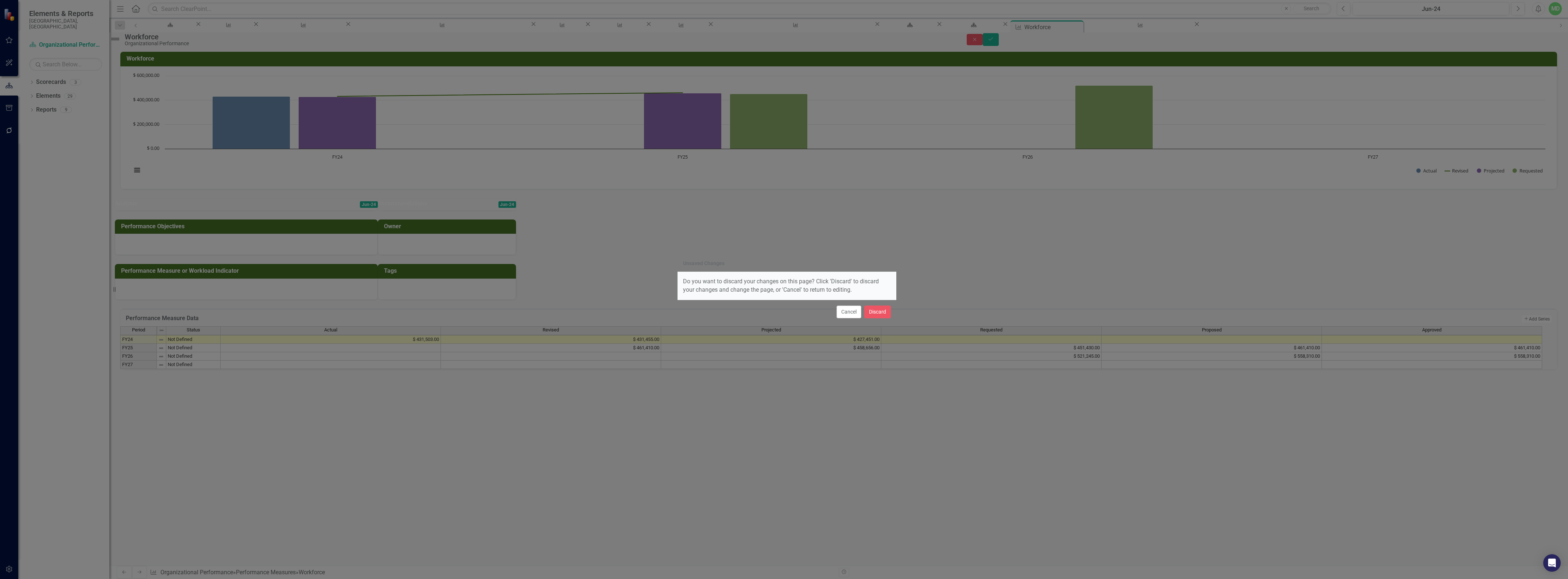
drag, startPoint x: 41, startPoint y: 77, endPoint x: 50, endPoint y: 79, distance: 9.2
click at [41, 77] on div "Unsaved Changes Do you want to discard your changes on this page? Click 'Discar…" at bounding box center [784, 289] width 1568 height 579
drag, startPoint x: 863, startPoint y: 314, endPoint x: 866, endPoint y: 312, distance: 3.6
click at [865, 312] on div "Cancel Discard" at bounding box center [786, 312] width 219 height 24
click at [881, 314] on button "Discard" at bounding box center [878, 312] width 27 height 13
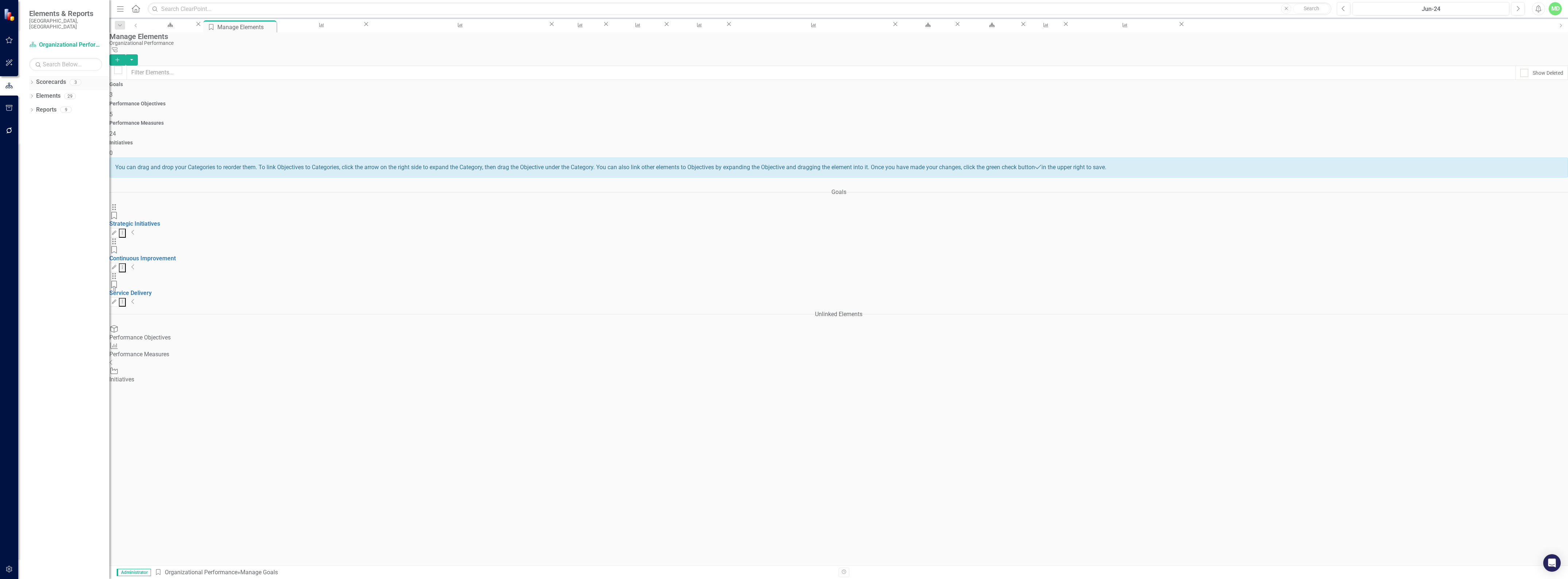
click at [53, 78] on link "Scorecards" at bounding box center [51, 82] width 30 height 9
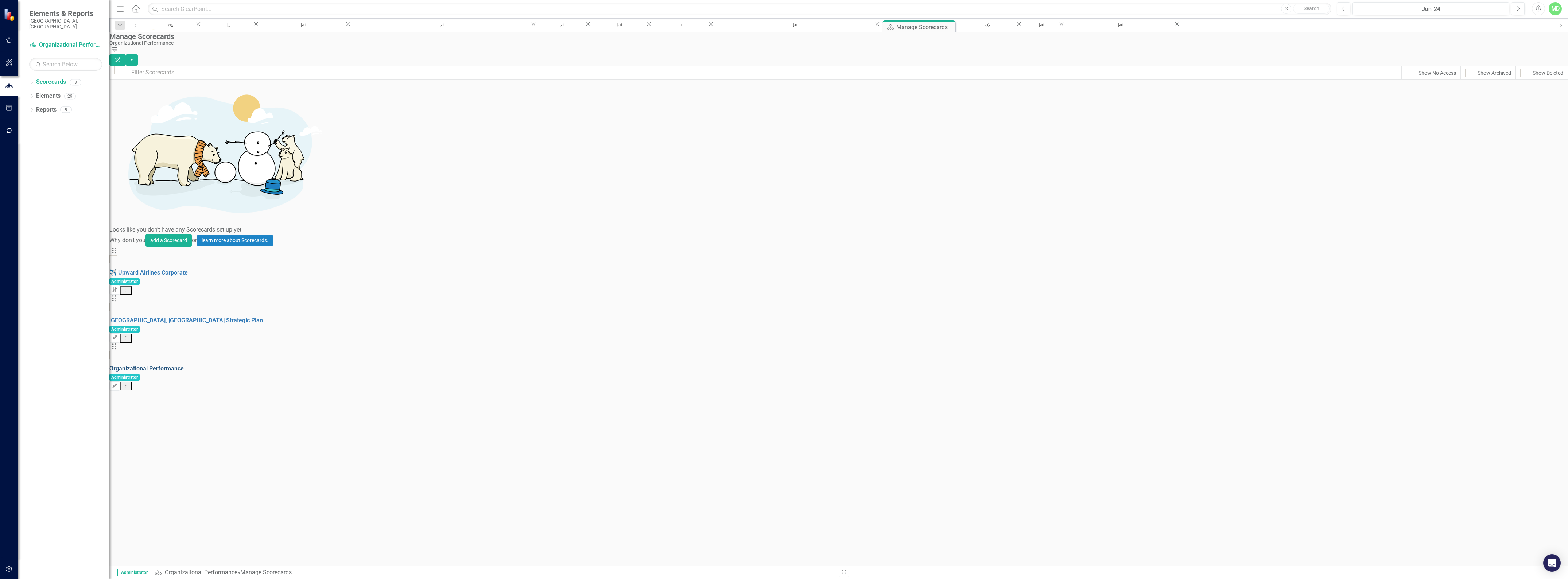
click at [184, 365] on link "Organizational Performance" at bounding box center [147, 368] width 74 height 7
